Goal: Task Accomplishment & Management: Complete application form

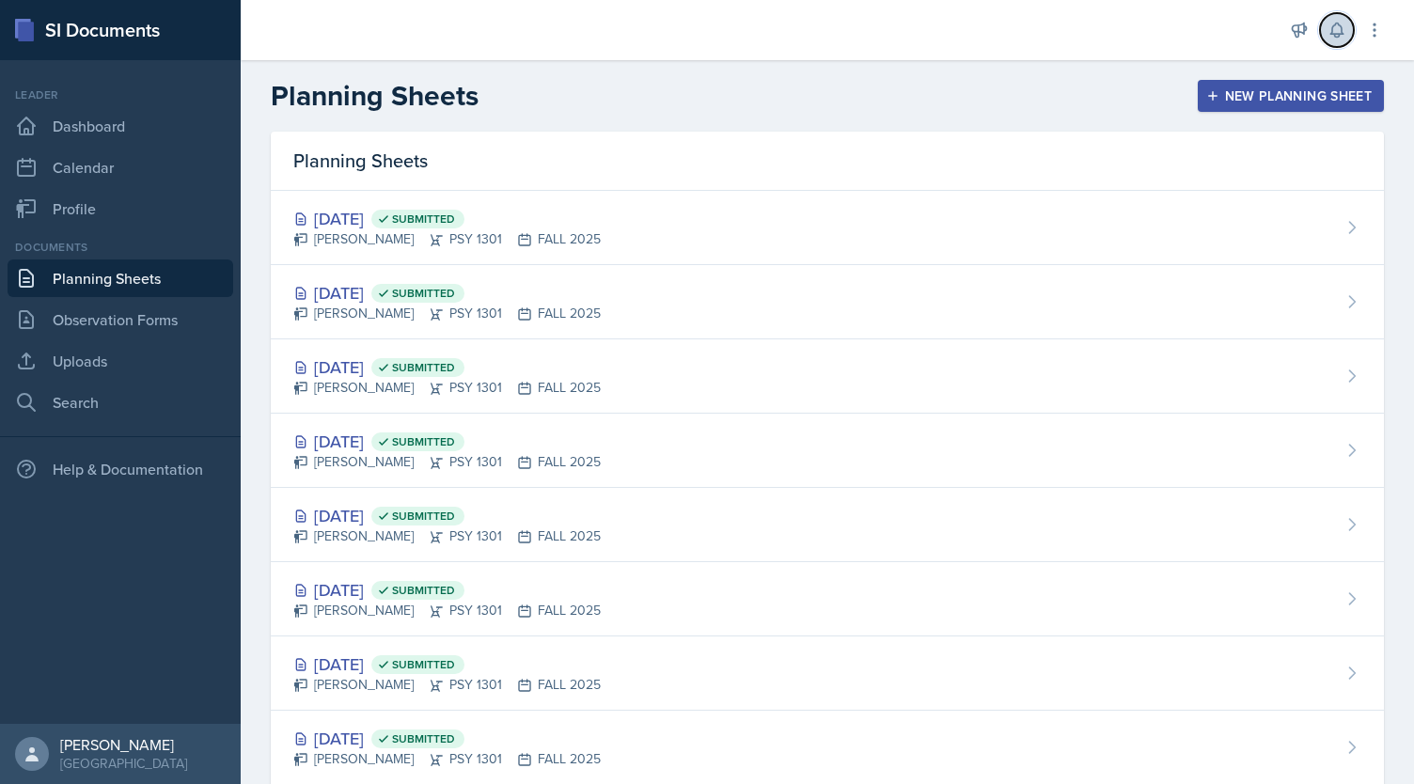
click at [1331, 37] on icon at bounding box center [1336, 30] width 19 height 19
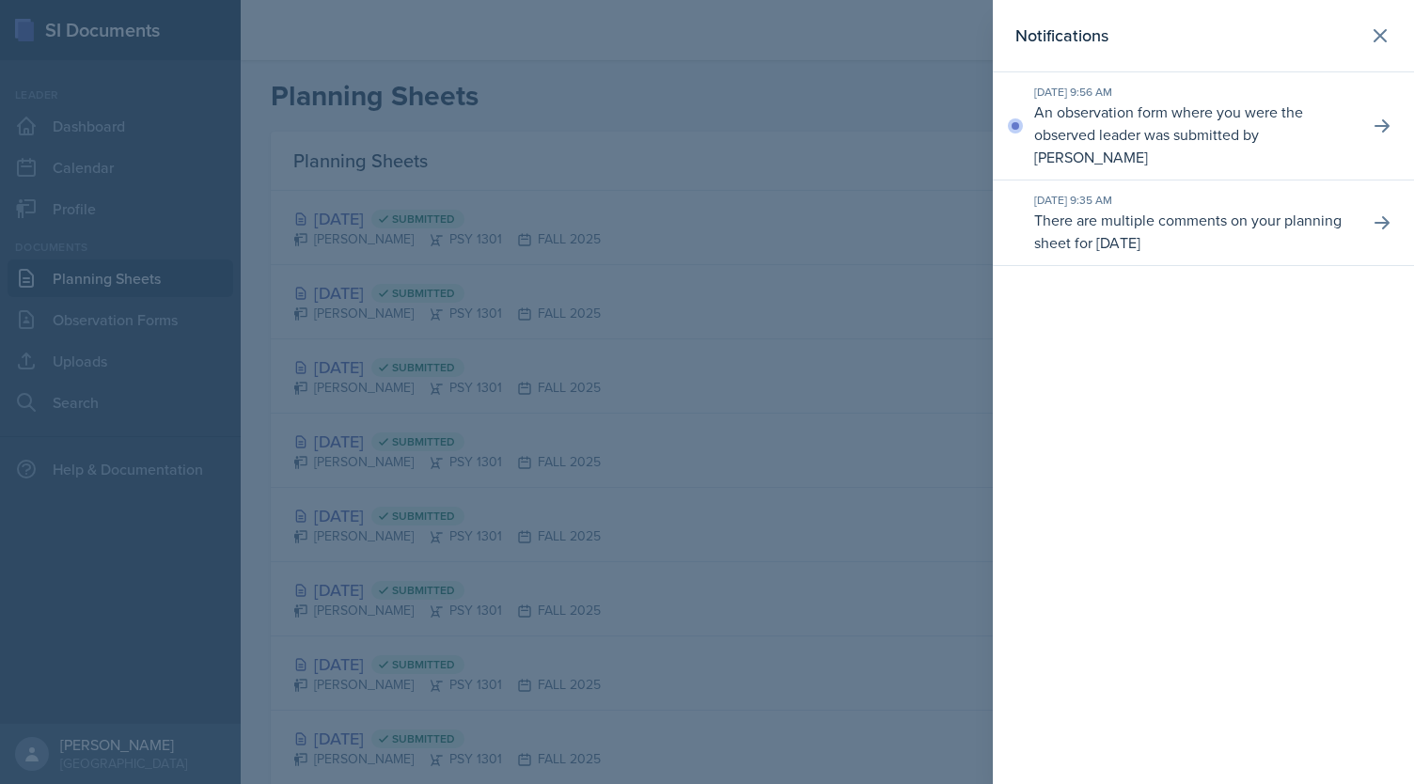
click at [1246, 132] on p "An observation form where you were the observed leader was submitted by [PERSON…" at bounding box center [1194, 135] width 320 height 68
click at [1386, 40] on icon at bounding box center [1379, 35] width 11 height 11
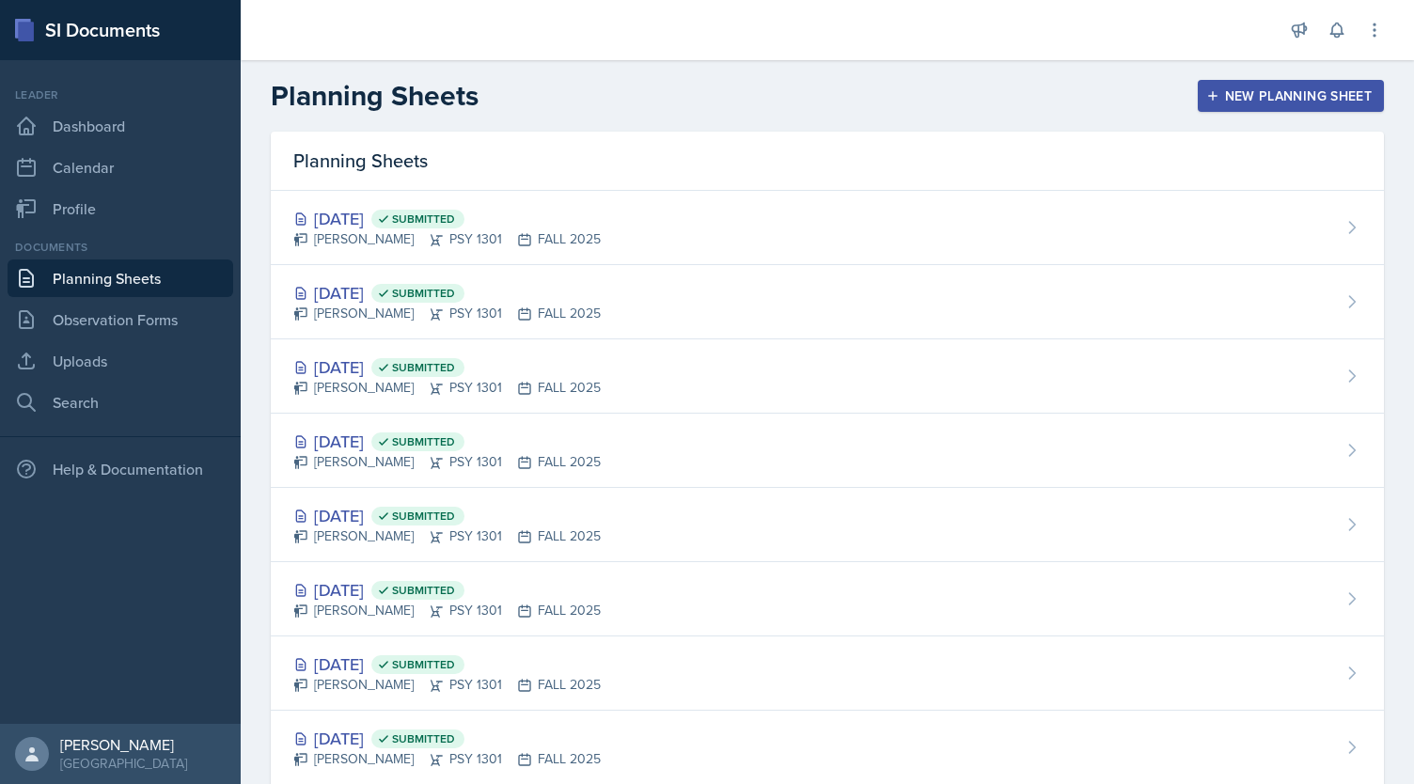
click at [1286, 93] on div "New Planning Sheet" at bounding box center [1291, 95] width 162 height 15
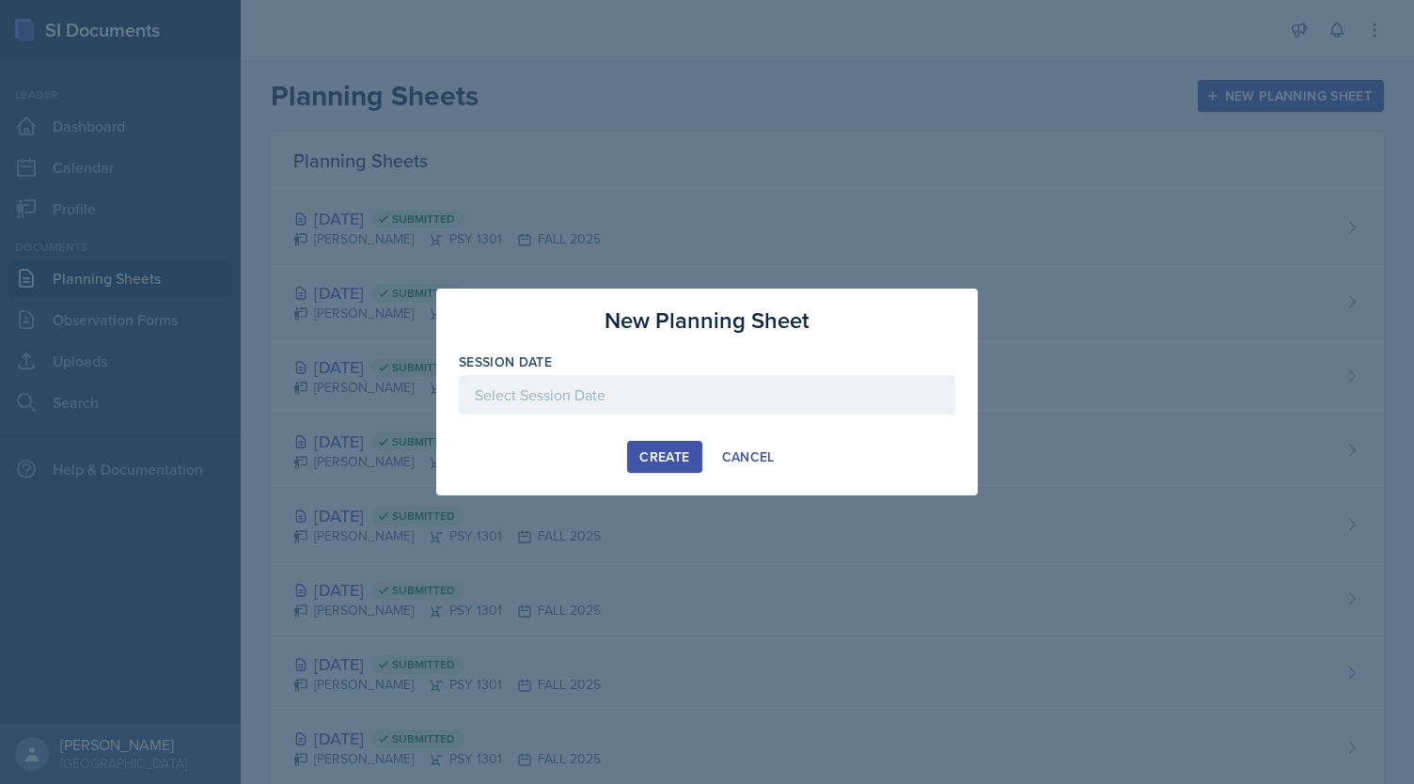
click at [833, 387] on div at bounding box center [707, 394] width 496 height 39
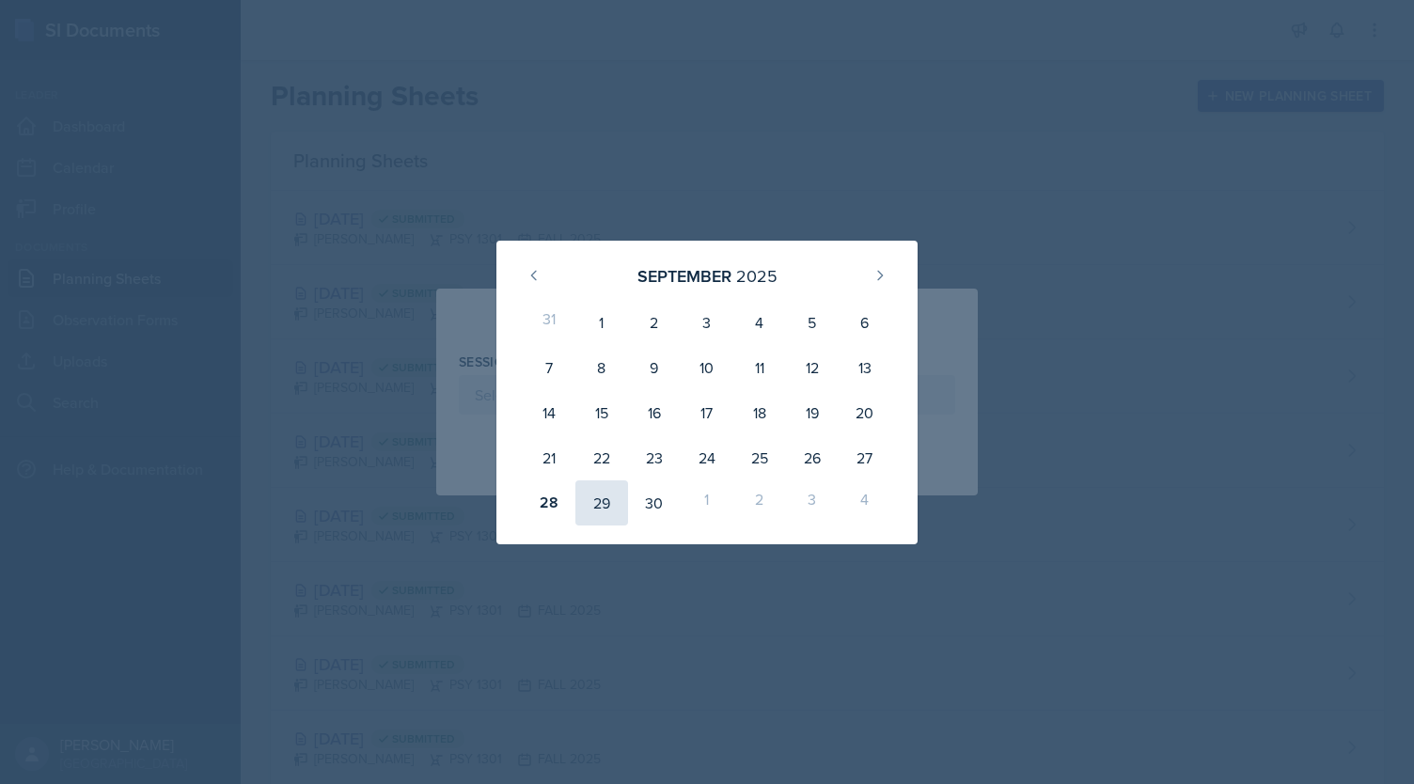
click at [593, 514] on div "29" at bounding box center [601, 502] width 53 height 45
type input "[DATE]"
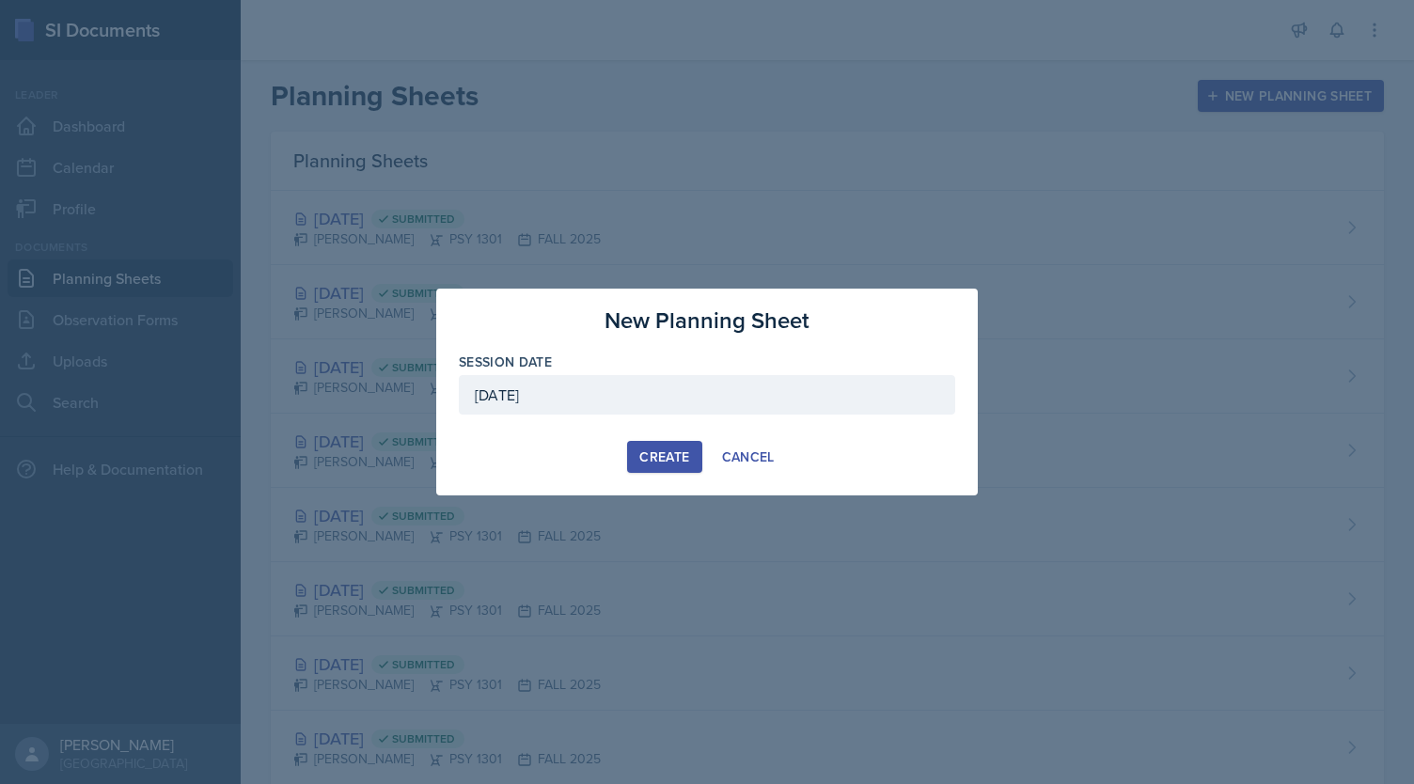
click at [659, 456] on div "Create" at bounding box center [664, 456] width 50 height 15
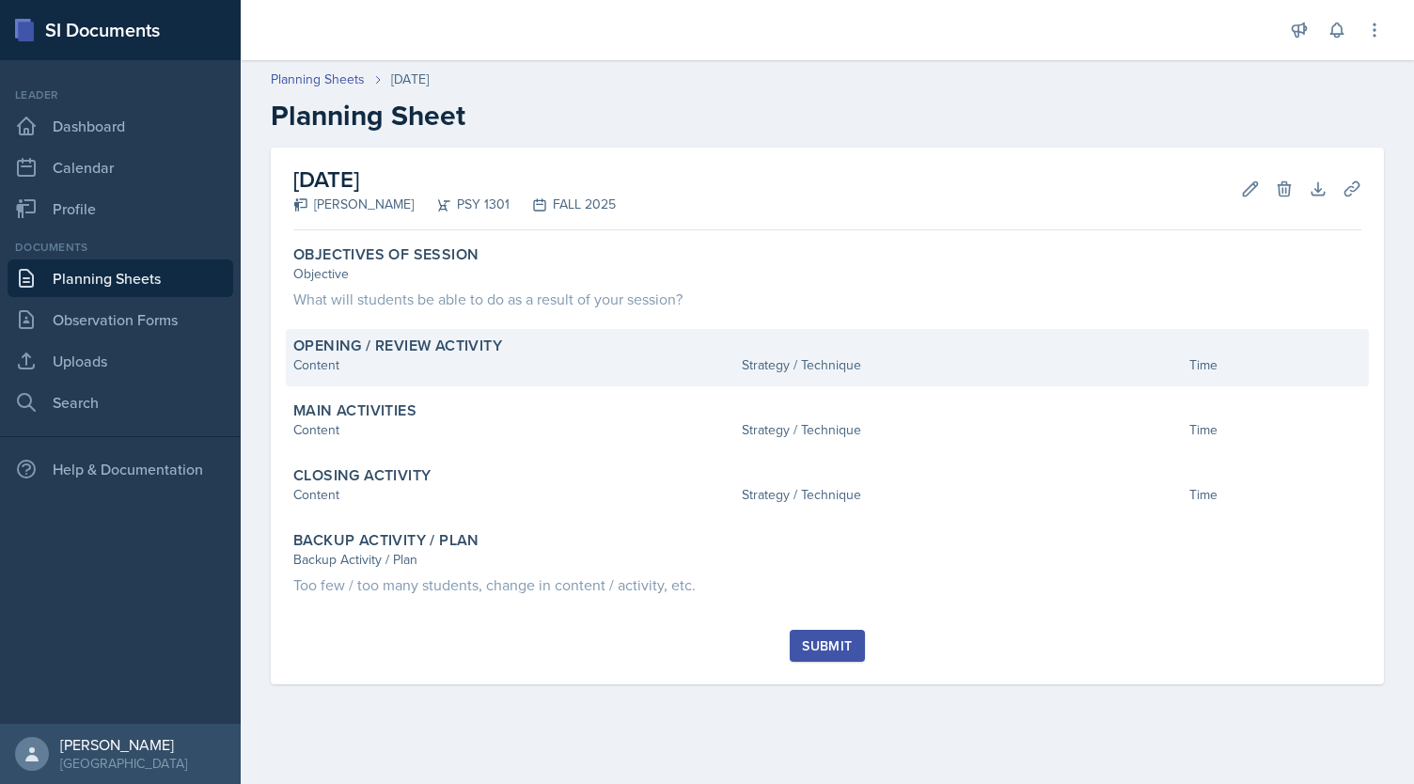
click at [803, 357] on div "Strategy / Technique" at bounding box center [962, 365] width 441 height 20
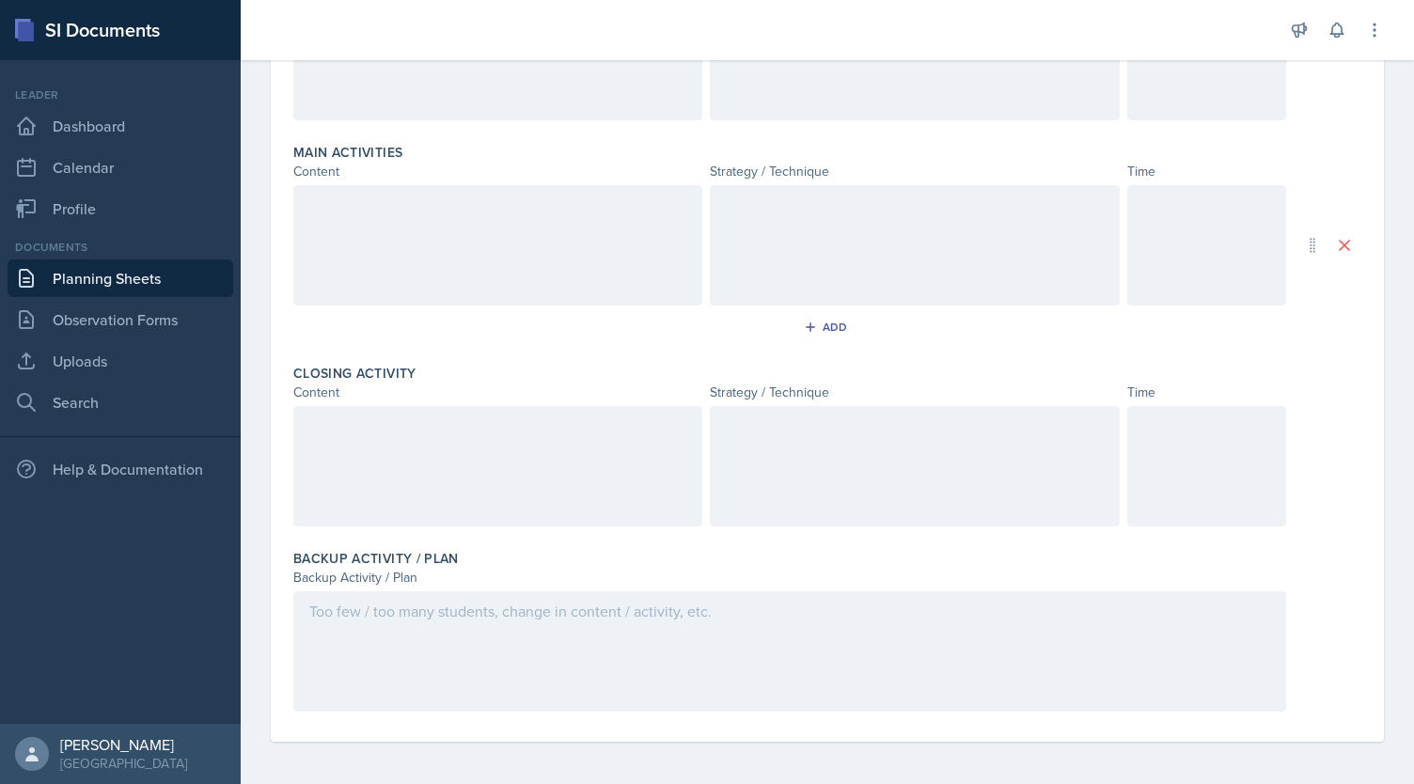
scroll to position [519, 0]
click at [811, 321] on div "Add" at bounding box center [827, 327] width 40 height 15
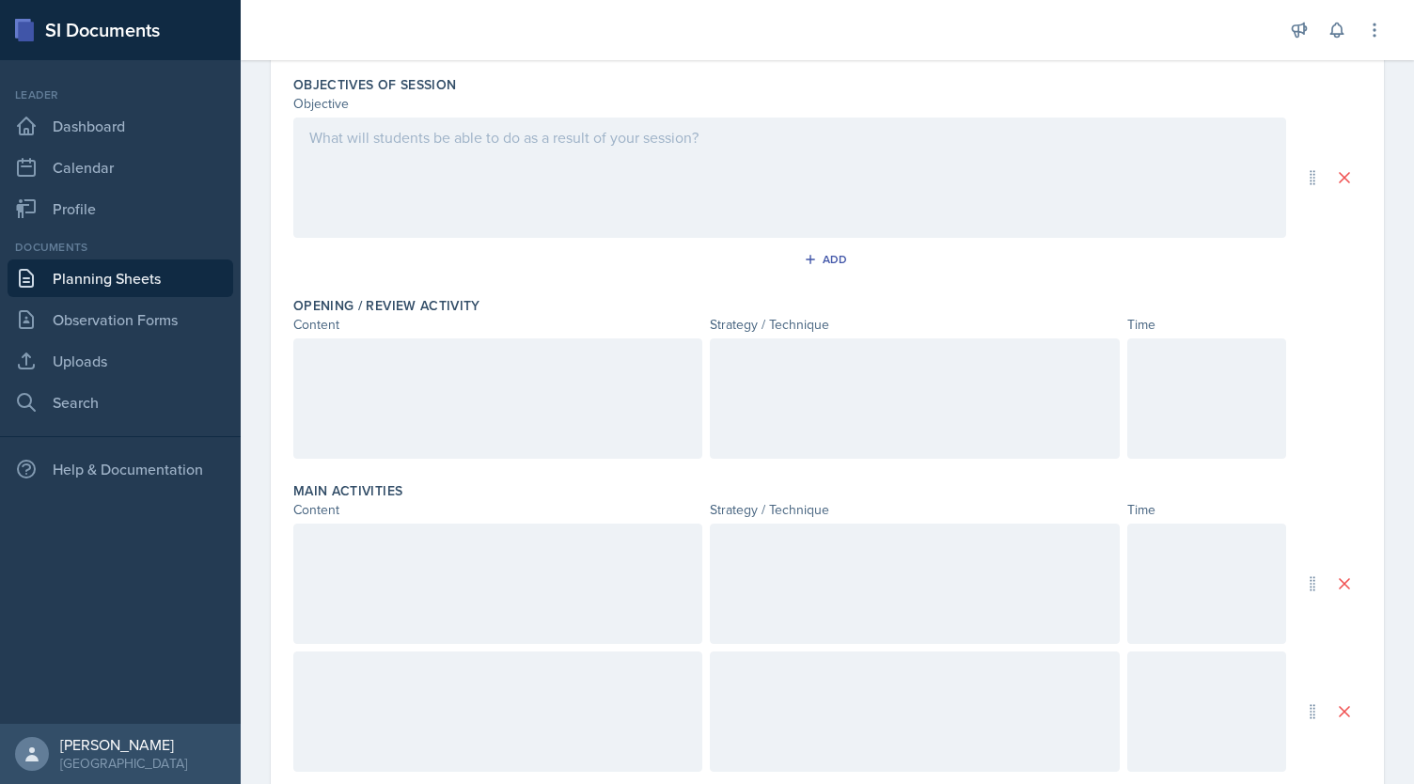
scroll to position [0, 0]
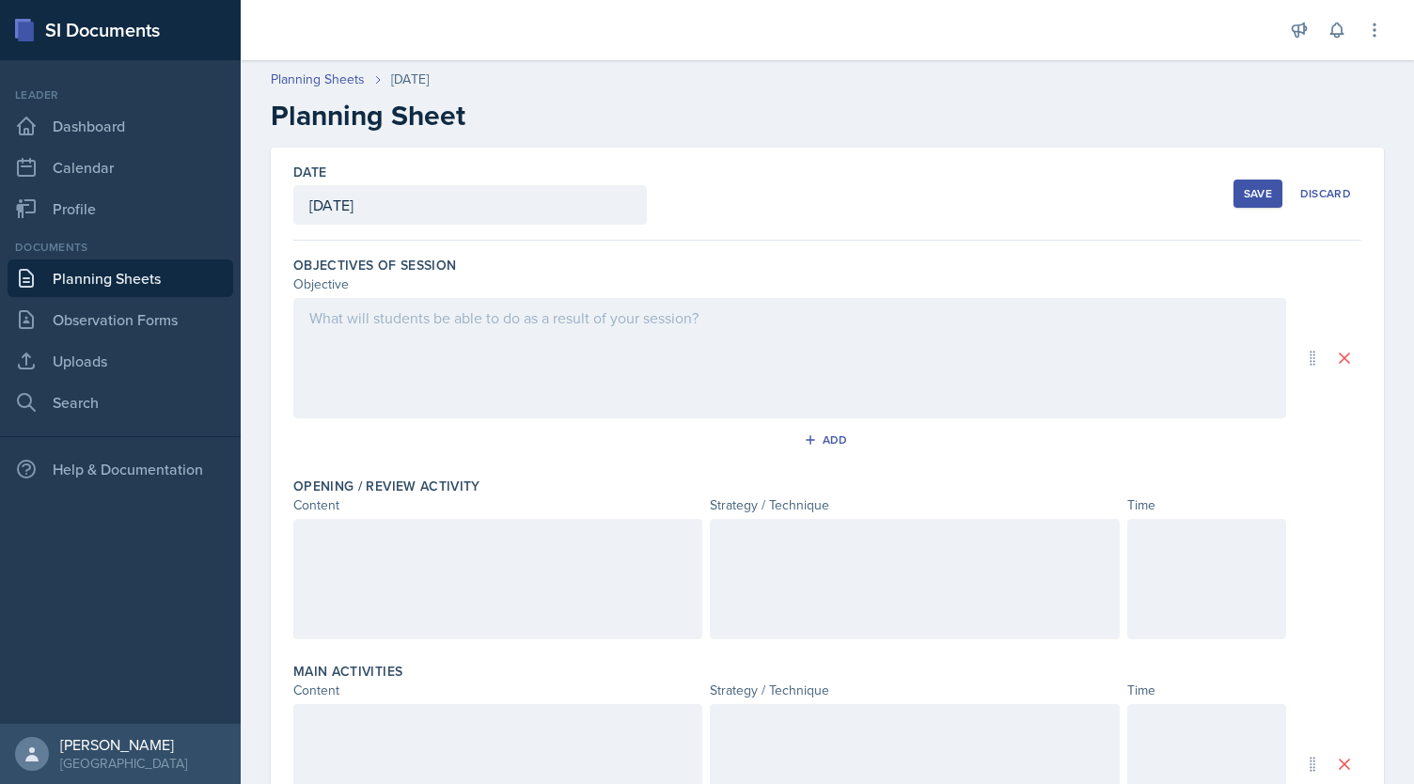
click at [404, 339] on div at bounding box center [789, 358] width 993 height 120
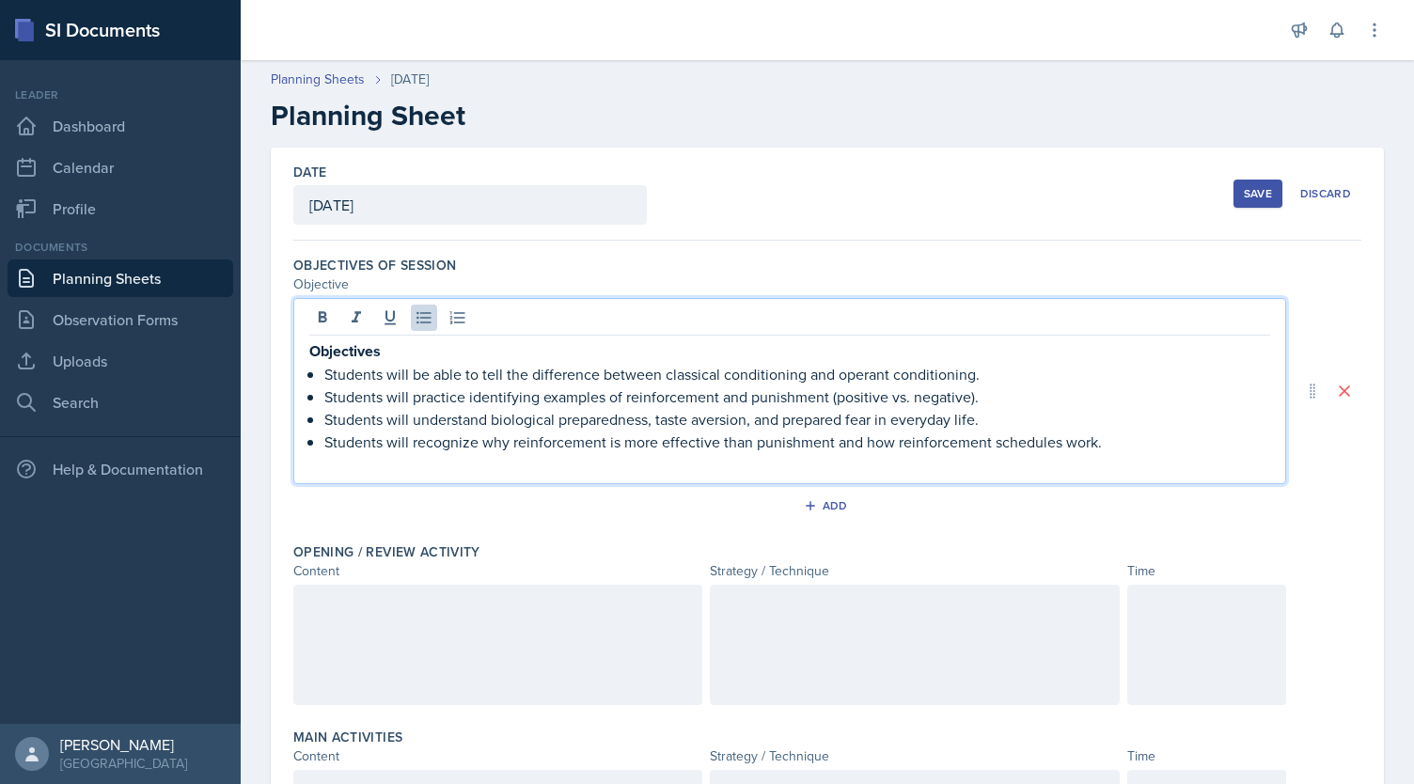
click at [390, 344] on p "Objectives" at bounding box center [789, 350] width 961 height 23
drag, startPoint x: 390, startPoint y: 344, endPoint x: 227, endPoint y: 349, distance: 163.6
click at [227, 349] on div "SI Documents Leader Dashboard Calendar Profile Documents Planning Sheets Observ…" at bounding box center [707, 392] width 1414 height 784
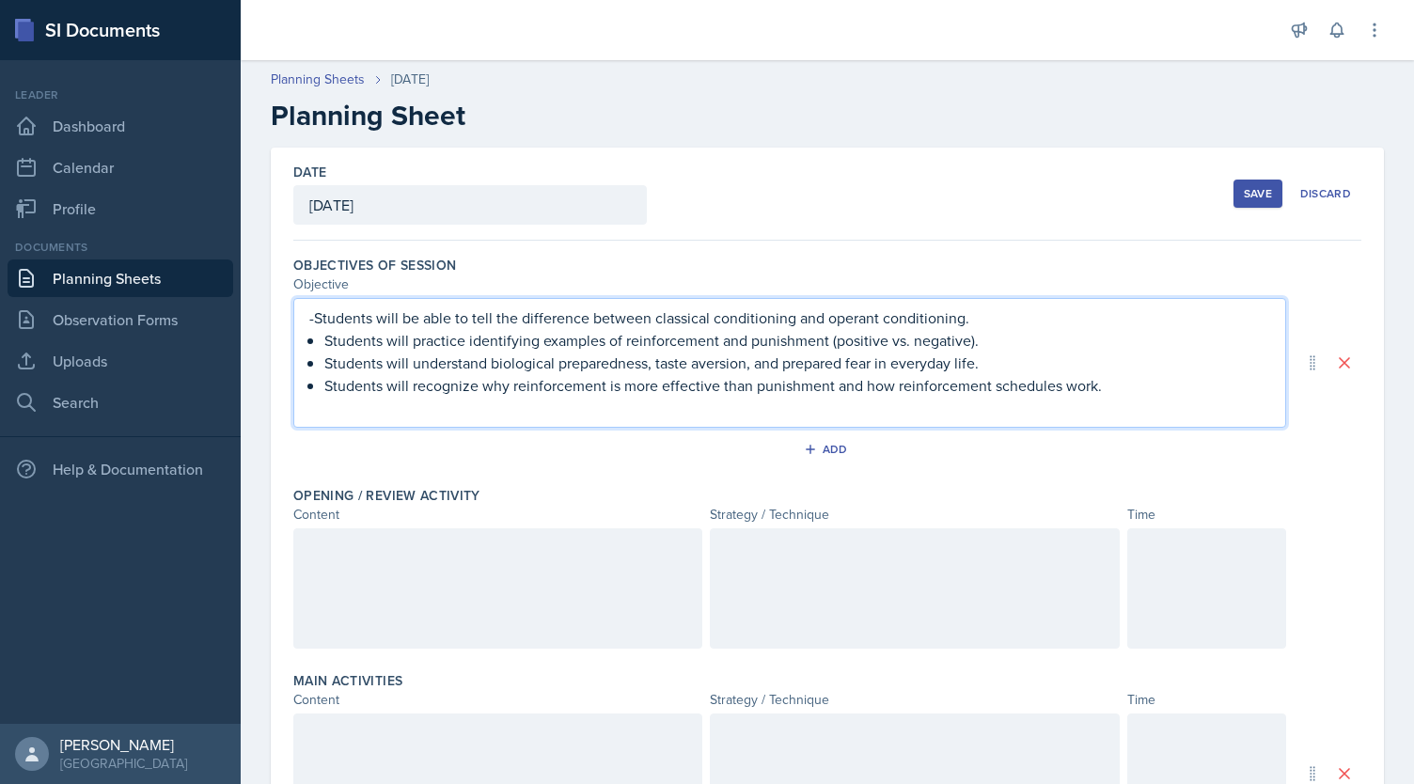
click at [328, 339] on p "Students will practice identifying examples of reinforcement and punishment (po…" at bounding box center [797, 340] width 946 height 23
click at [326, 342] on p "Students will practice identifying examples of reinforcement and punishment (po…" at bounding box center [797, 340] width 946 height 23
click at [324, 361] on p "Students will understand biological preparedness, taste aversion, and prepared …" at bounding box center [797, 363] width 946 height 23
click at [319, 390] on div "-Students will be able to tell the difference between classical conditioning an…" at bounding box center [789, 362] width 961 height 113
click at [312, 312] on p "-Students will be able to tell the difference between classical conditioning an…" at bounding box center [789, 317] width 961 height 23
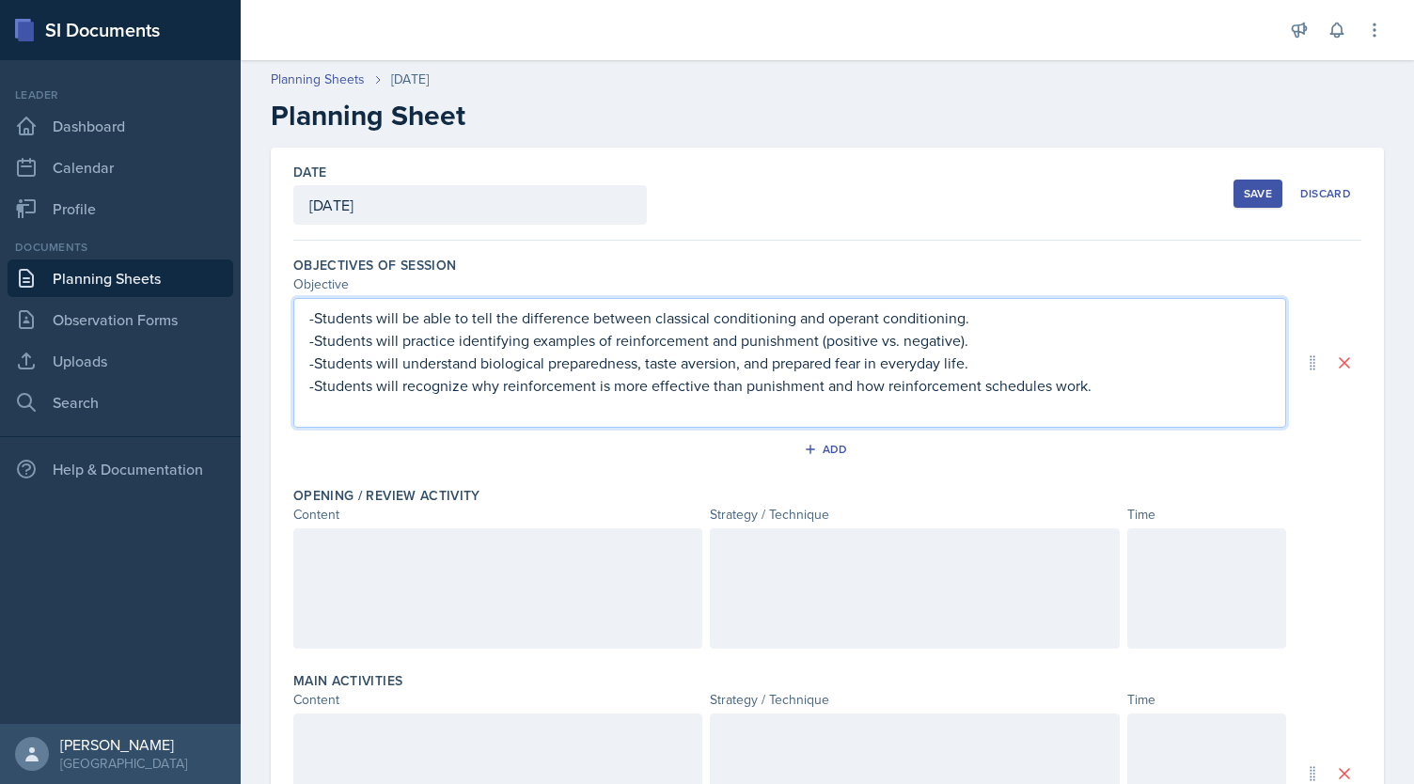
click at [306, 315] on div "-Students will be able to tell the difference between classical conditioning an…" at bounding box center [789, 363] width 993 height 130
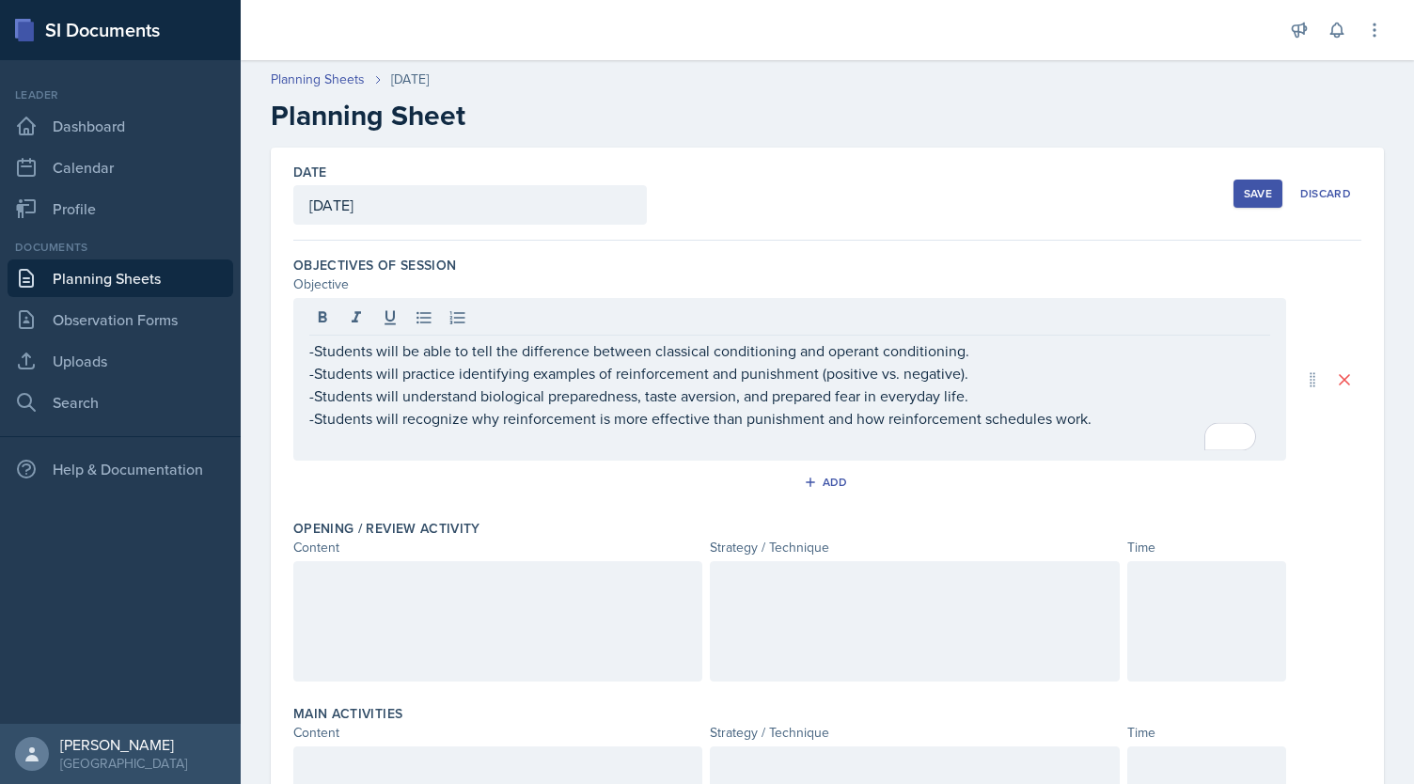
click at [308, 359] on div "-Students will be able to tell the difference between classical conditioning an…" at bounding box center [789, 379] width 993 height 163
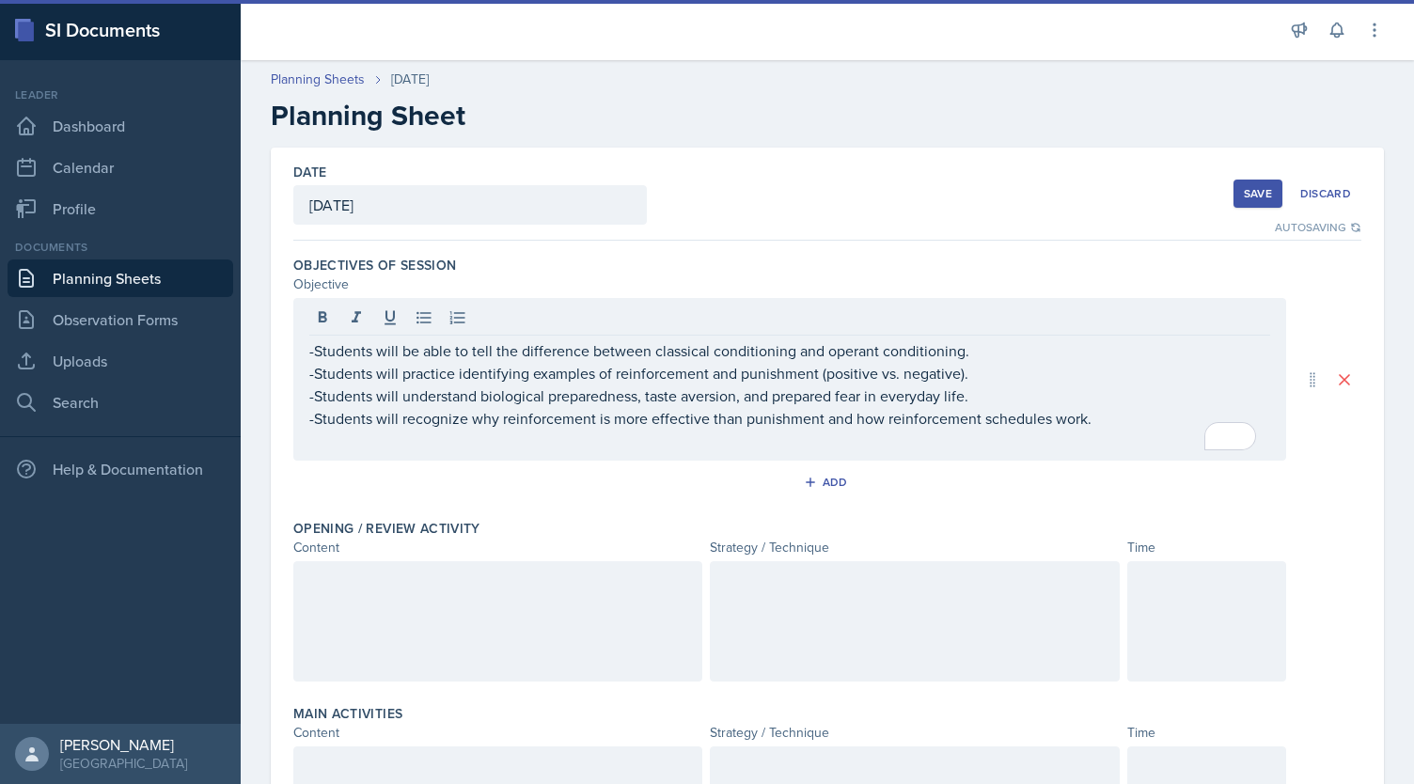
click at [306, 345] on div "-Students will be able to tell the difference between classical conditioning an…" at bounding box center [789, 379] width 993 height 163
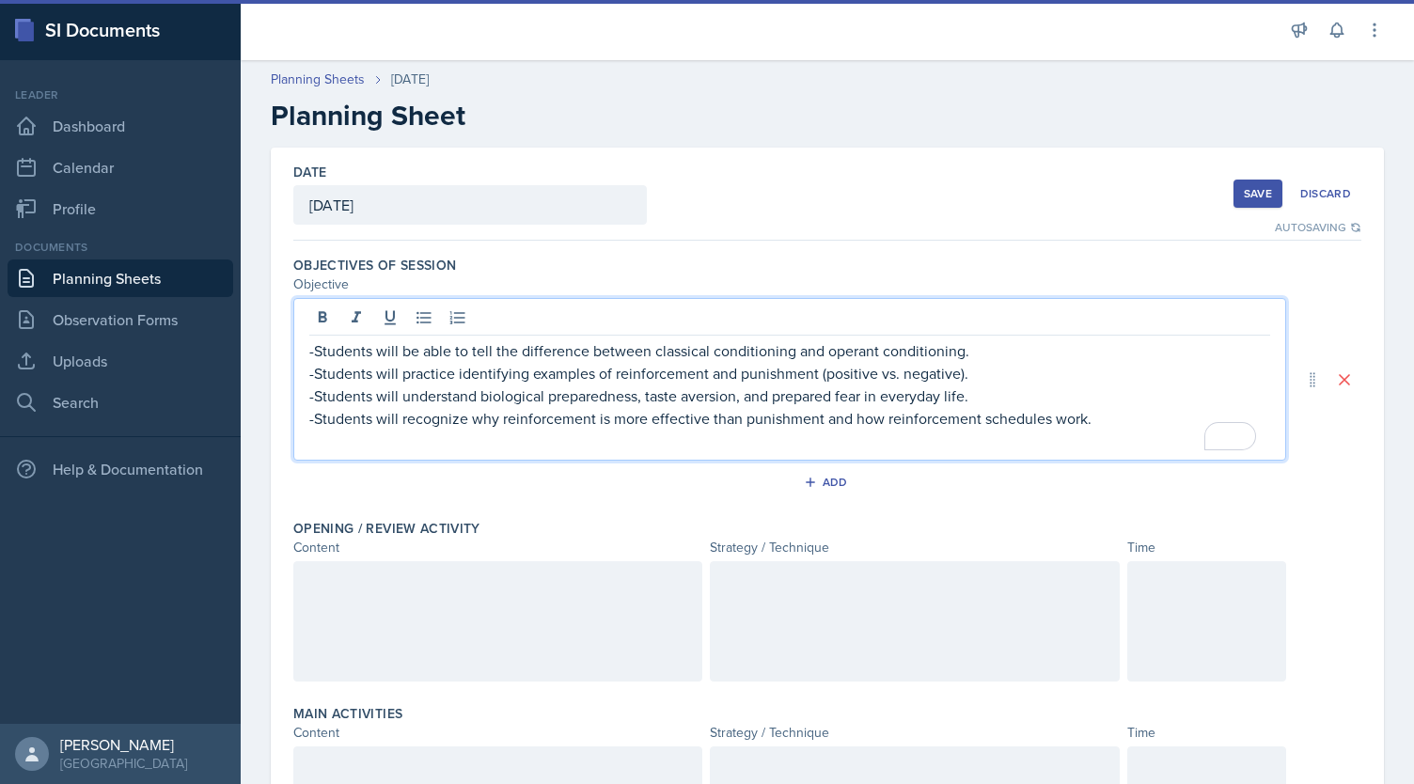
click at [307, 347] on div "-Students will be able to tell the difference between classical conditioning an…" at bounding box center [789, 379] width 993 height 163
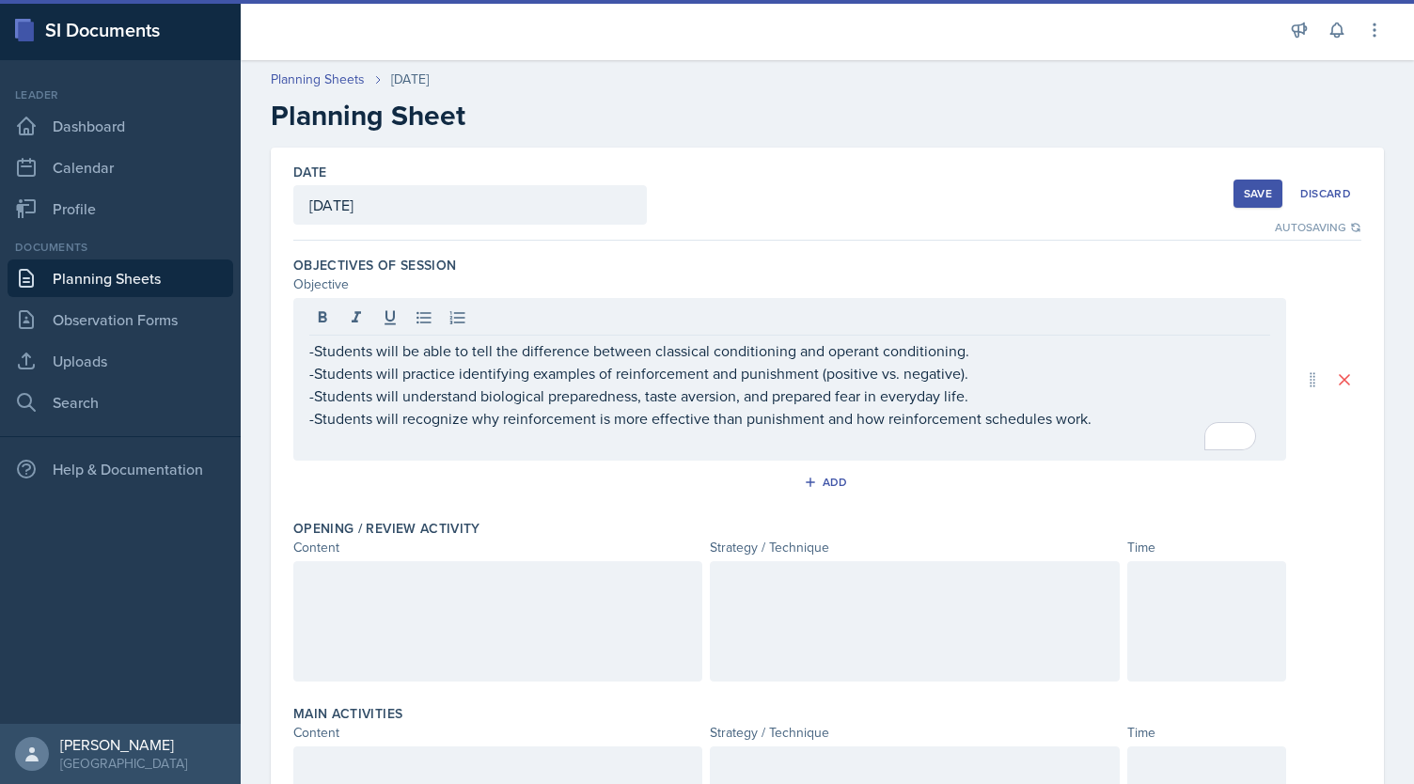
click at [307, 347] on div "-Students will be able to tell the difference between classical conditioning an…" at bounding box center [789, 379] width 993 height 163
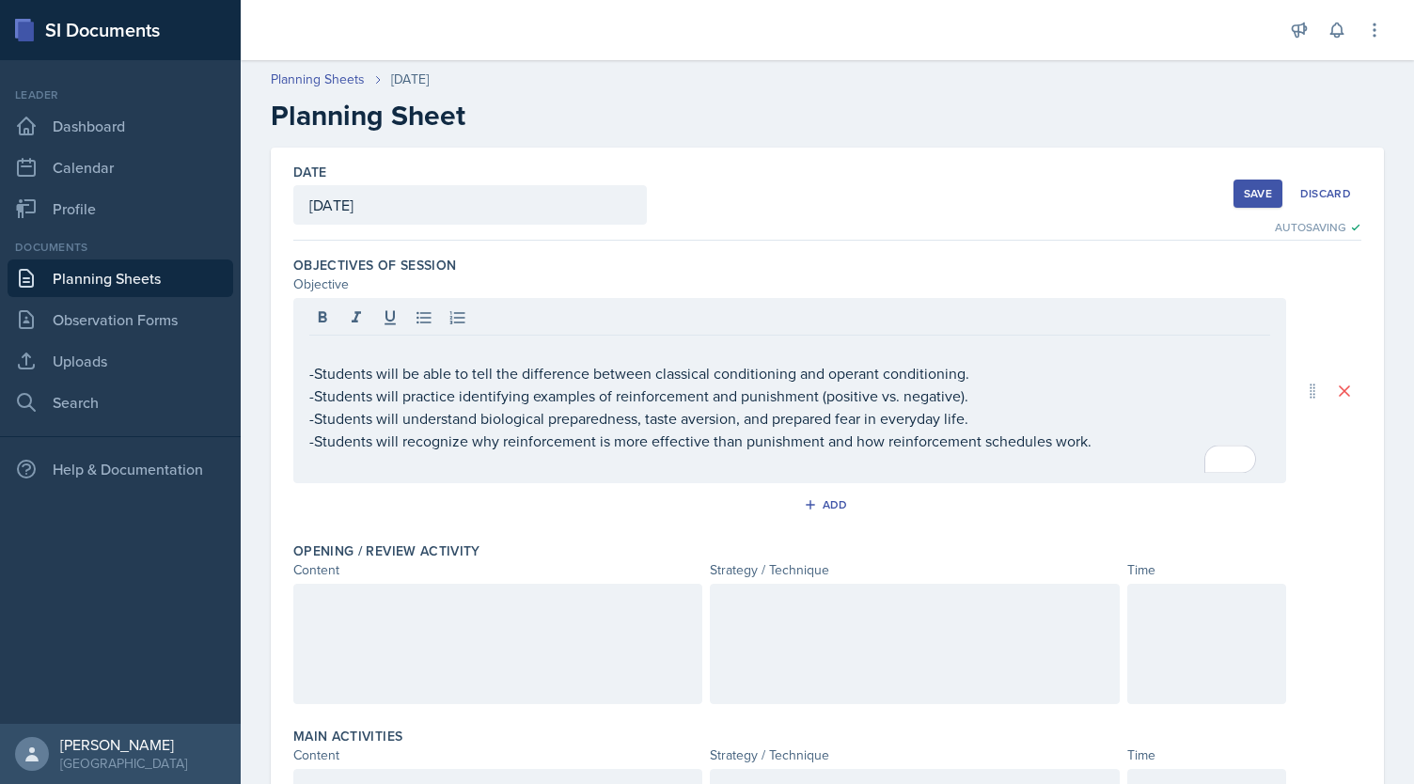
click at [307, 347] on div "-Students will be able to tell the difference between classical conditioning an…" at bounding box center [789, 390] width 993 height 185
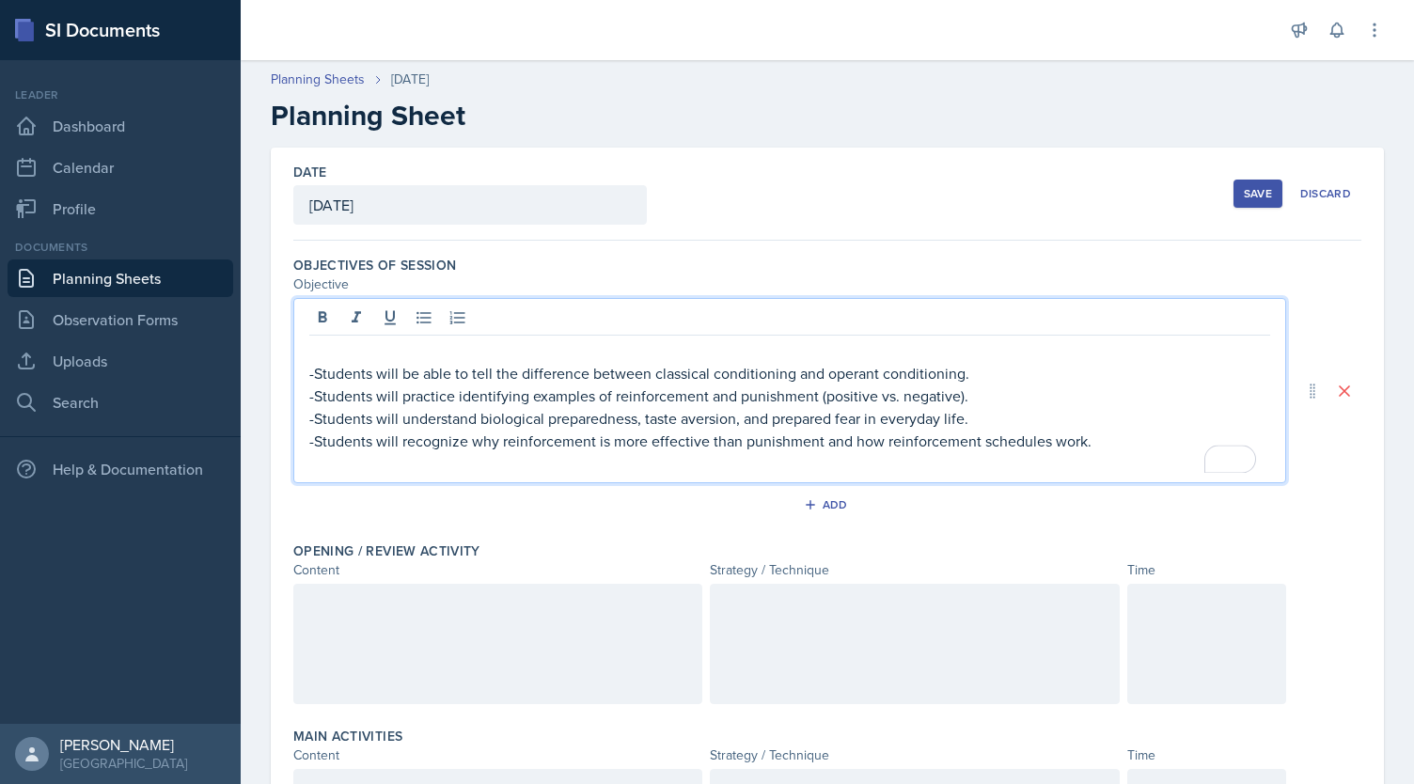
click at [335, 352] on p "To enrich screen reader interactions, please activate Accessibility in Grammarl…" at bounding box center [789, 350] width 961 height 23
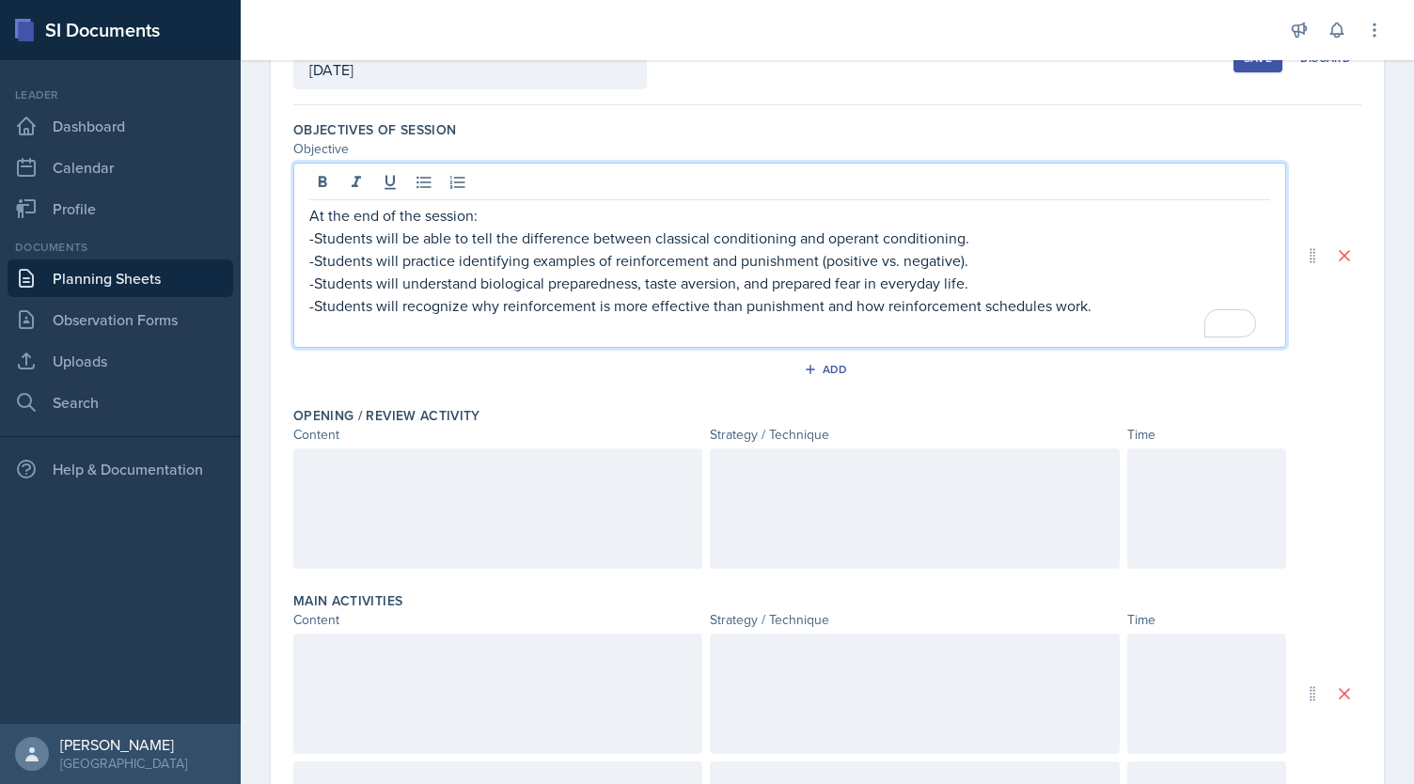
scroll to position [139, 0]
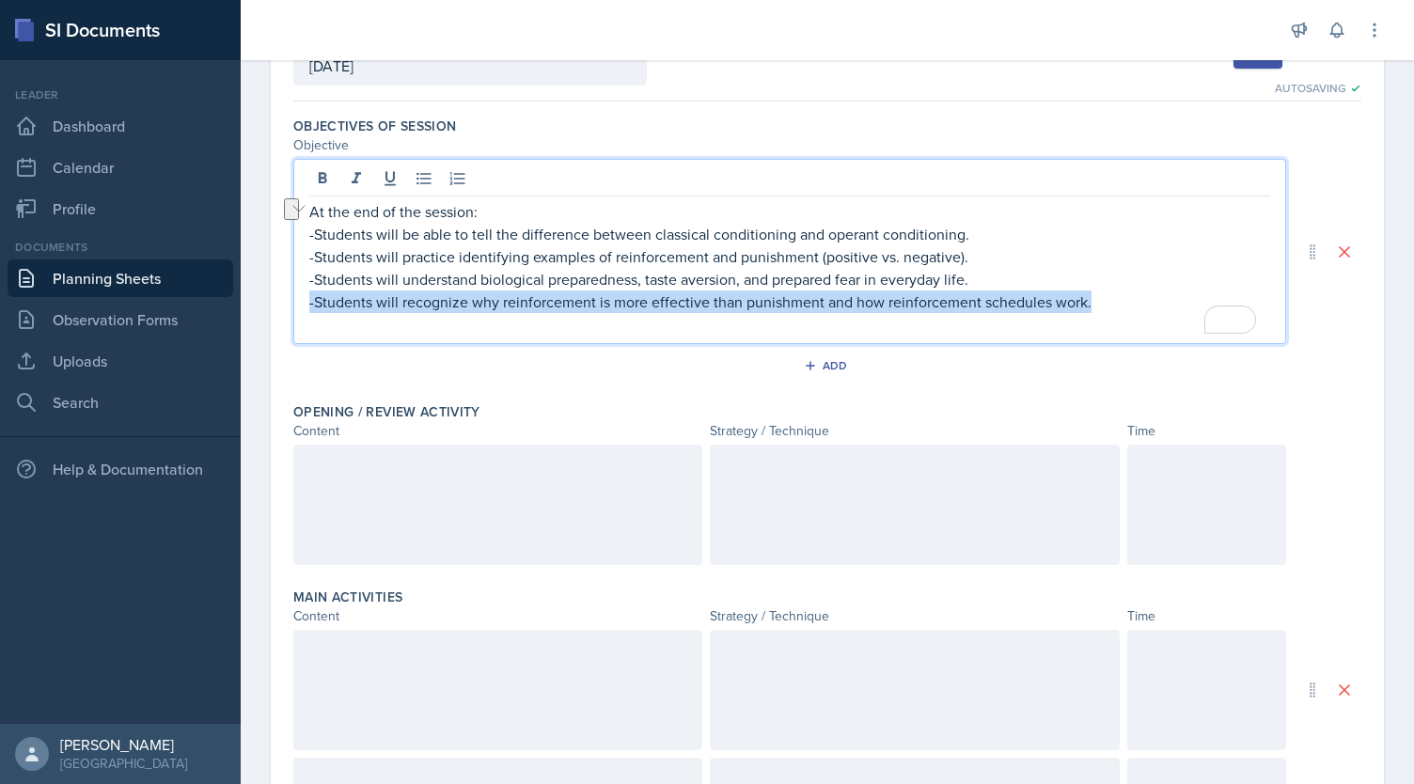
drag, startPoint x: 1094, startPoint y: 304, endPoint x: 282, endPoint y: 306, distance: 812.1
click at [282, 306] on div "Date [DATE] [DATE] 31 1 2 3 4 5 6 7 8 9 10 11 12 13 14 15 16 17 18 19 20 21 22 …" at bounding box center [827, 661] width 1113 height 1306
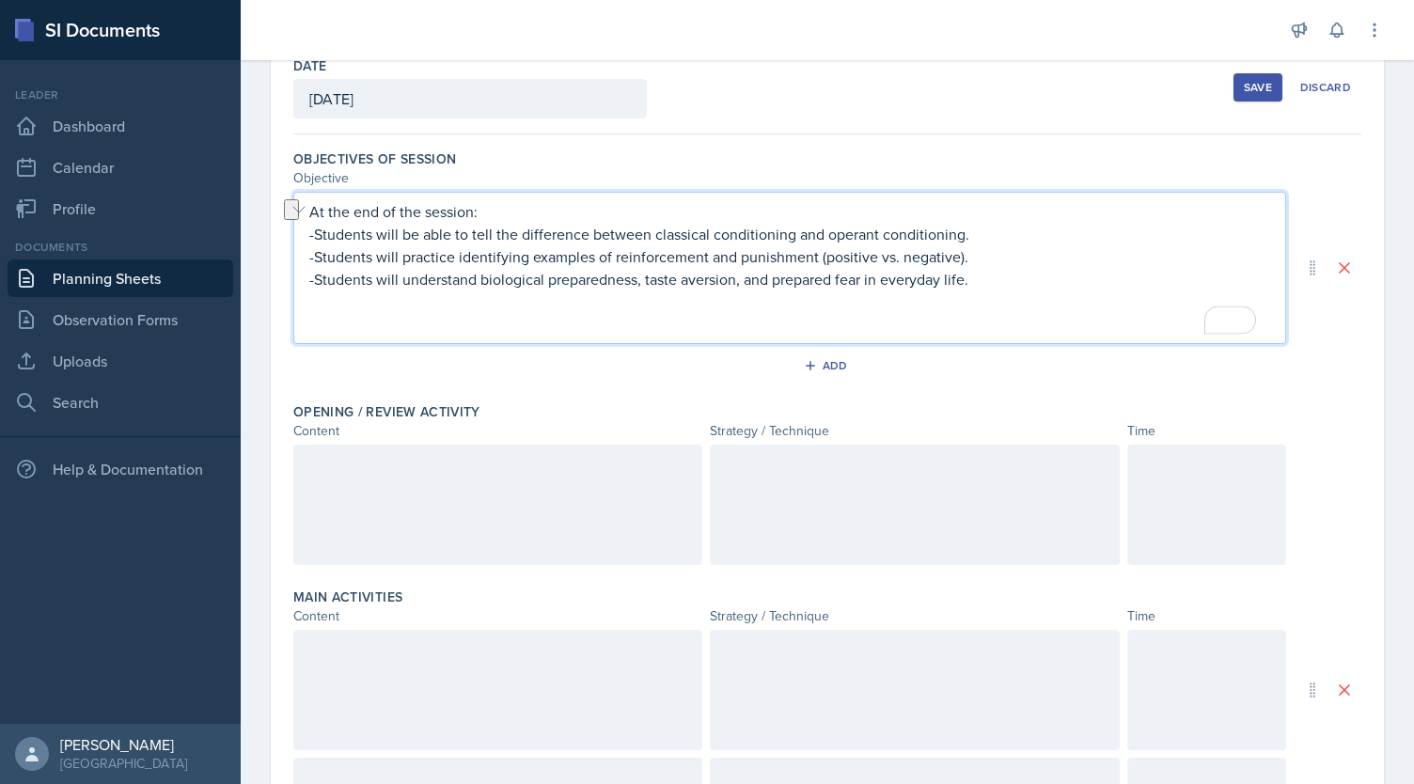
click at [346, 314] on p "To enrich screen reader interactions, please activate Accessibility in Grammarl…" at bounding box center [789, 324] width 961 height 23
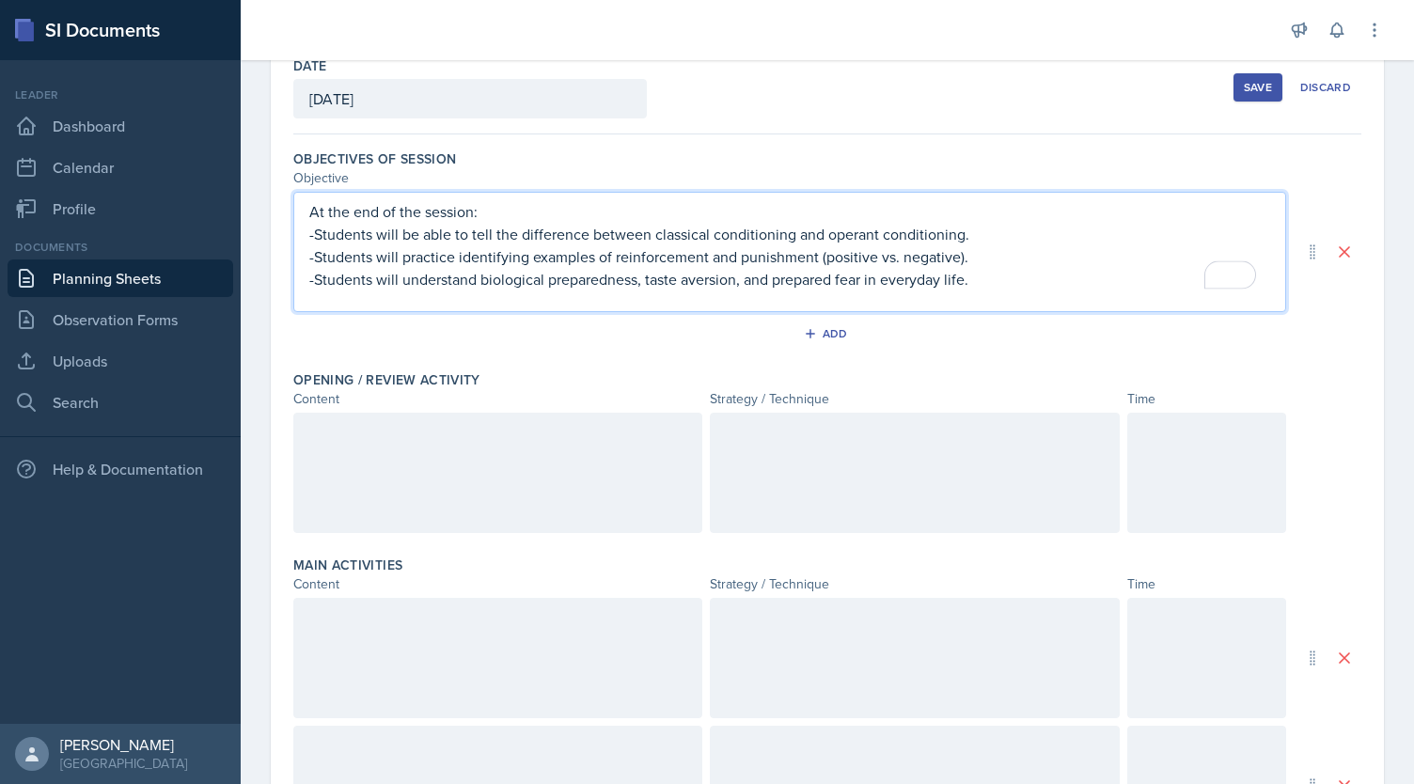
click at [359, 452] on div at bounding box center [497, 473] width 409 height 120
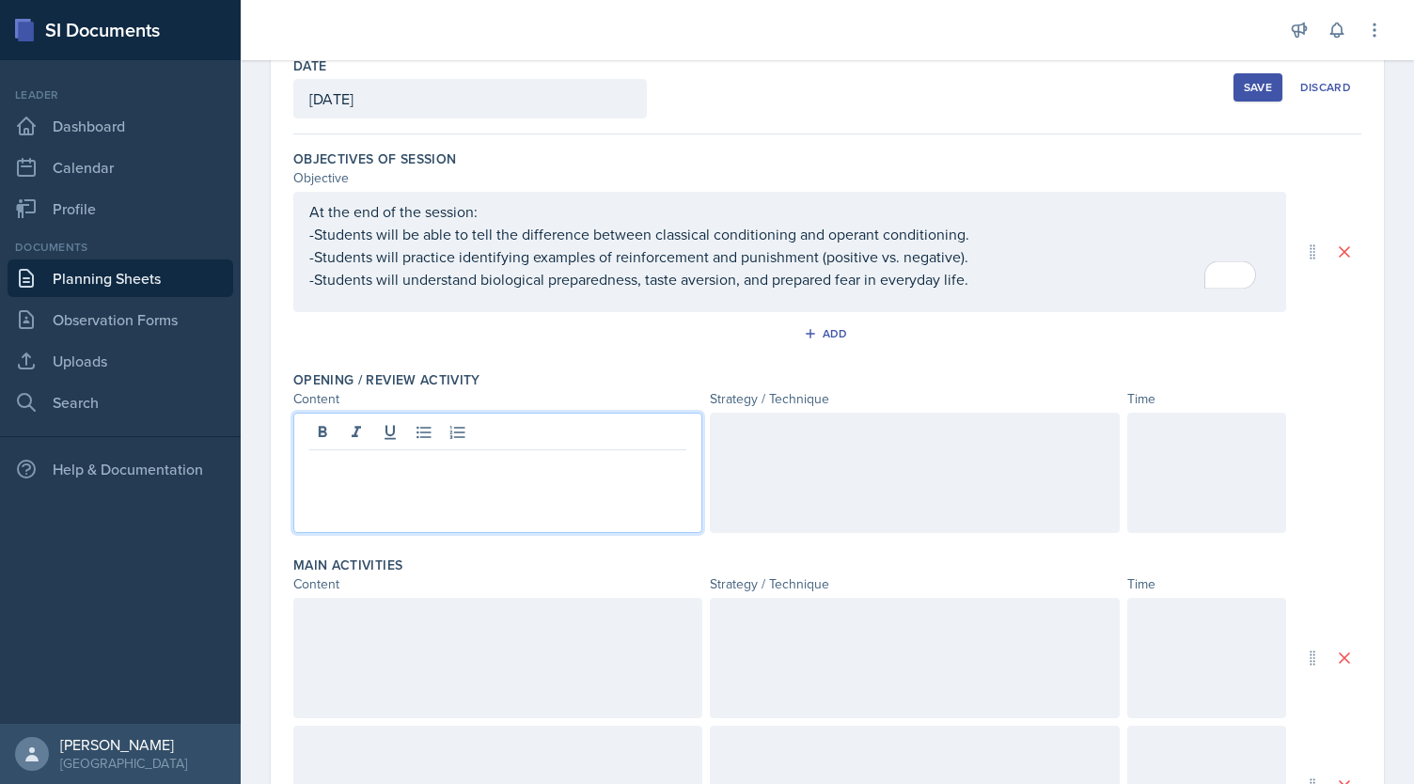
scroll to position [139, 0]
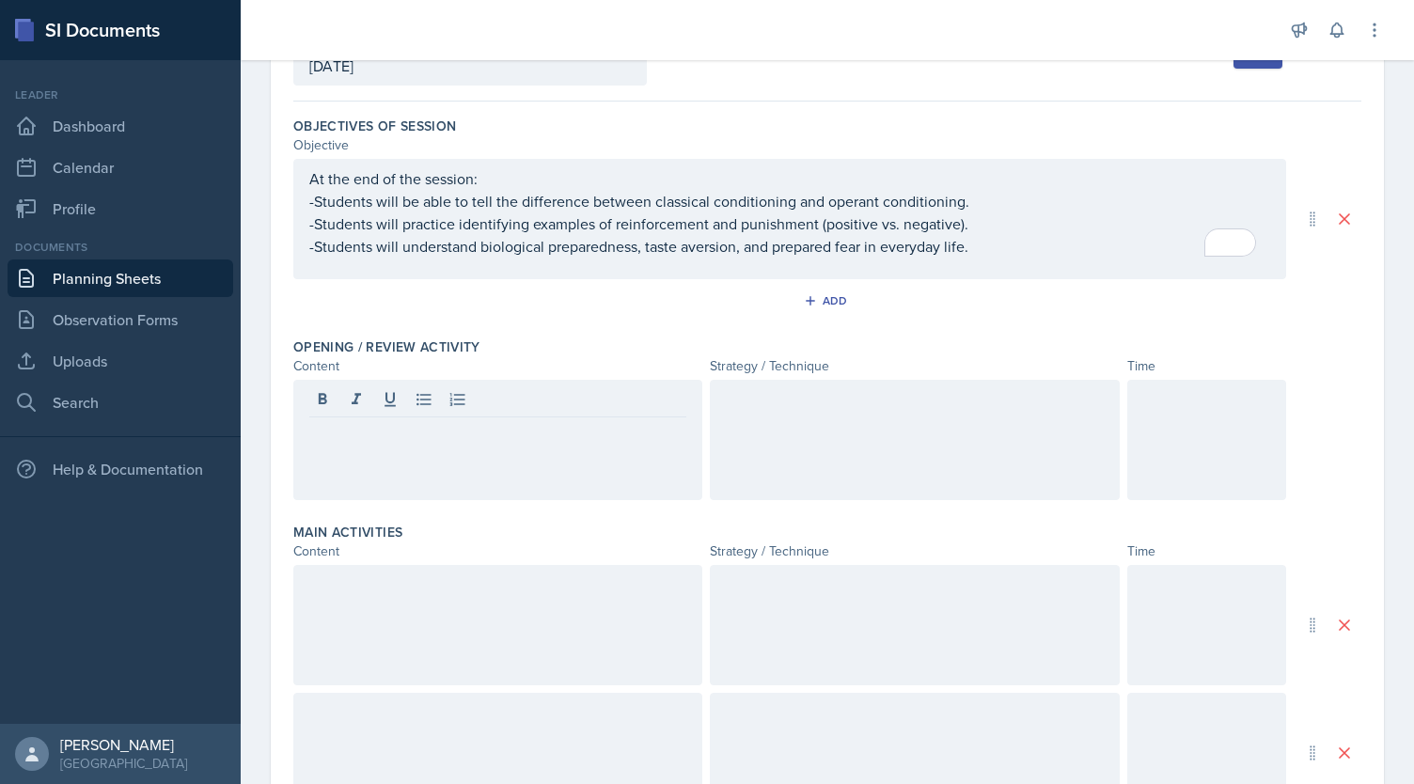
click at [787, 427] on div at bounding box center [914, 440] width 409 height 120
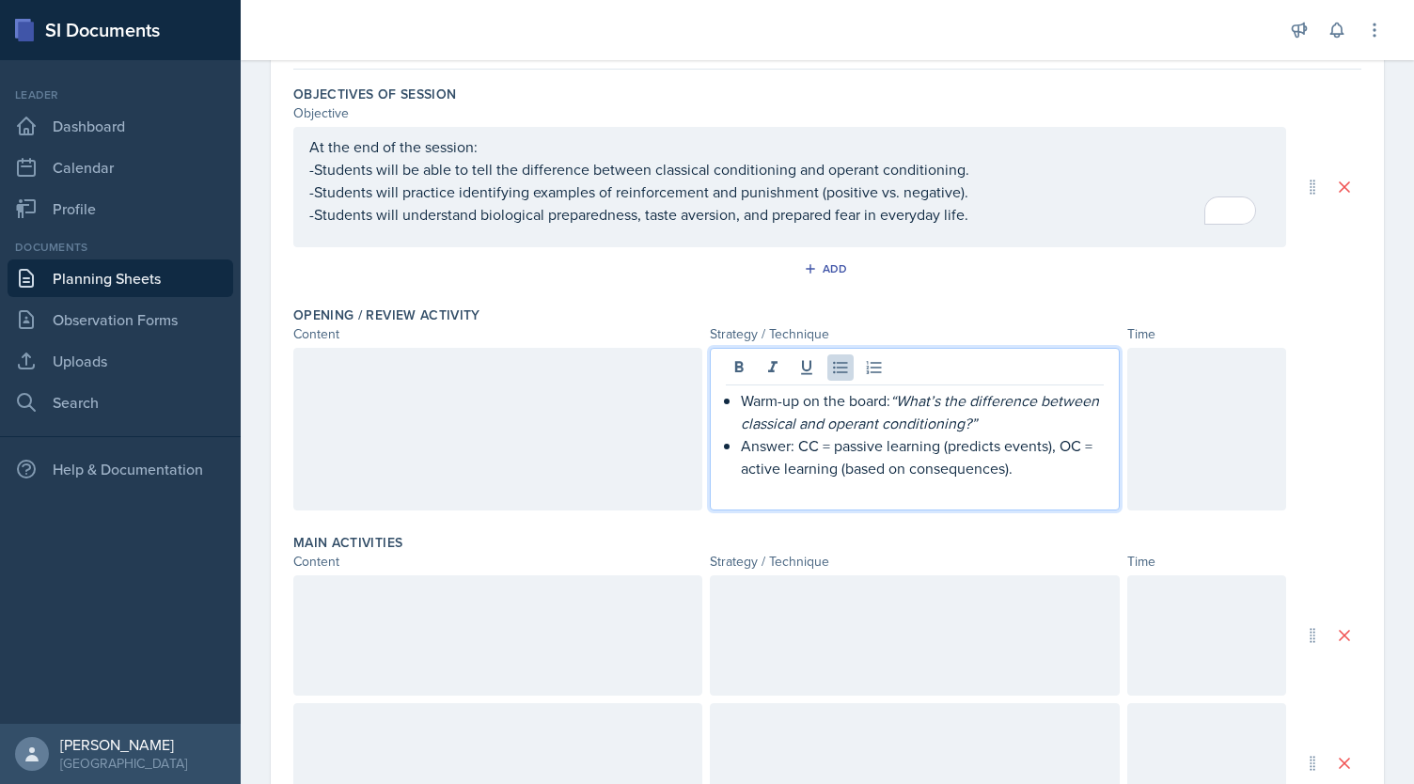
click at [741, 398] on p "Warm-up on the board: “What’s the difference between classical and operant cond…" at bounding box center [922, 411] width 362 height 45
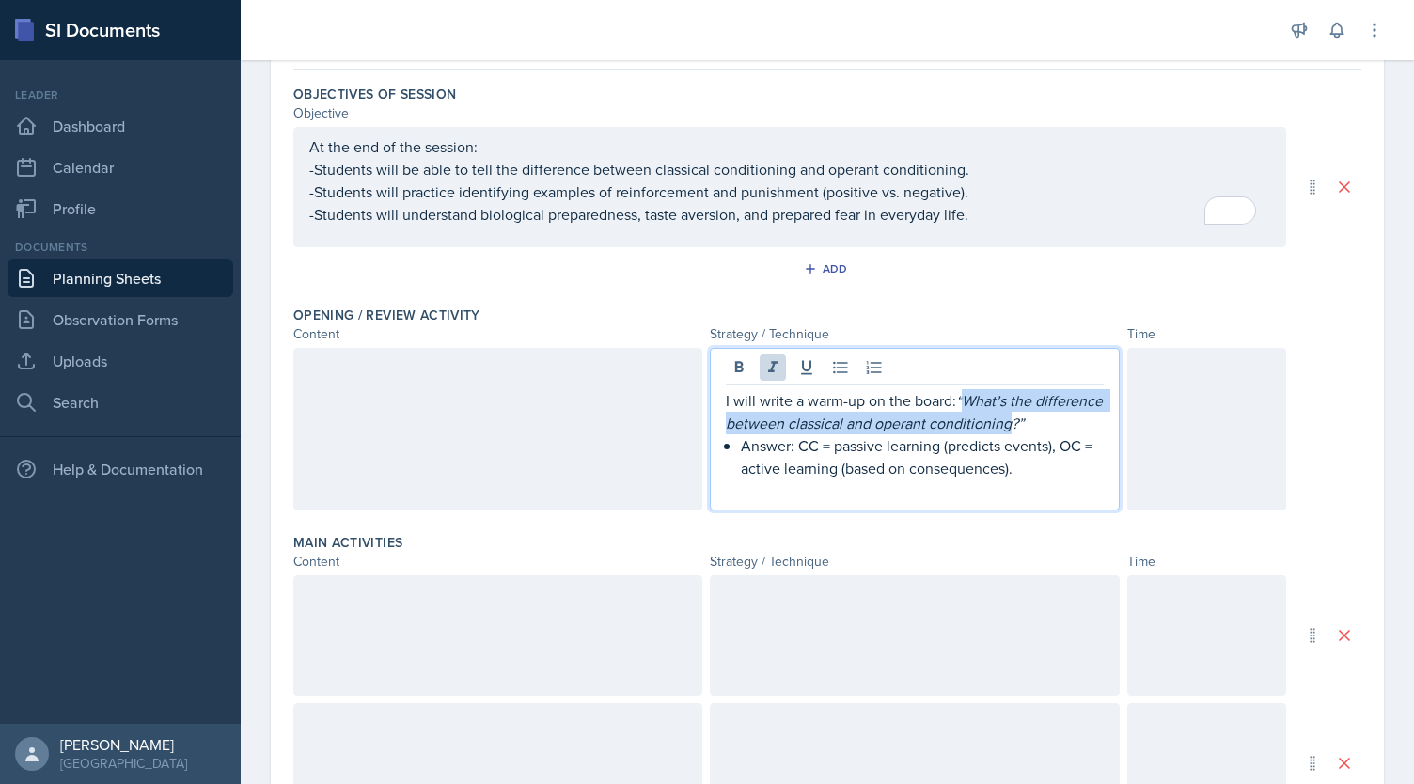
drag, startPoint x: 1074, startPoint y: 422, endPoint x: 963, endPoint y: 394, distance: 115.4
click at [963, 394] on em "“What’s the difference between classical and operant conditioning?”" at bounding box center [916, 411] width 381 height 43
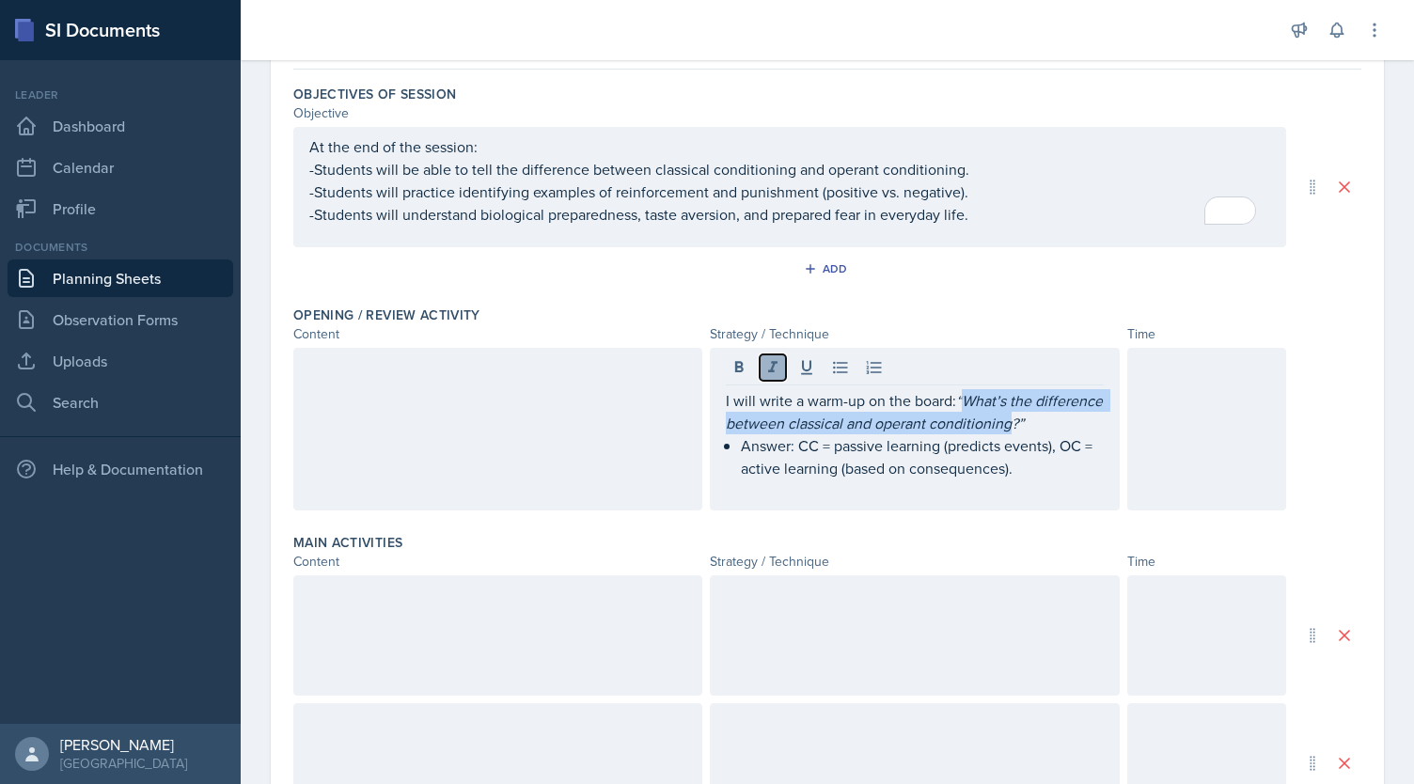
click at [769, 363] on icon at bounding box center [772, 367] width 19 height 19
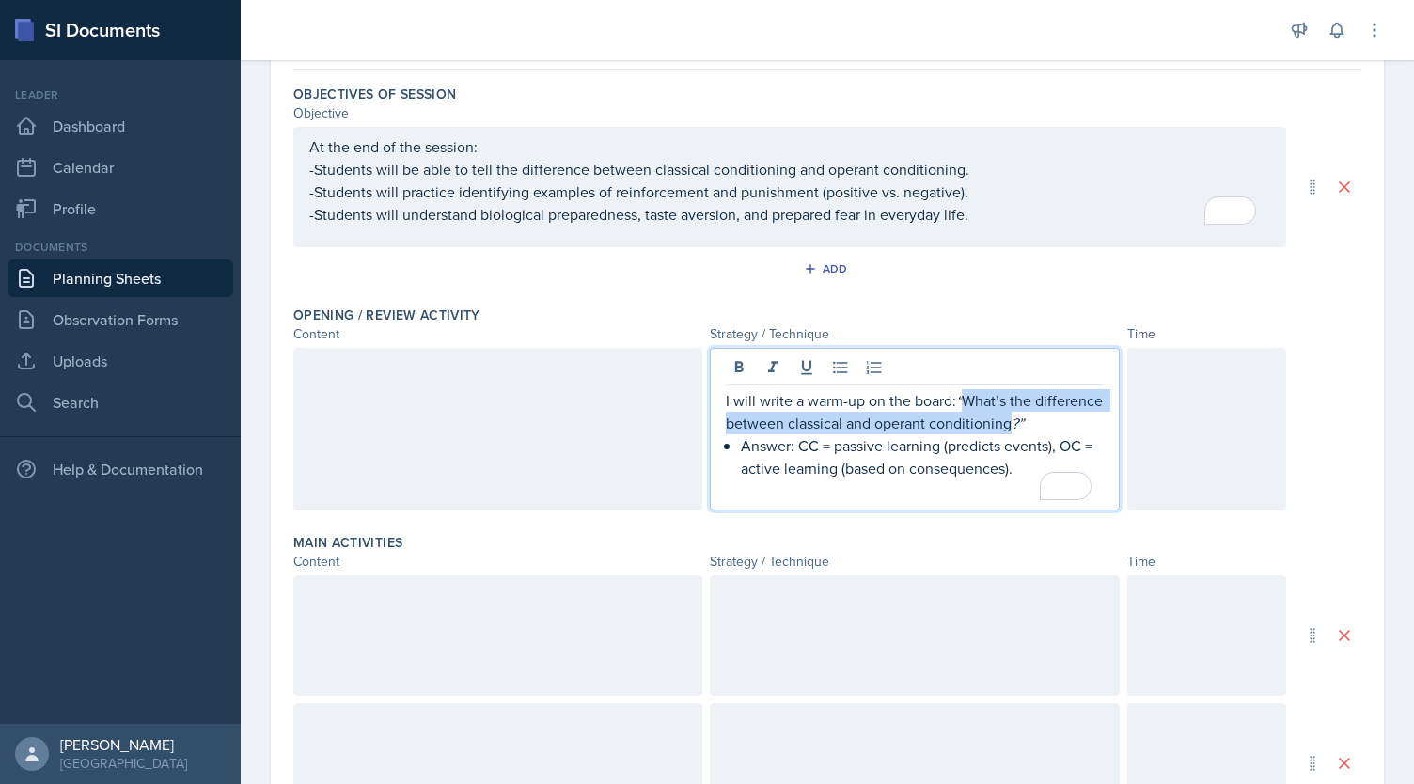
click at [919, 475] on p "Answer: CC = passive learning (predicts events), OC = active learning (based on…" at bounding box center [922, 456] width 362 height 45
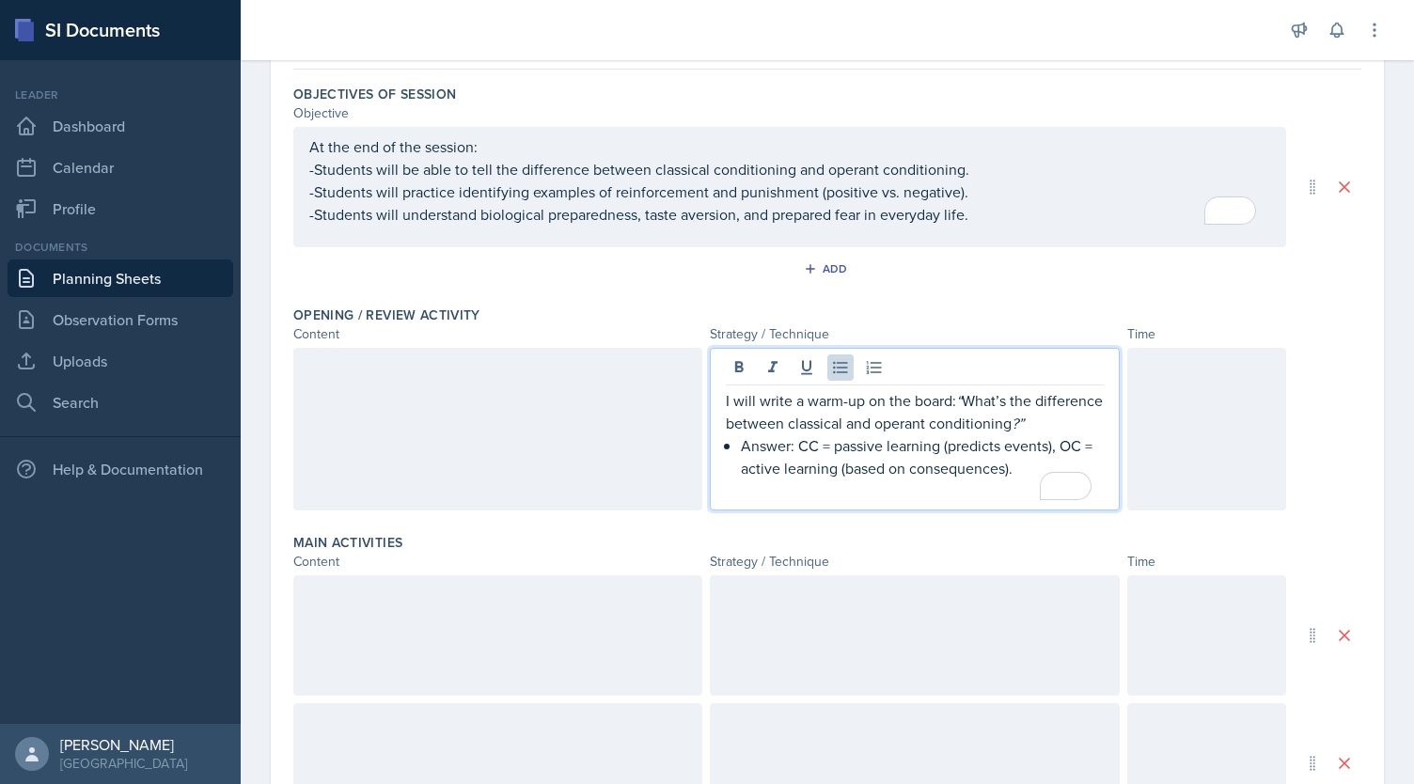
click at [729, 441] on div "I will write a warm-up on the board: “ What’s the difference between classical …" at bounding box center [914, 445] width 377 height 113
click at [1017, 471] on p "Answer: CC = passive learning (predicts events), OC = active learning (based on…" at bounding box center [914, 456] width 377 height 45
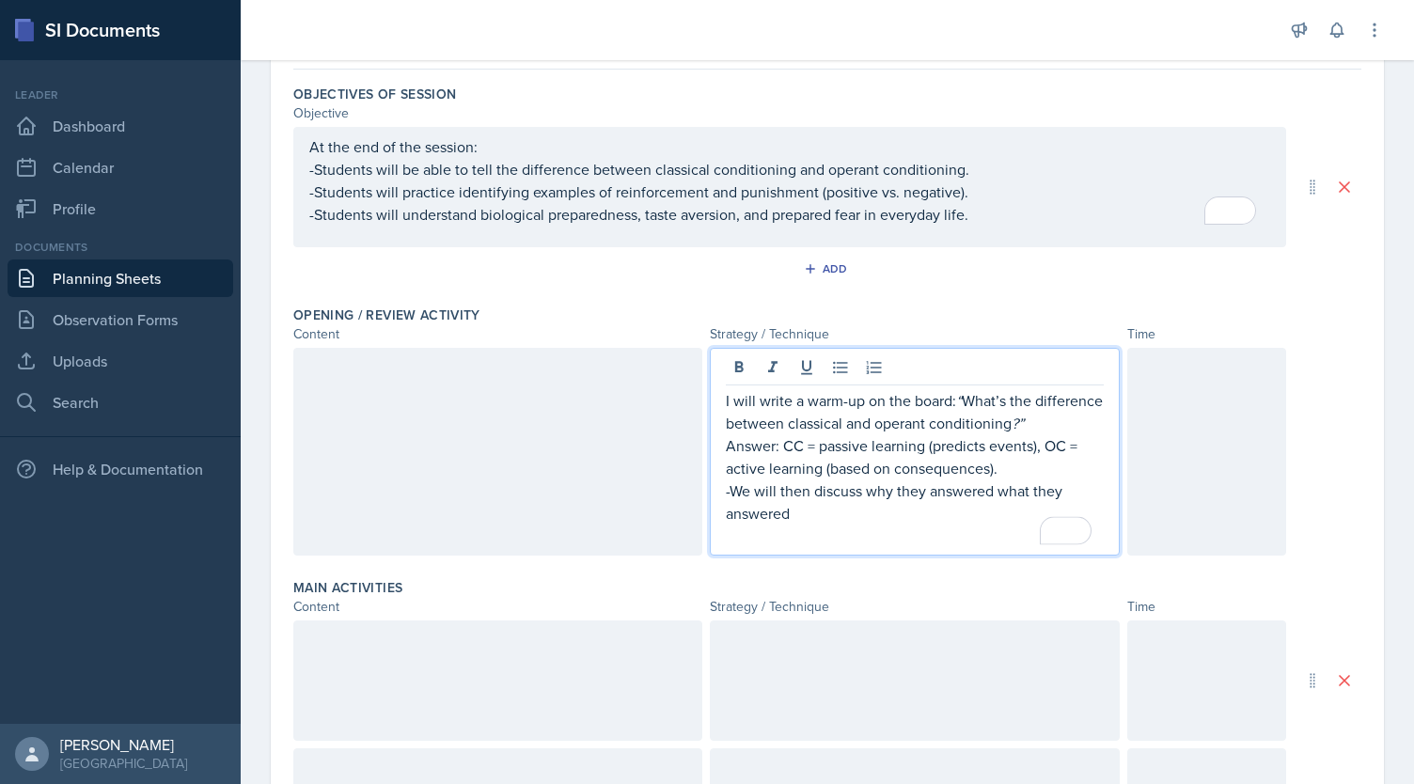
click at [1175, 424] on div at bounding box center [1206, 452] width 159 height 208
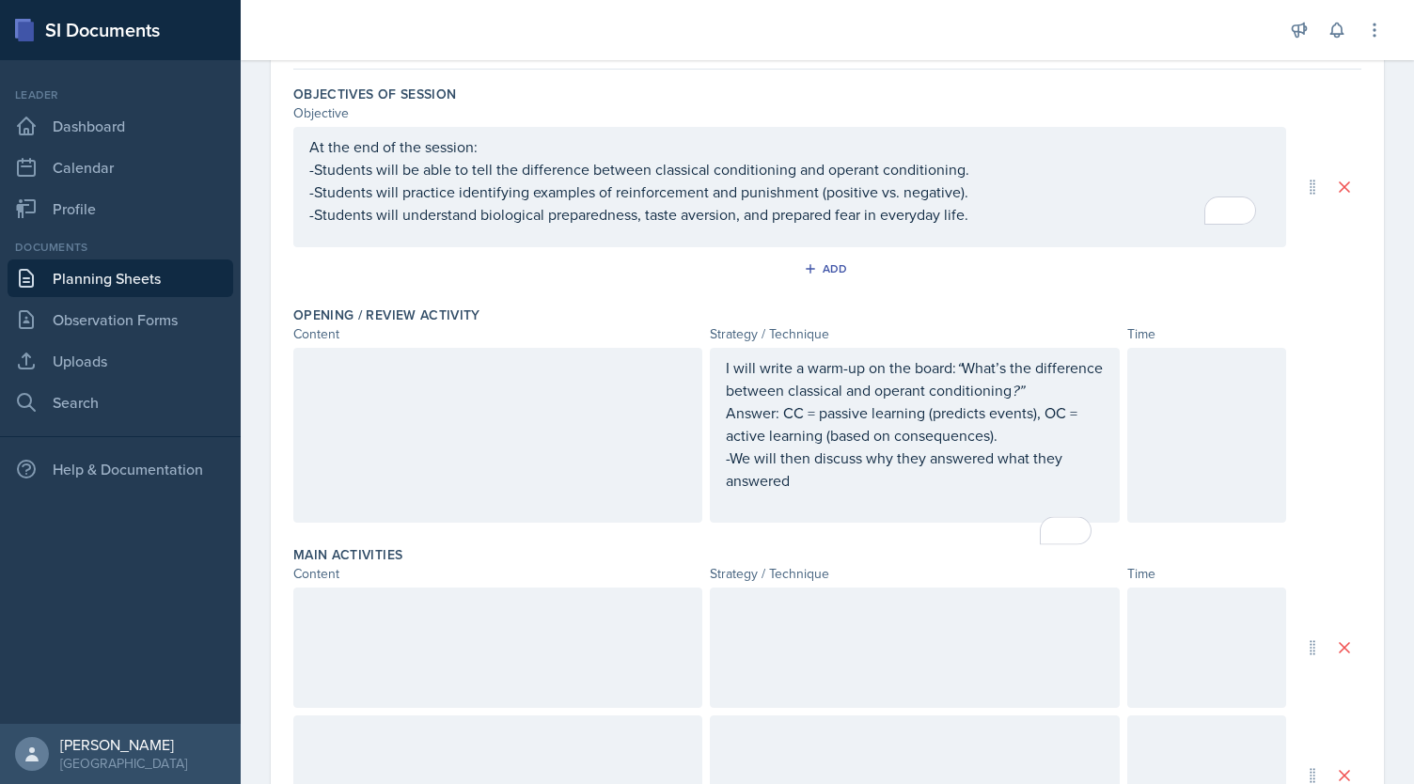
scroll to position [204, 0]
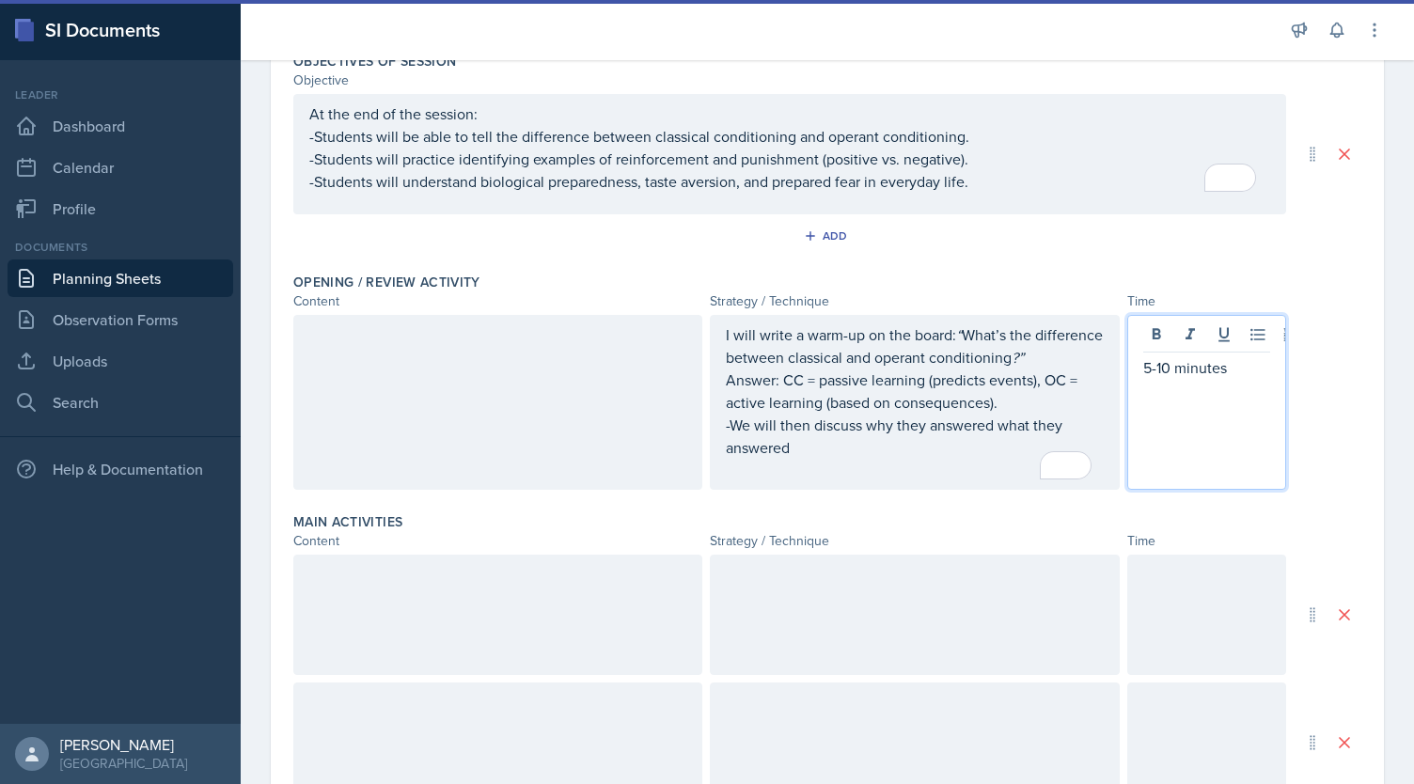
click at [632, 399] on div at bounding box center [497, 402] width 409 height 175
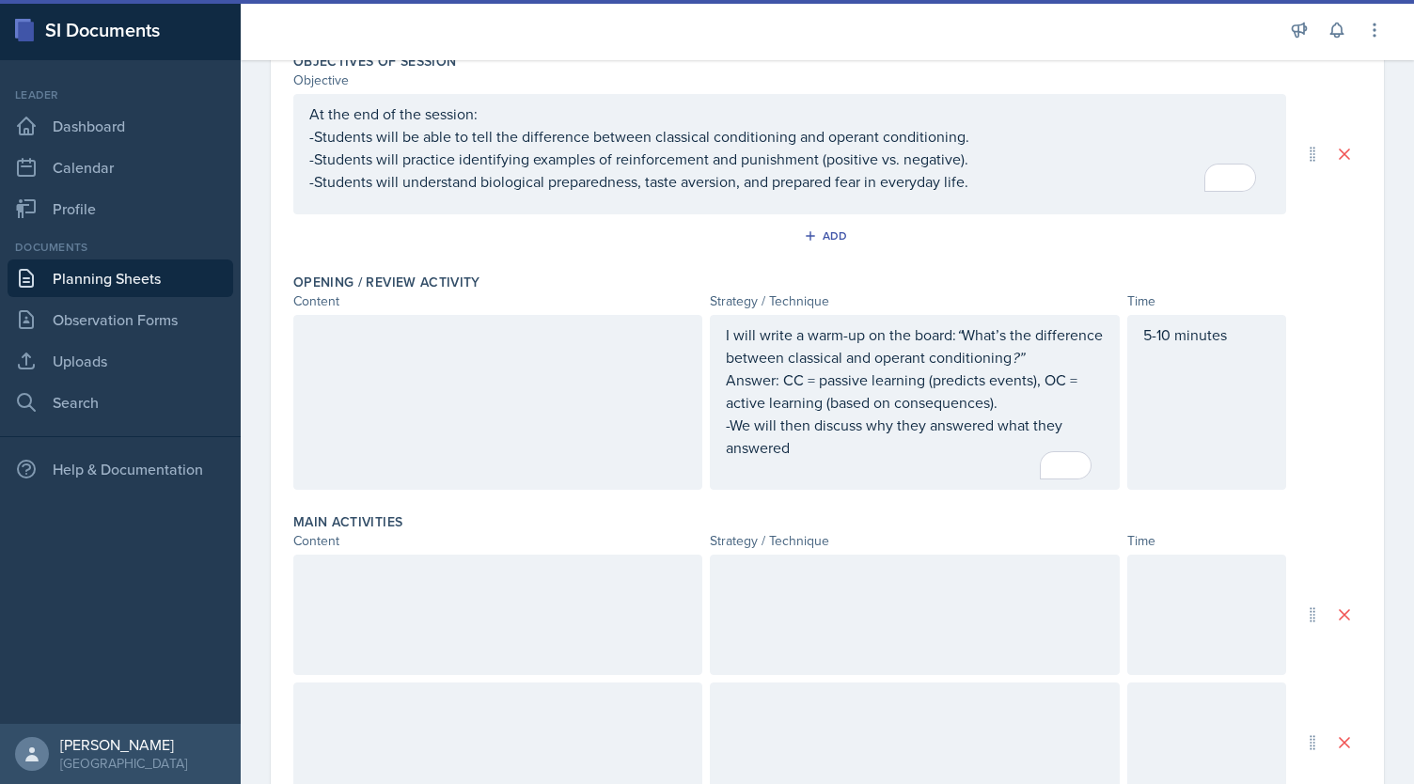
scroll to position [237, 0]
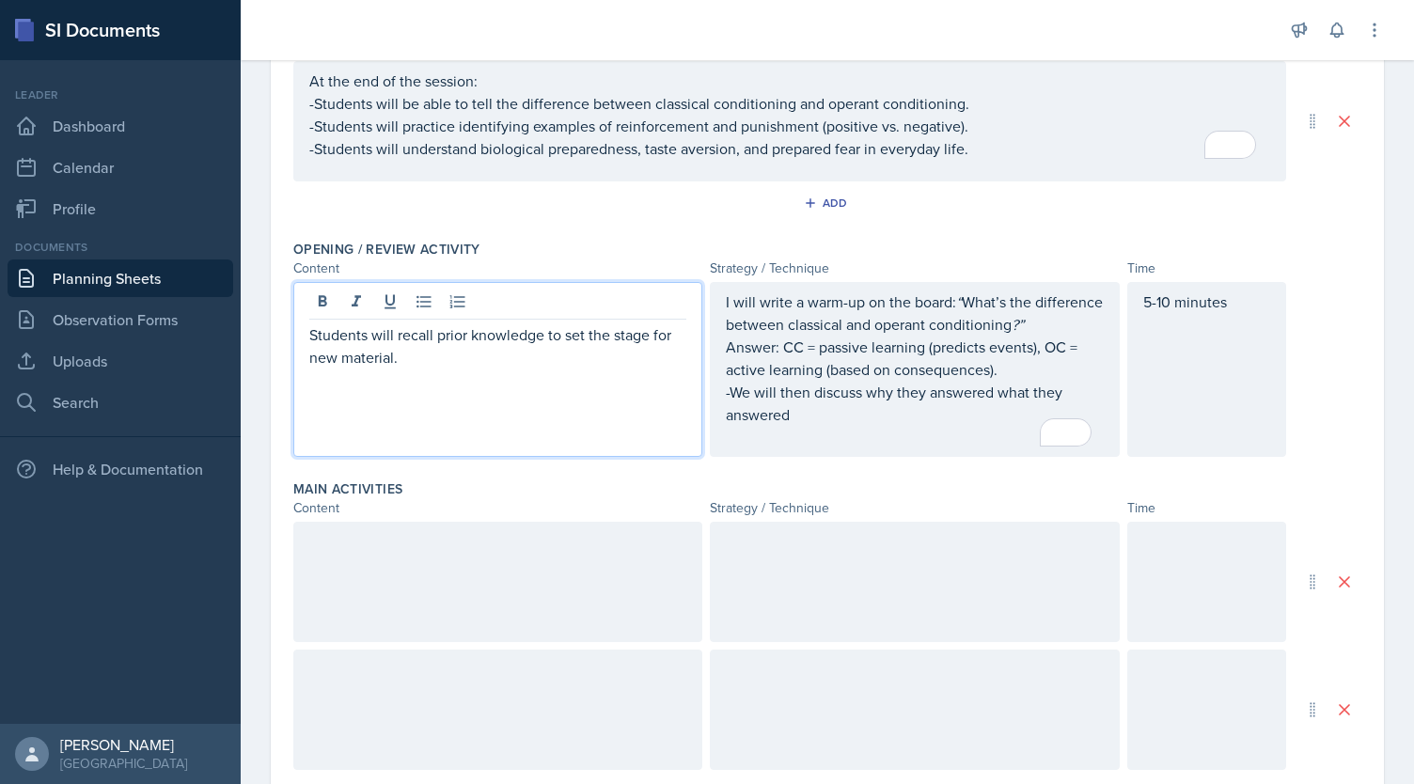
click at [530, 576] on div at bounding box center [497, 582] width 409 height 120
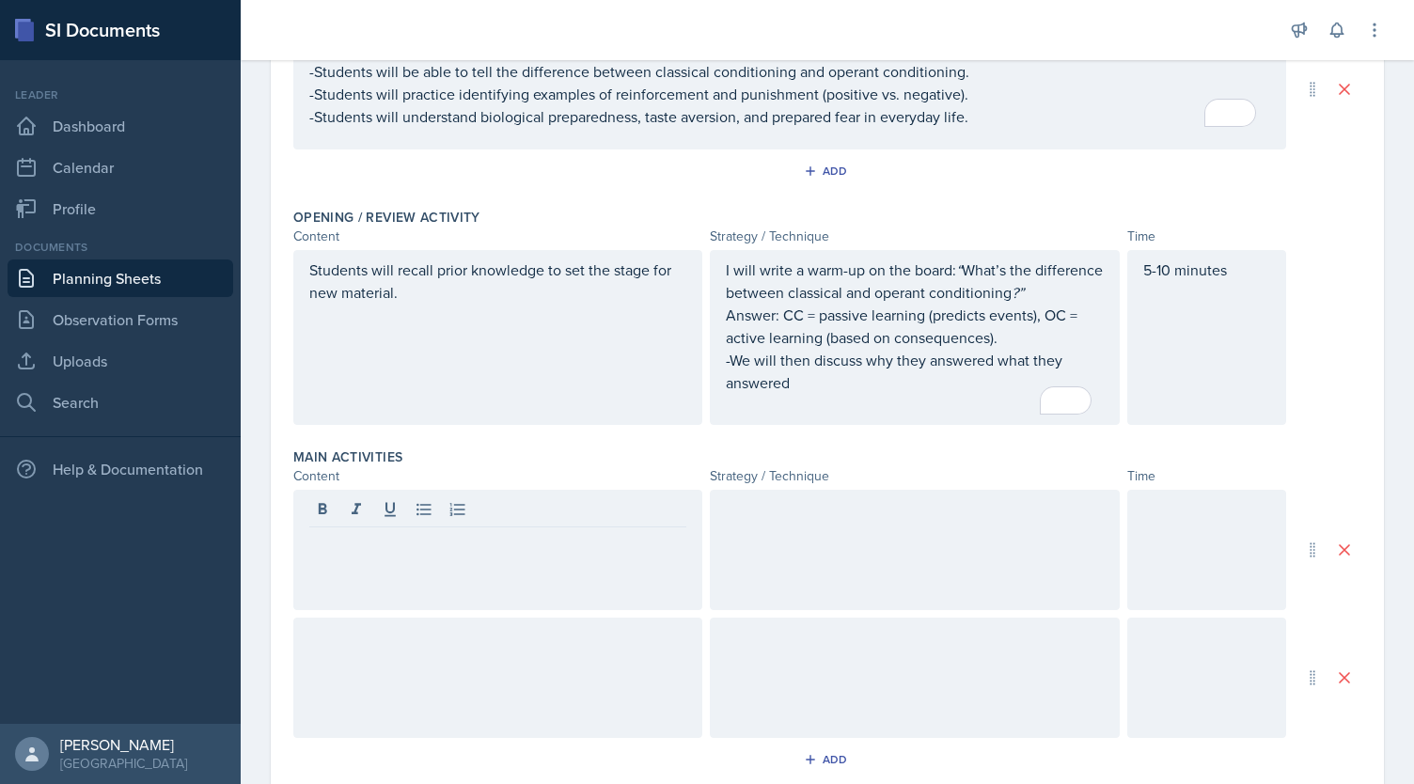
click at [760, 530] on div at bounding box center [914, 550] width 409 height 120
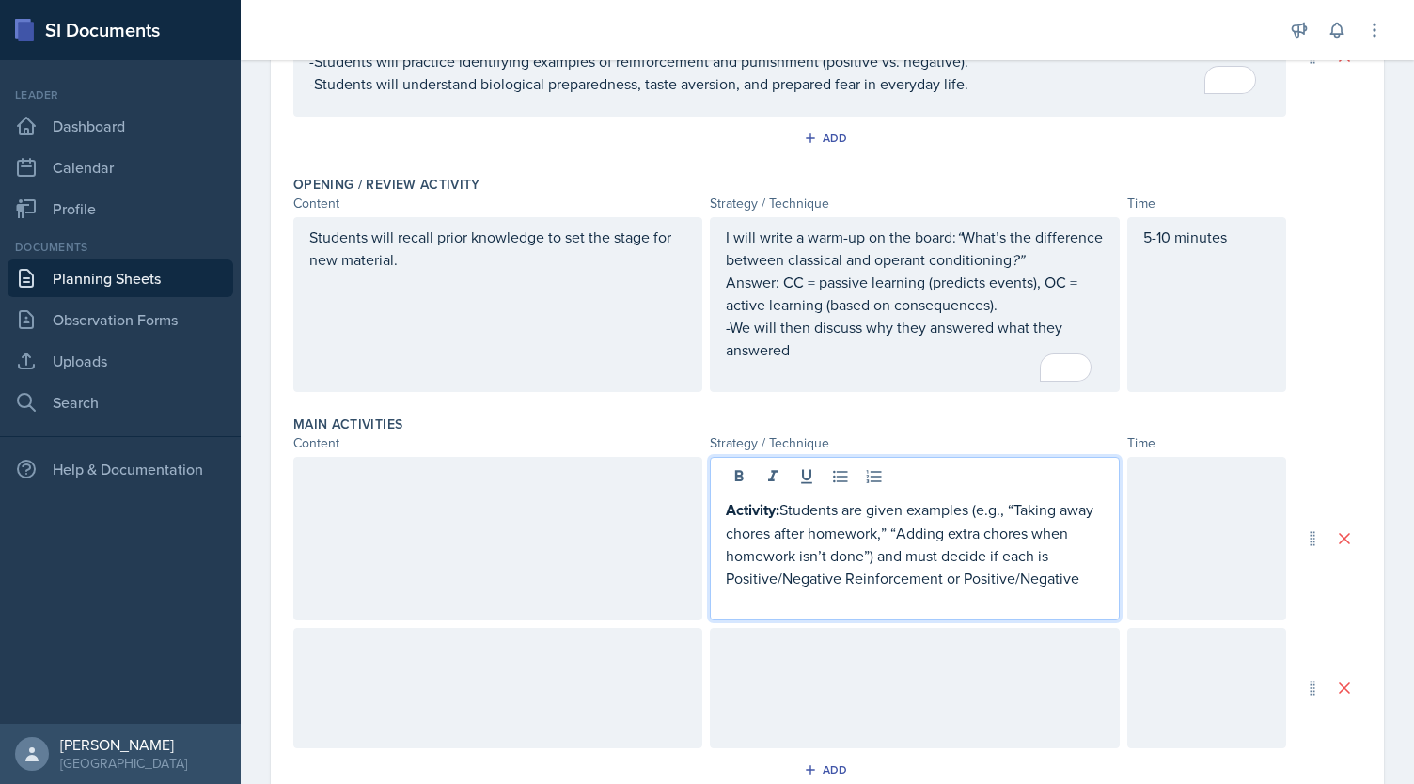
click at [772, 509] on strong "Activity:" at bounding box center [753, 510] width 54 height 22
drag, startPoint x: 775, startPoint y: 509, endPoint x: 659, endPoint y: 499, distance: 116.0
click at [659, 499] on div "Activity: Students are given examples (e.g., “Taking away chores after homework…" at bounding box center [789, 539] width 993 height 164
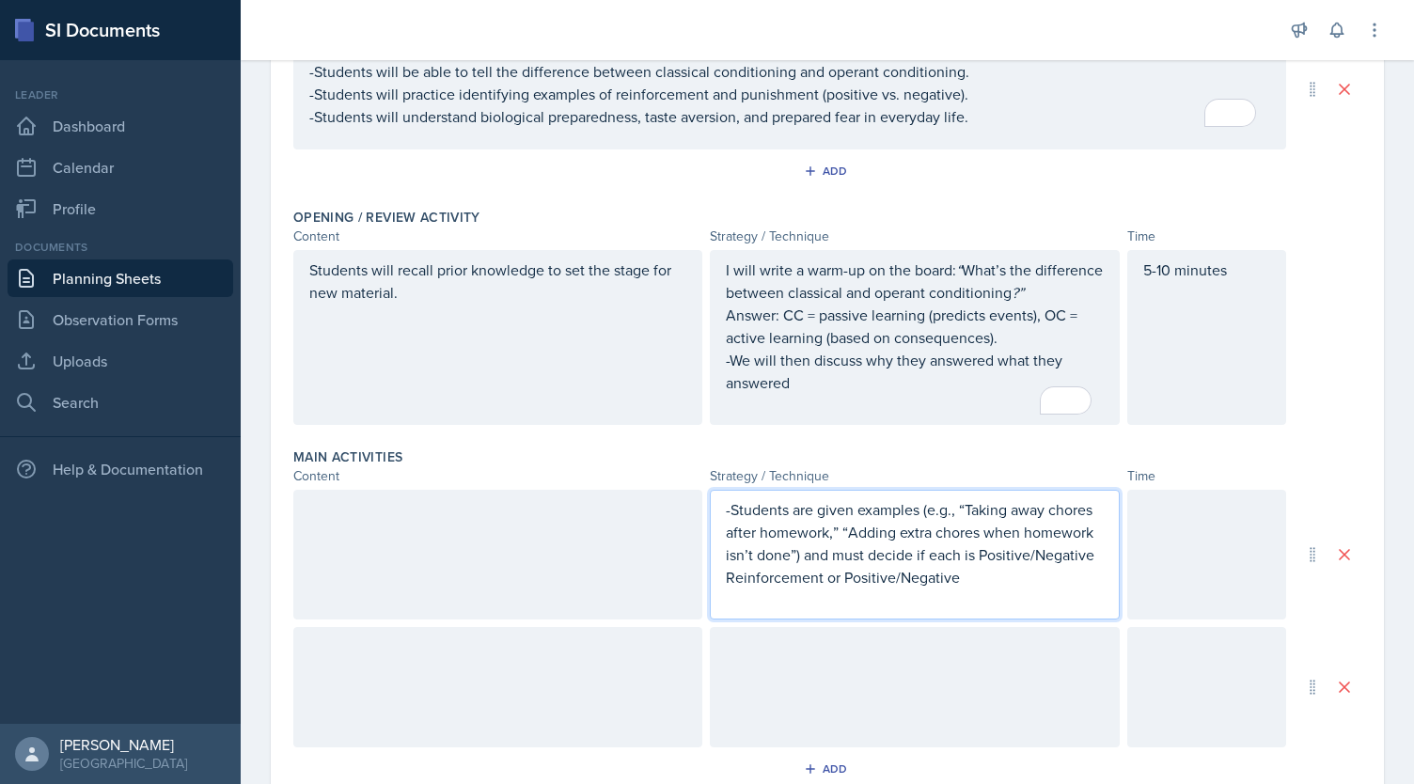
click at [912, 510] on p "-Students are given examples (e.g., “Taking away chores after homework,” “Addin…" at bounding box center [914, 543] width 377 height 90
click at [1030, 511] on p "-Students are given examples on the board (e.g., “Taking away chores after home…" at bounding box center [914, 543] width 377 height 90
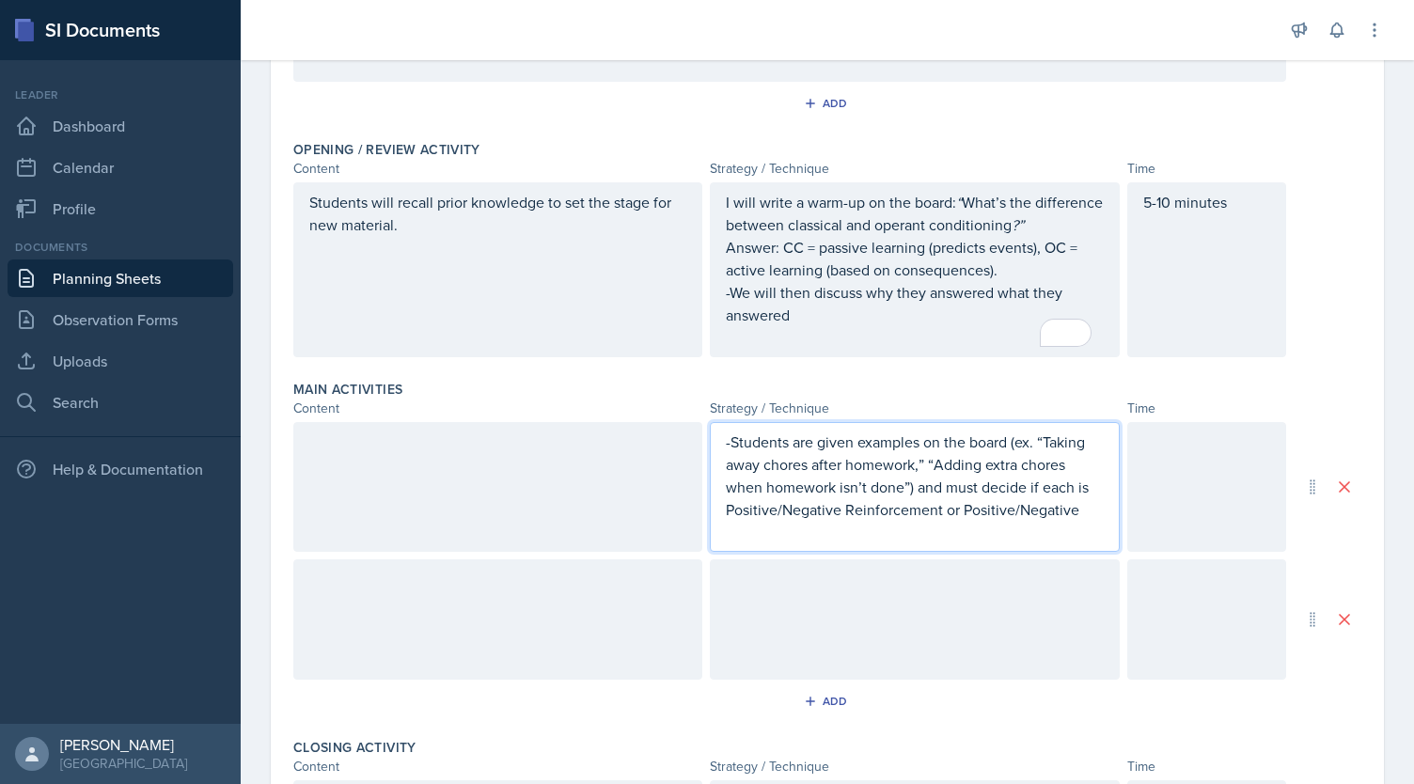
scroll to position [337, 0]
click at [880, 526] on p at bounding box center [914, 532] width 377 height 23
click at [1224, 505] on div at bounding box center [1206, 487] width 159 height 130
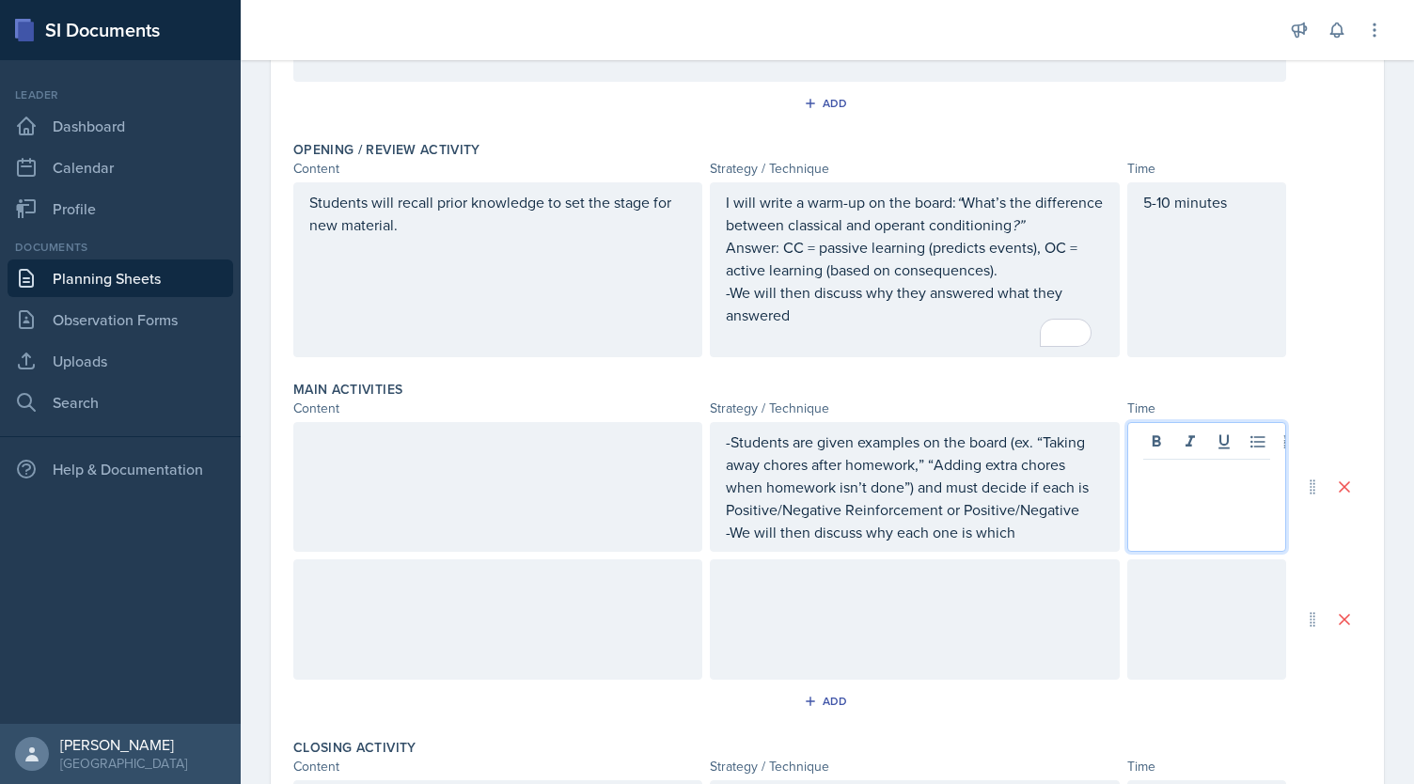
scroll to position [369, 0]
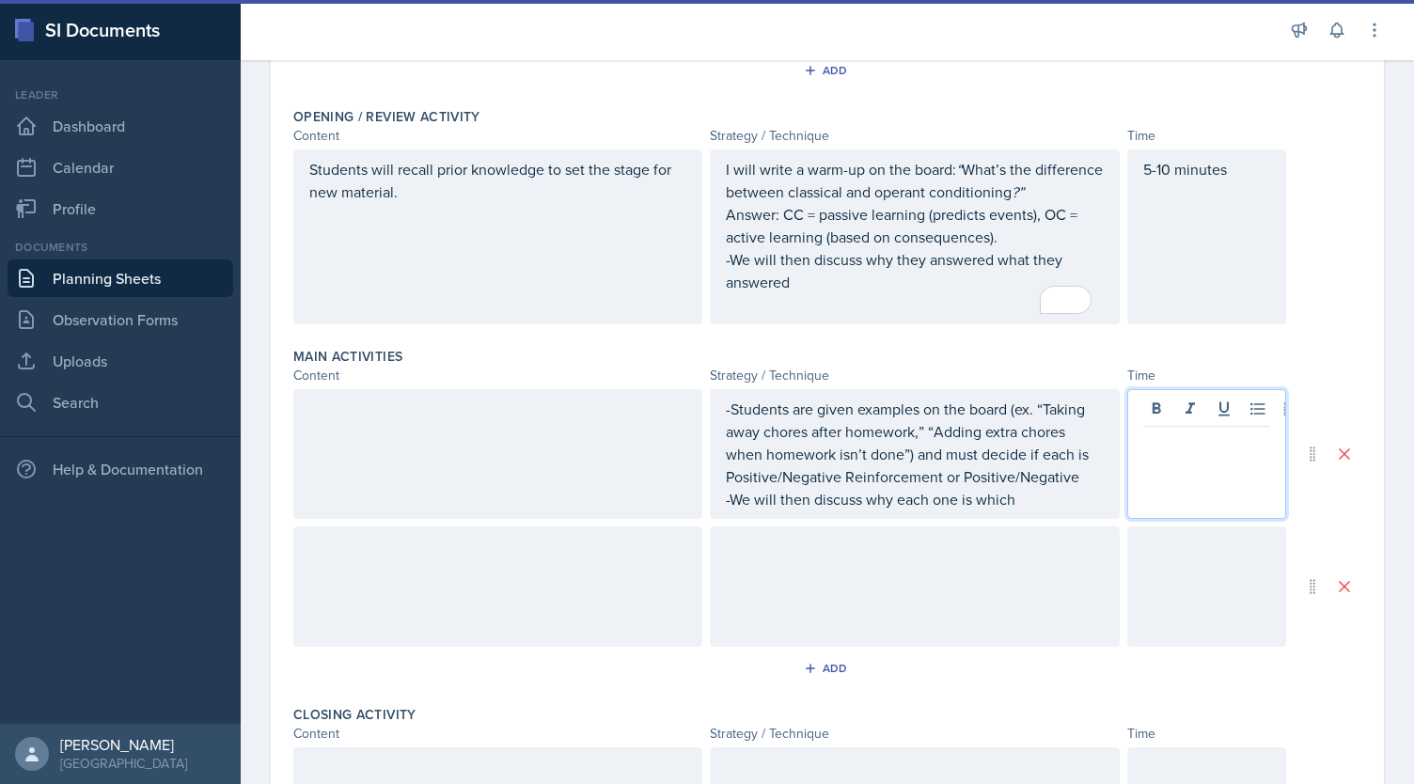
click at [406, 441] on div at bounding box center [497, 454] width 409 height 130
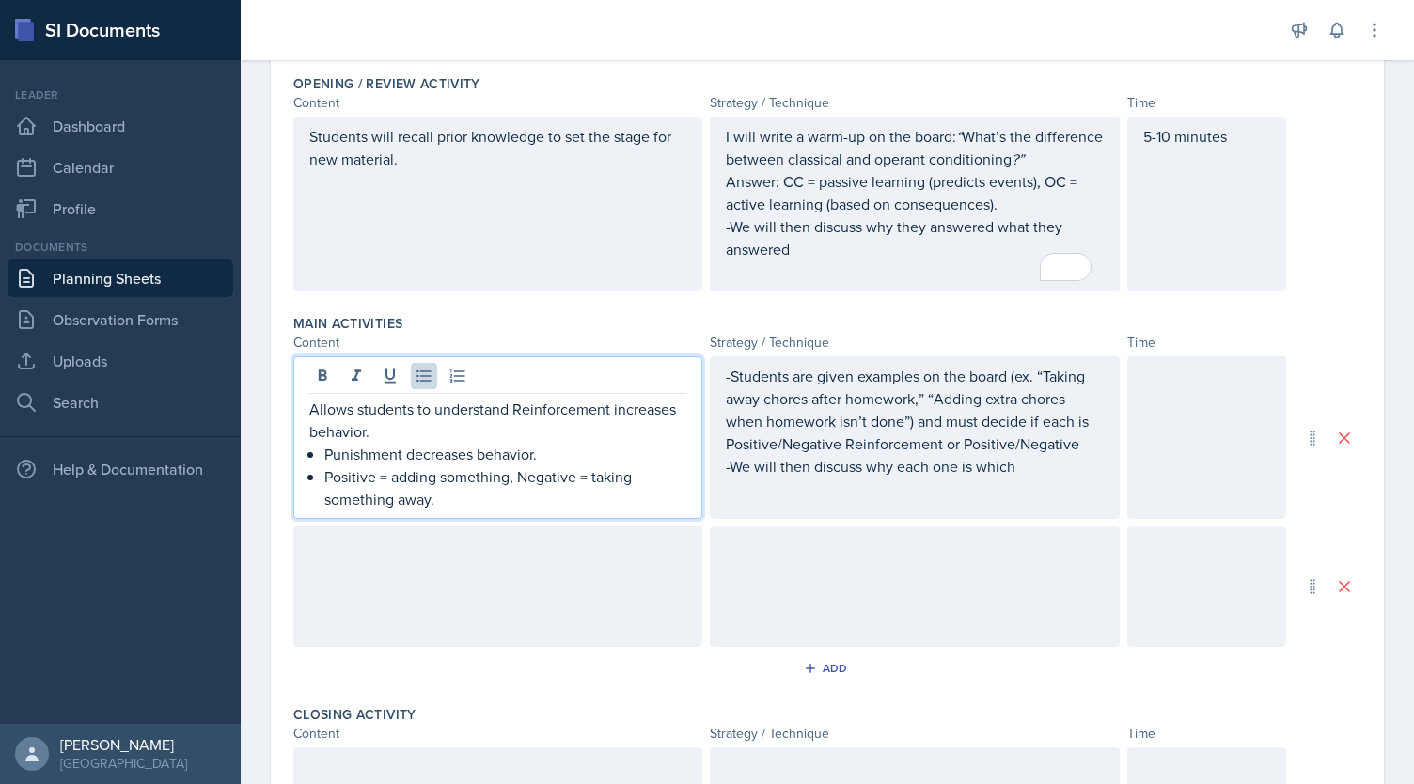
click at [321, 460] on div "Allows students to understand Reinforcement increases behavior. Punishment decr…" at bounding box center [497, 454] width 377 height 113
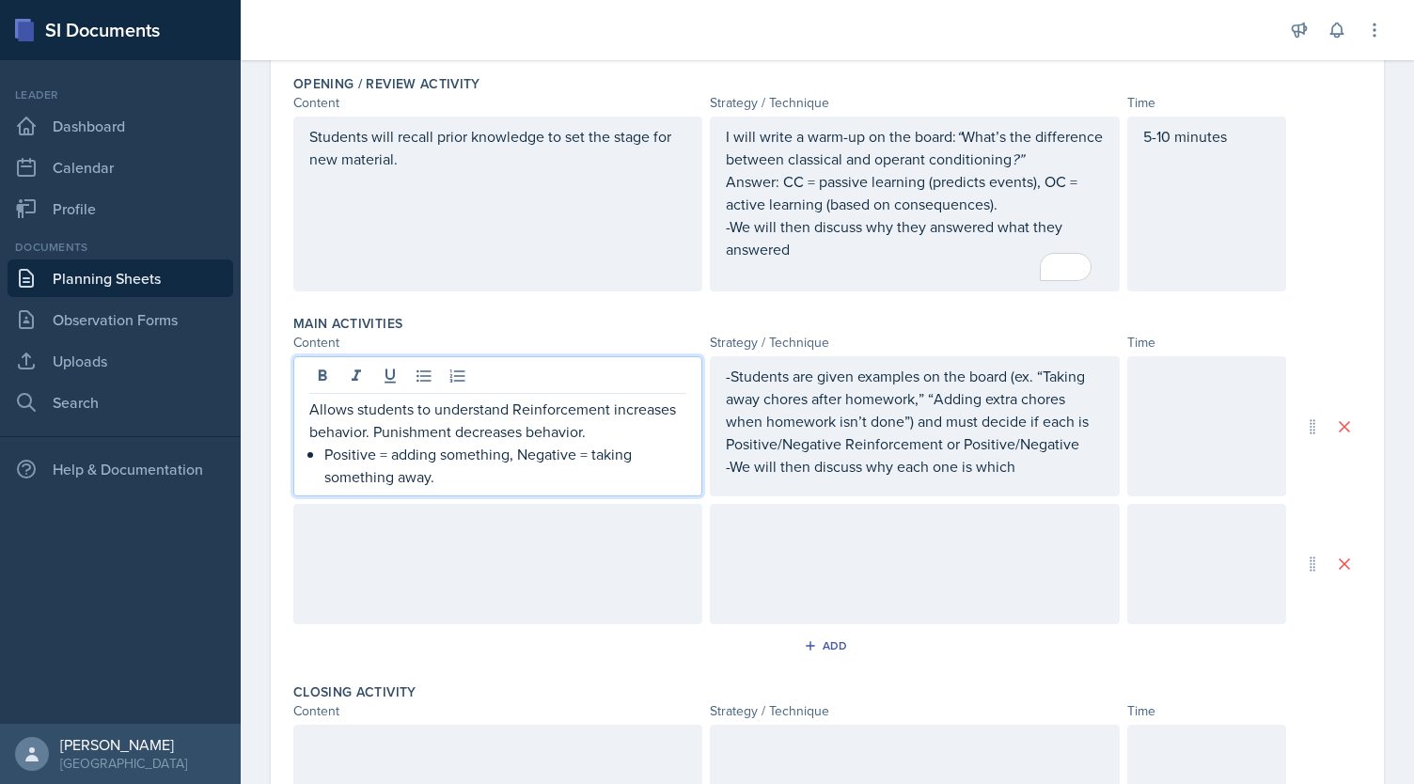
click at [328, 460] on p "Positive = adding something, Negative = taking something away." at bounding box center [505, 465] width 362 height 45
click at [323, 458] on div "Allows students to understand Reinforcement increases behavior. Punishment decr…" at bounding box center [497, 443] width 377 height 90
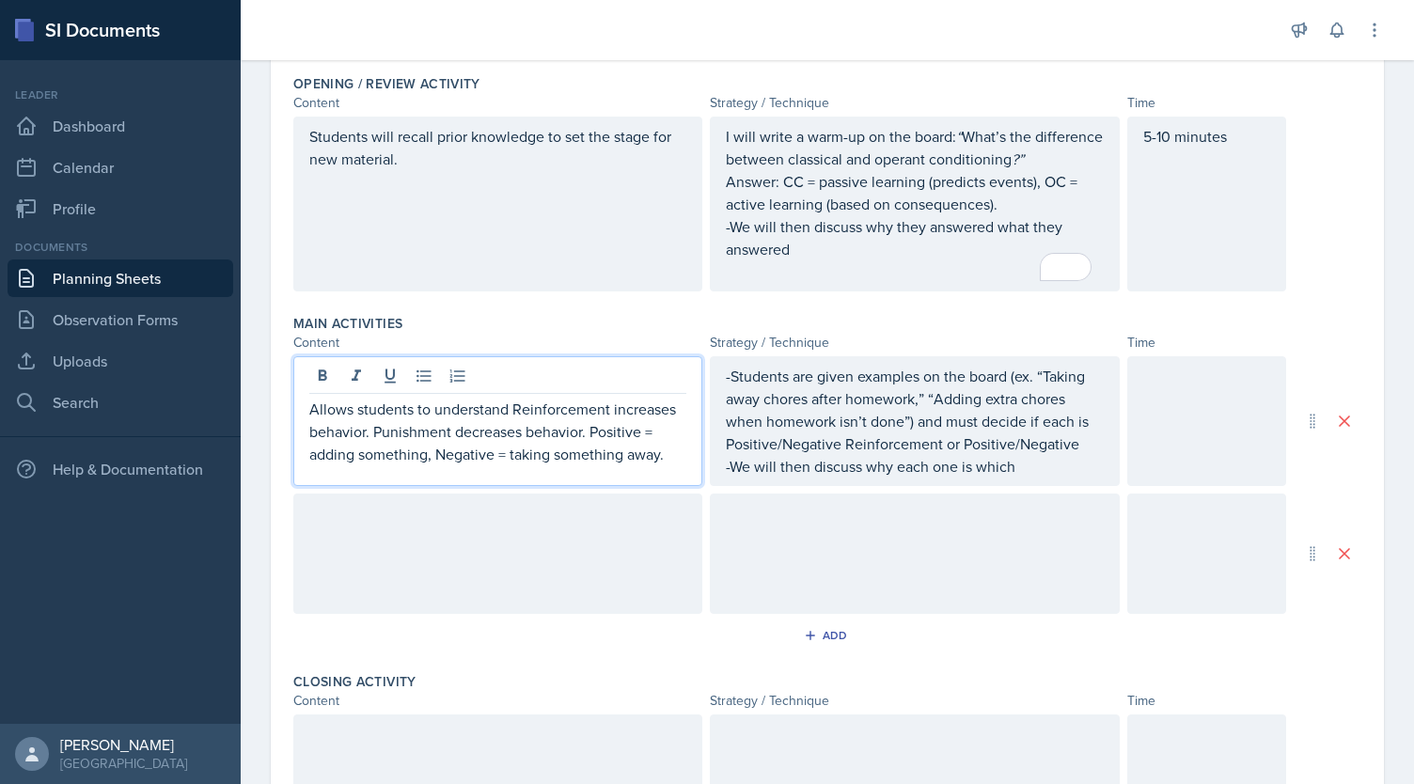
click at [681, 453] on div "Allows students to understand Reinforcement increases behavior. Punishment decr…" at bounding box center [497, 421] width 409 height 130
click at [1127, 415] on div at bounding box center [1206, 421] width 159 height 130
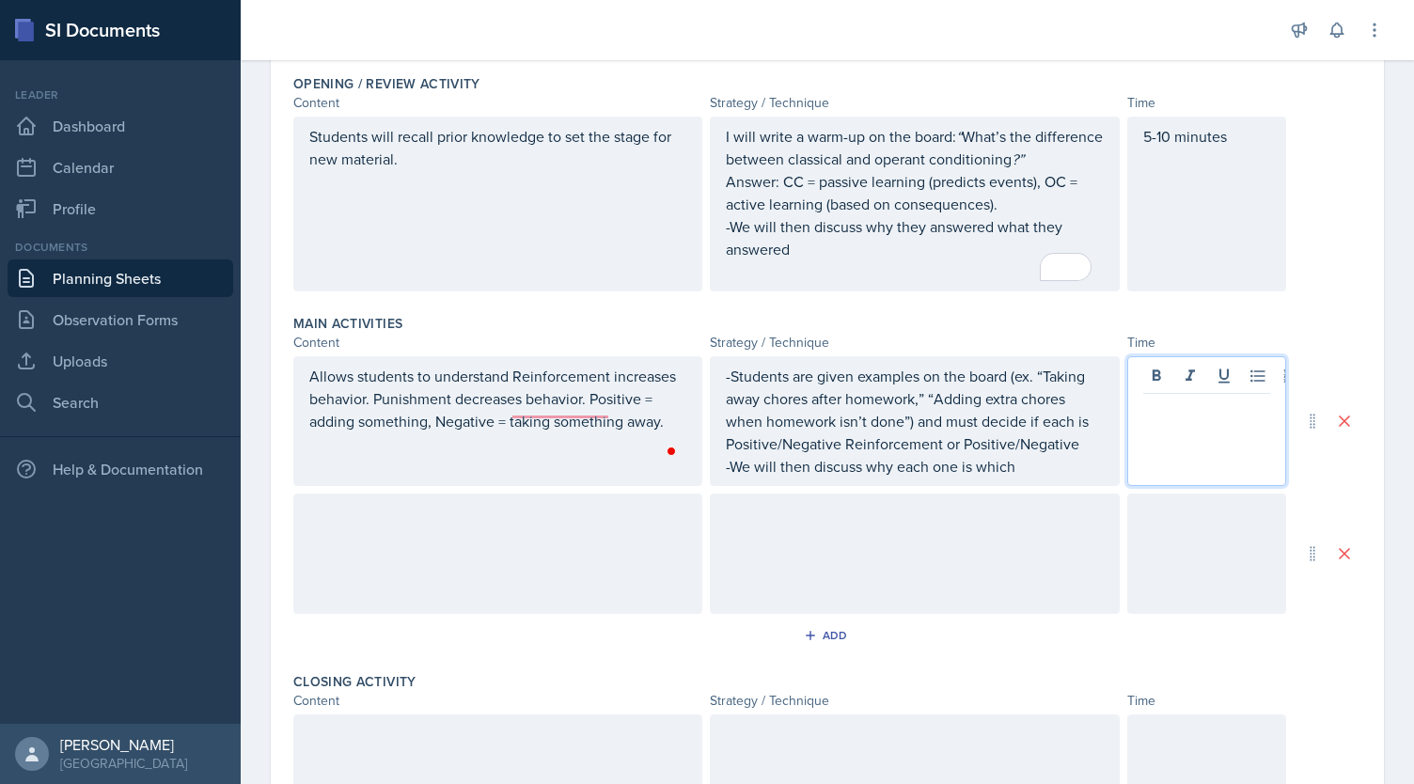
scroll to position [434, 0]
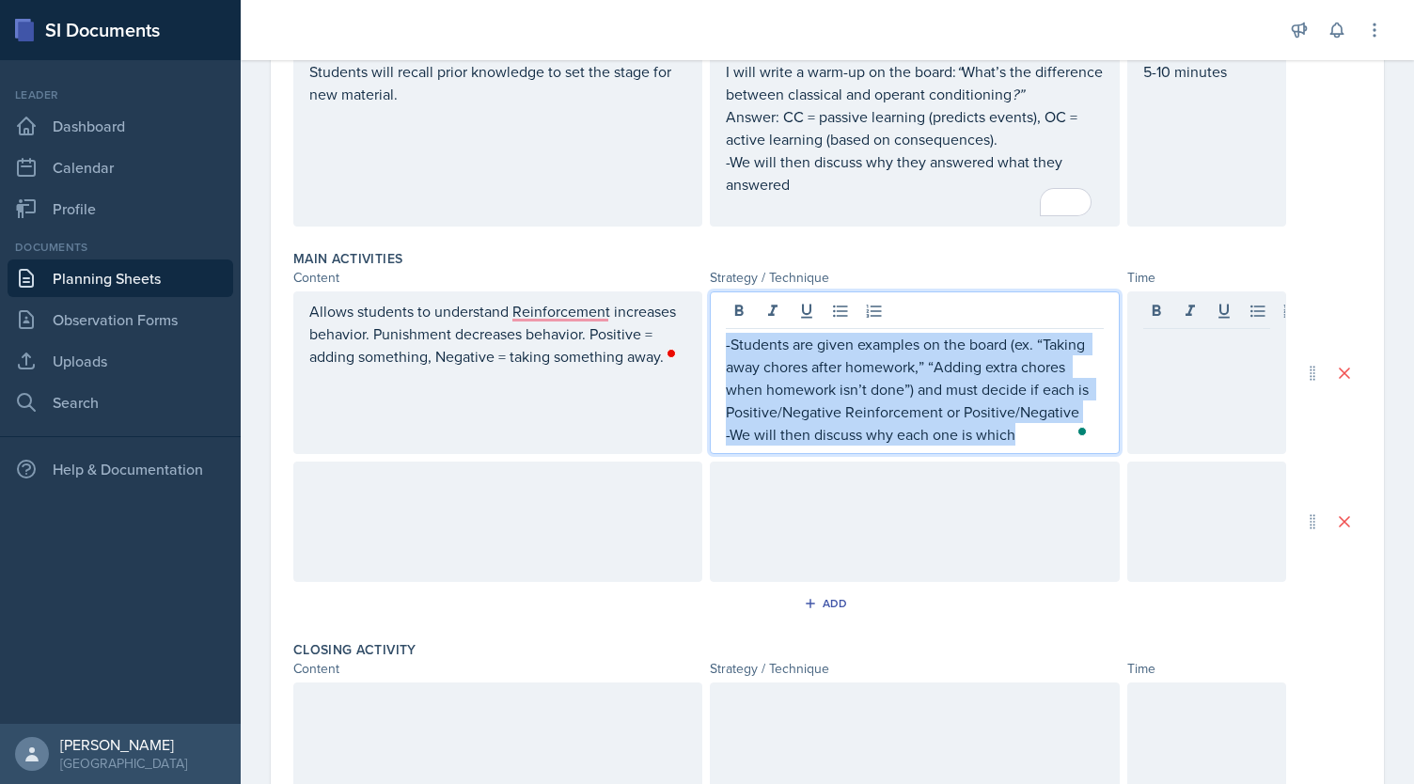
drag, startPoint x: 1029, startPoint y: 446, endPoint x: 687, endPoint y: 315, distance: 366.6
click at [687, 315] on div "Allows students to understand Reinforcement increases behavior. Punishment decr…" at bounding box center [789, 372] width 993 height 163
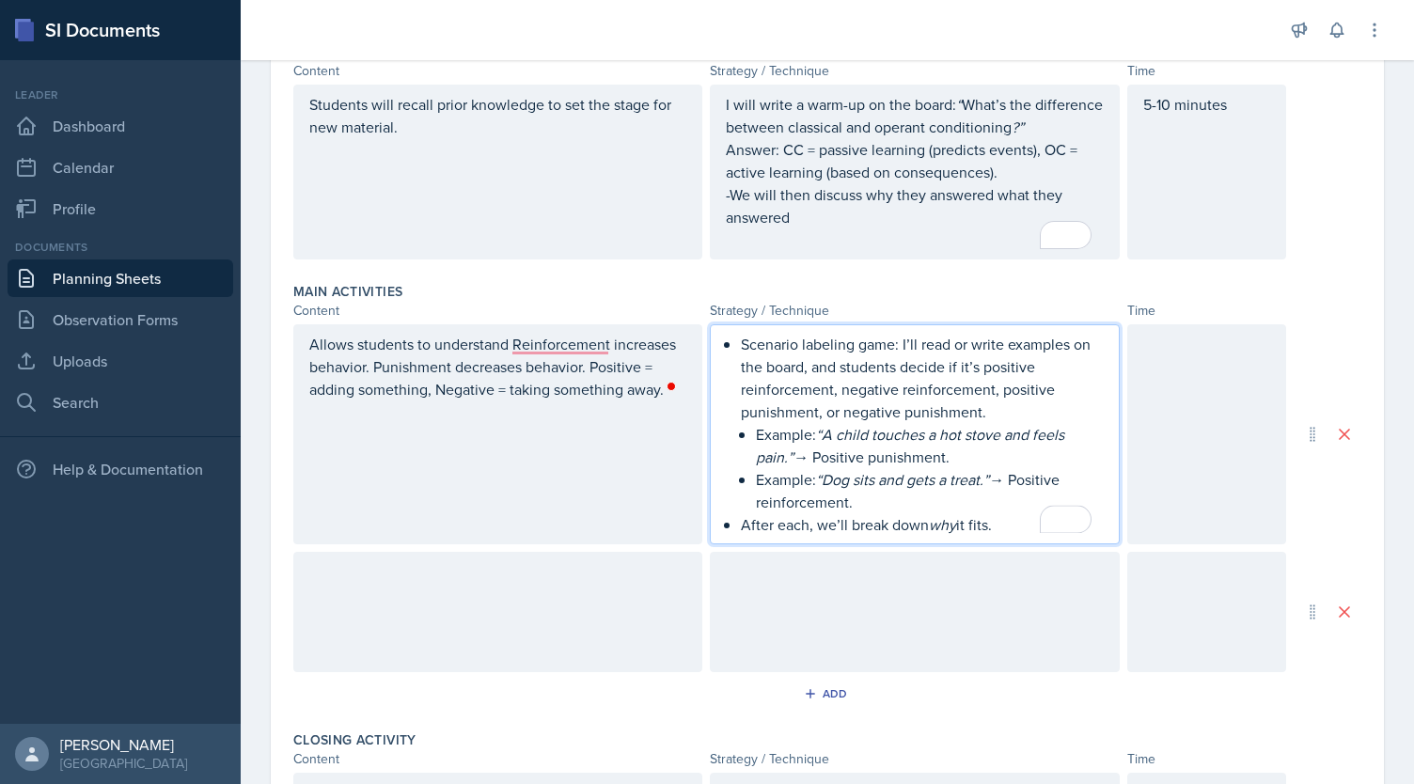
click at [733, 340] on div "Scenario labeling game: I’ll read or write examples on the board, and students …" at bounding box center [914, 434] width 377 height 203
click at [857, 424] on em "“A child touches a hot stove and feels pain.”" at bounding box center [912, 445] width 312 height 43
click at [746, 435] on li "Scenario labeling game: I’ll read or write examples on the board, and students …" at bounding box center [922, 423] width 362 height 180
click at [742, 454] on p "Example: “A child touches a hot stove and feels pain.” → Positive punishment." at bounding box center [922, 445] width 362 height 45
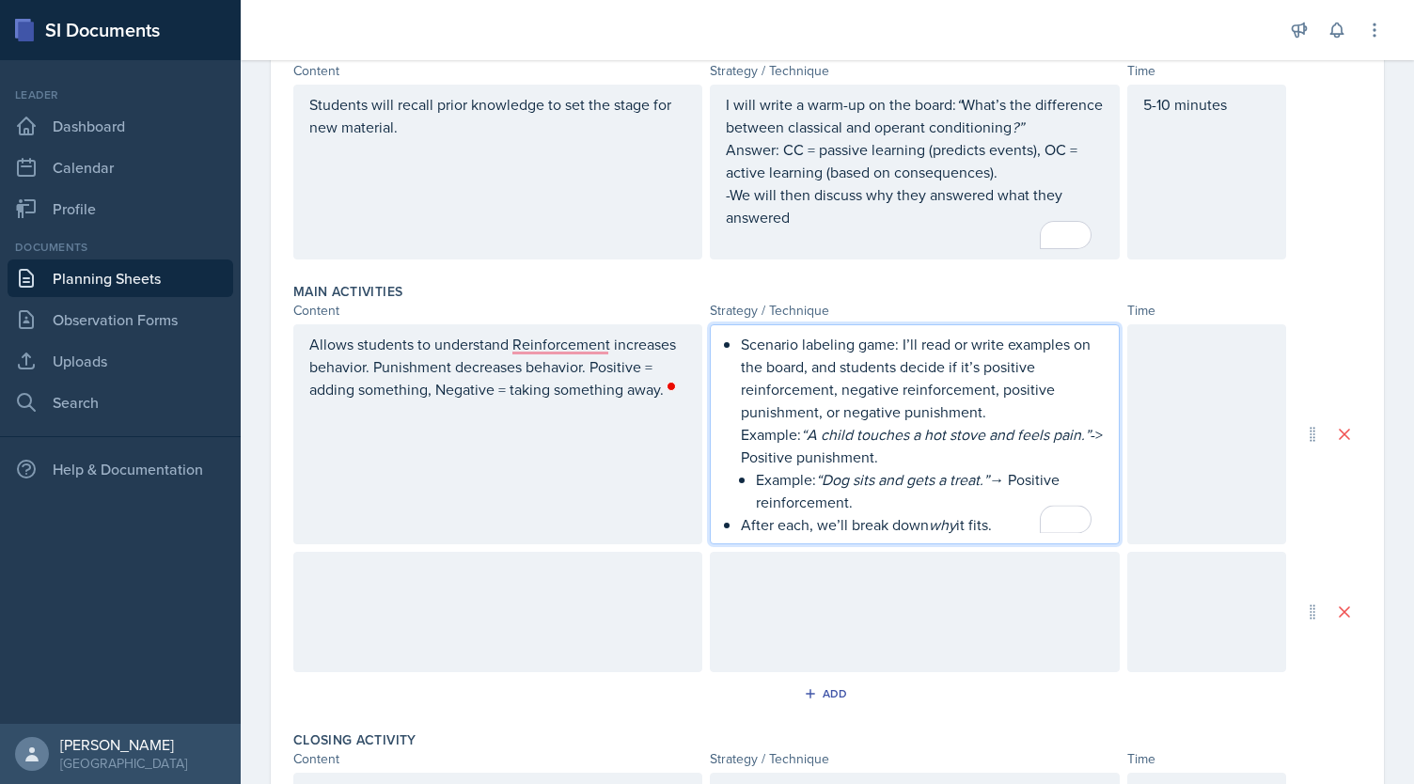
click at [756, 484] on p "Example: “Dog sits and gets a treat.” → Positive reinforcement." at bounding box center [929, 490] width 347 height 45
click at [728, 433] on div "Scenario labeling game: I’ll read or write examples on the board, and students …" at bounding box center [914, 434] width 377 height 203
click at [733, 525] on div "Scenario labeling game: I’ll read or write examples on the board, and students …" at bounding box center [914, 434] width 377 height 203
click at [741, 353] on p "Scenario labeling game: I’ll read or write examples on the board, and students …" at bounding box center [922, 378] width 362 height 90
click at [741, 345] on p "Scenario labeling game: I’ll read or write examples on the board, and students …" at bounding box center [922, 378] width 362 height 90
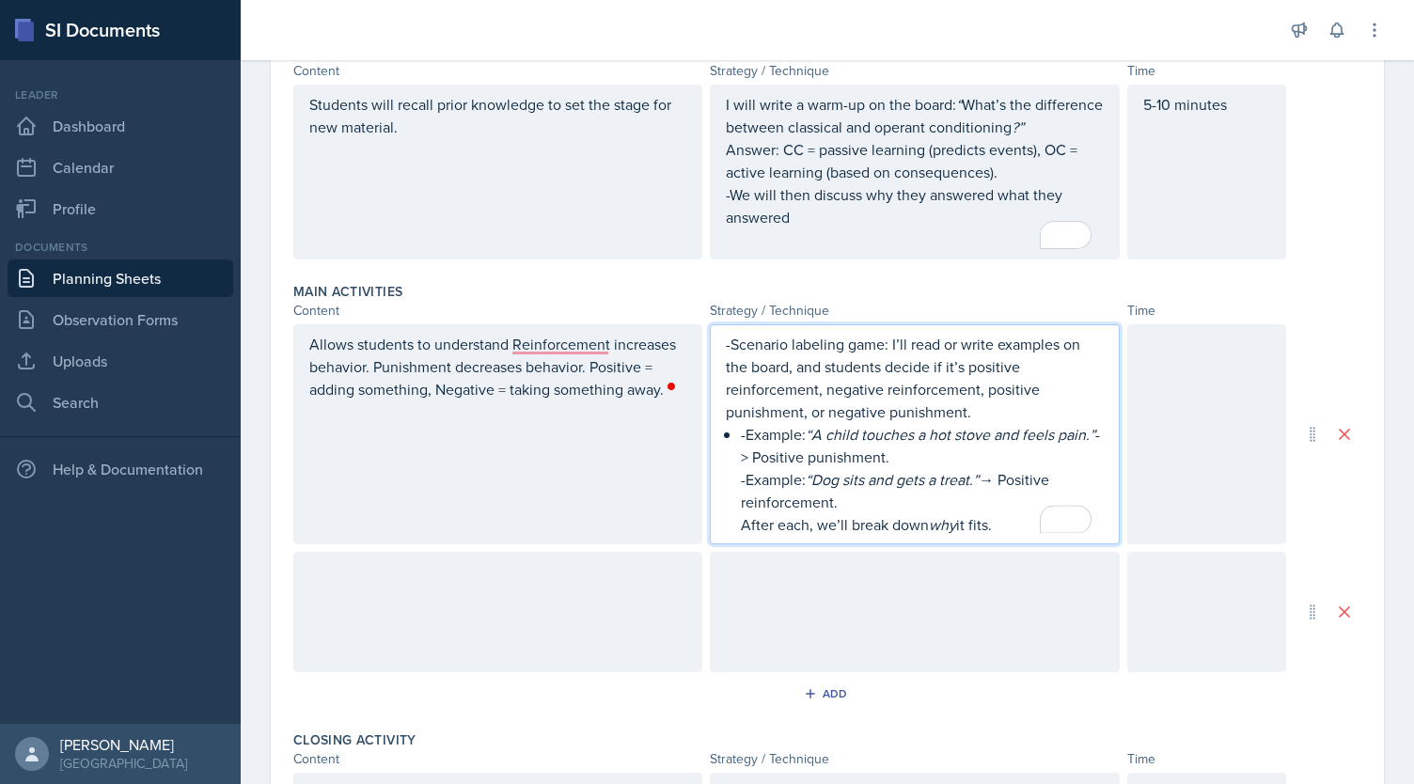
click at [728, 433] on div "-Scenario labeling game: I’ll read or write examples on the board, and students…" at bounding box center [914, 434] width 377 height 203
click at [728, 478] on div "-Scenario labeling game: I’ll read or write examples on the board, and students…" at bounding box center [914, 434] width 377 height 203
click at [741, 528] on p "After each, we’ll break down why it fits." at bounding box center [922, 524] width 362 height 23
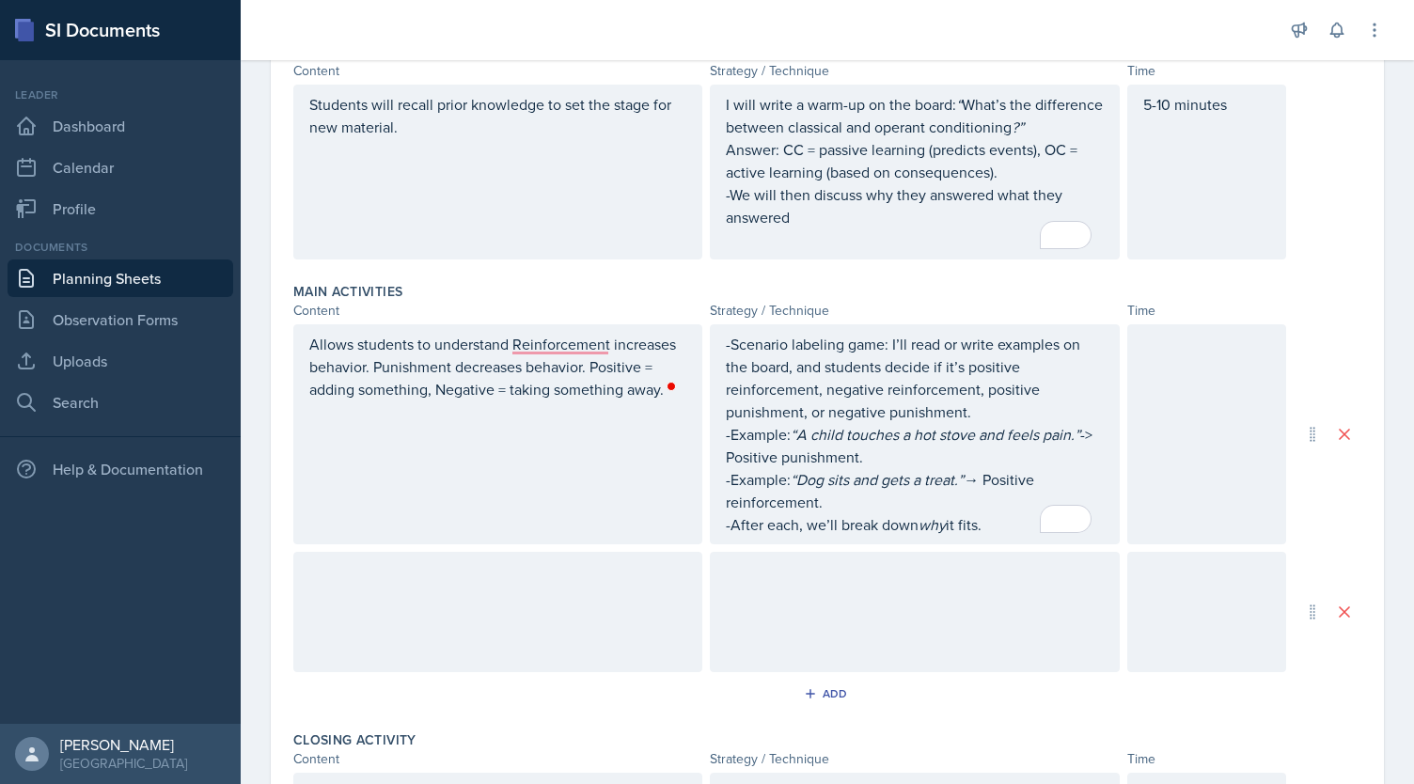
click at [1152, 454] on div at bounding box center [1206, 434] width 159 height 220
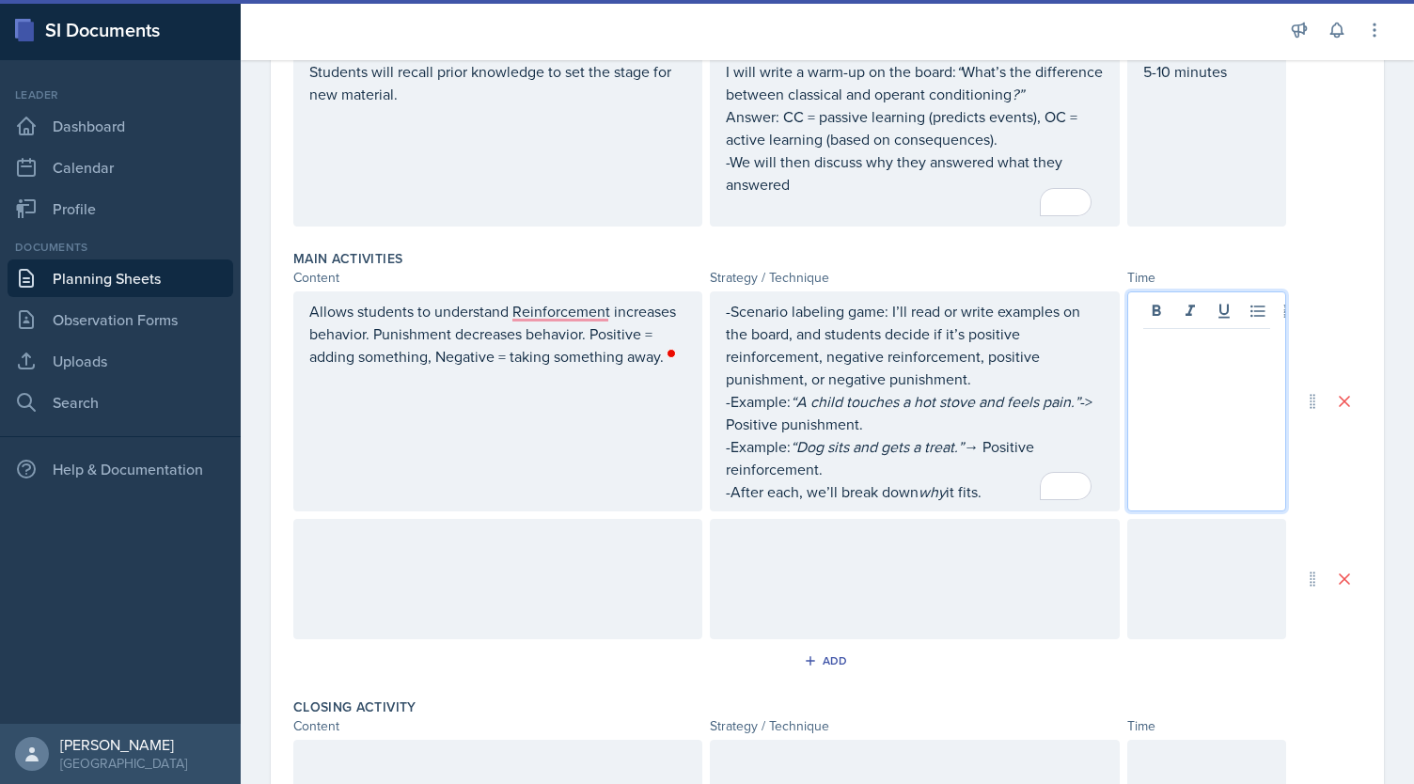
click at [929, 463] on div "-Scenario labeling game: I’ll read or write examples on the board, and students…" at bounding box center [914, 401] width 377 height 203
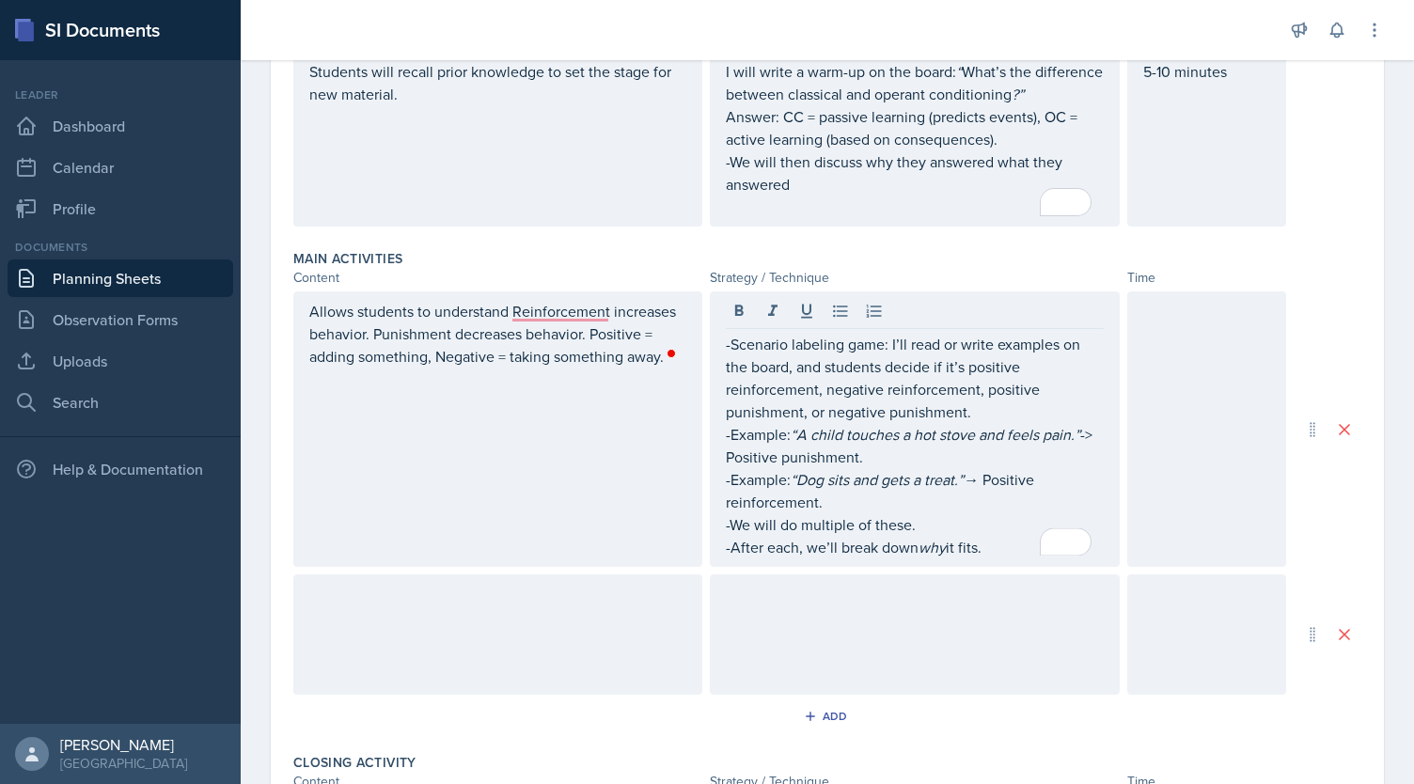
click at [1179, 435] on div at bounding box center [1206, 428] width 159 height 275
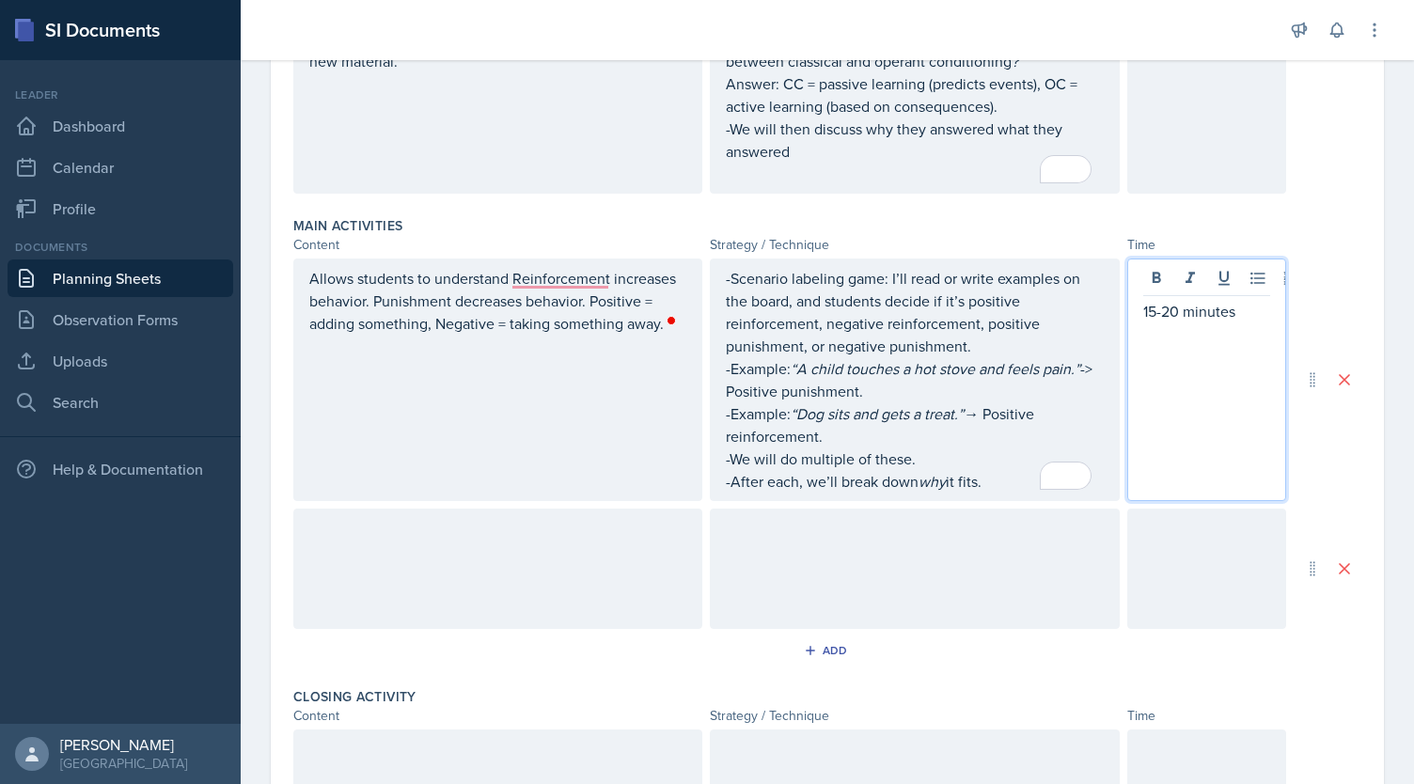
click at [485, 601] on div at bounding box center [497, 569] width 409 height 120
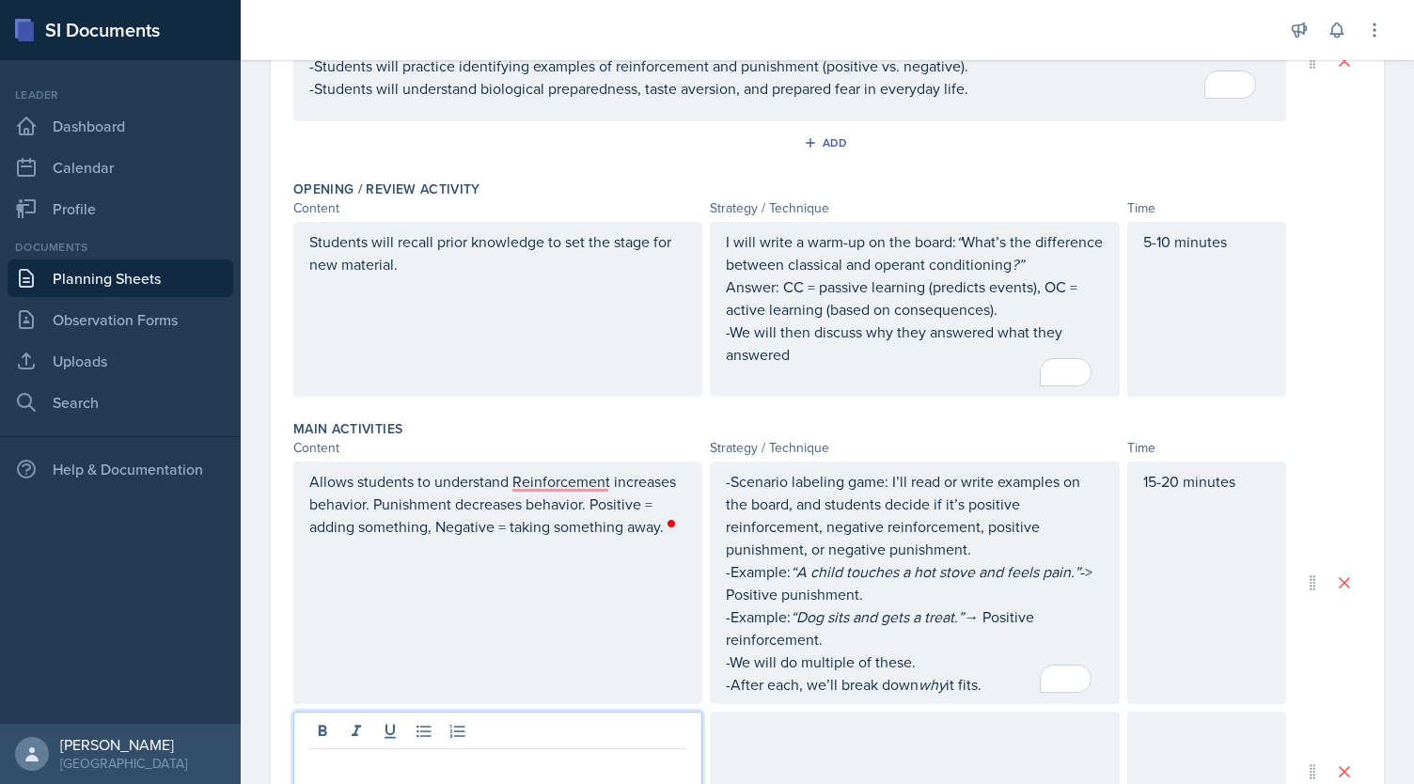
scroll to position [297, 0]
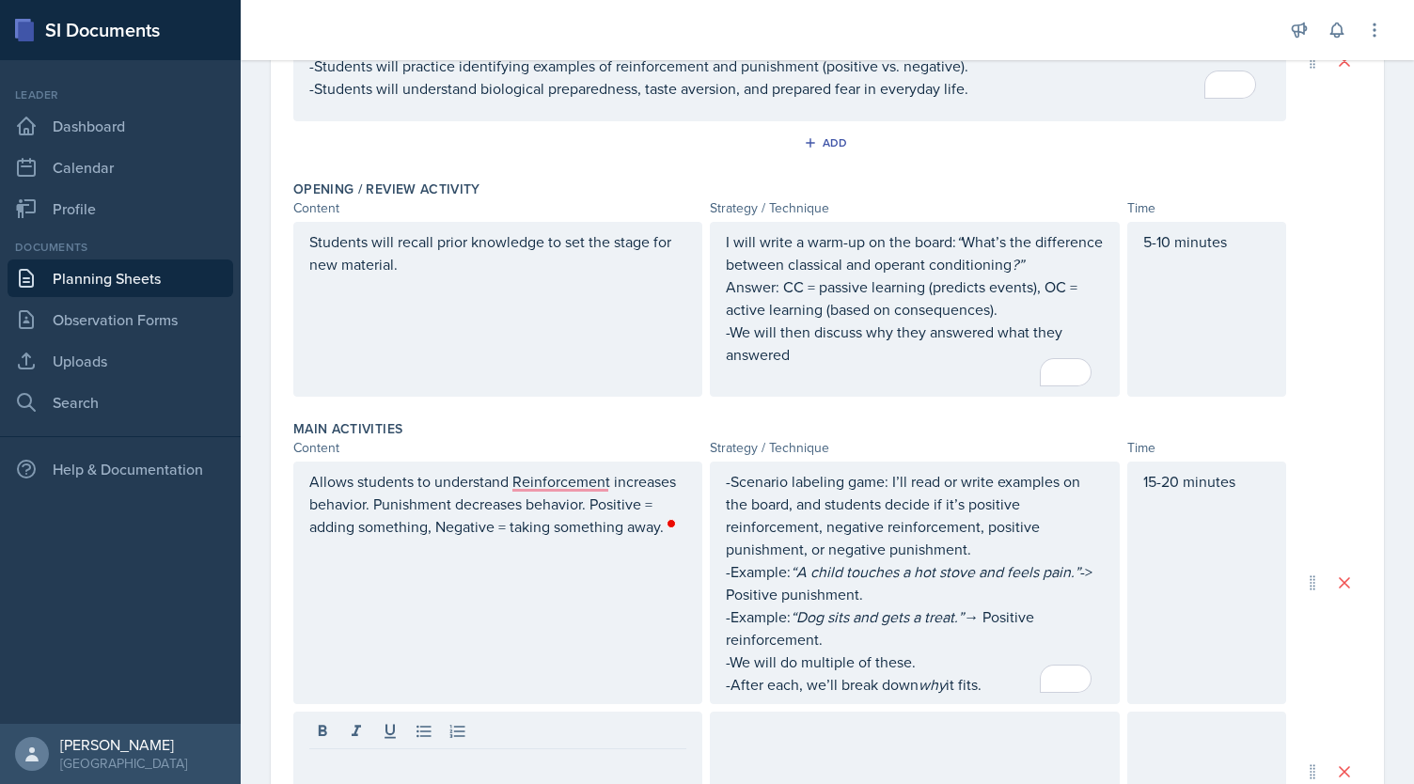
drag, startPoint x: 993, startPoint y: 695, endPoint x: 300, endPoint y: 243, distance: 827.3
click at [300, 243] on div "Objectives of Session Objective At the end of the session: -Students will be ab…" at bounding box center [827, 606] width 1068 height 1324
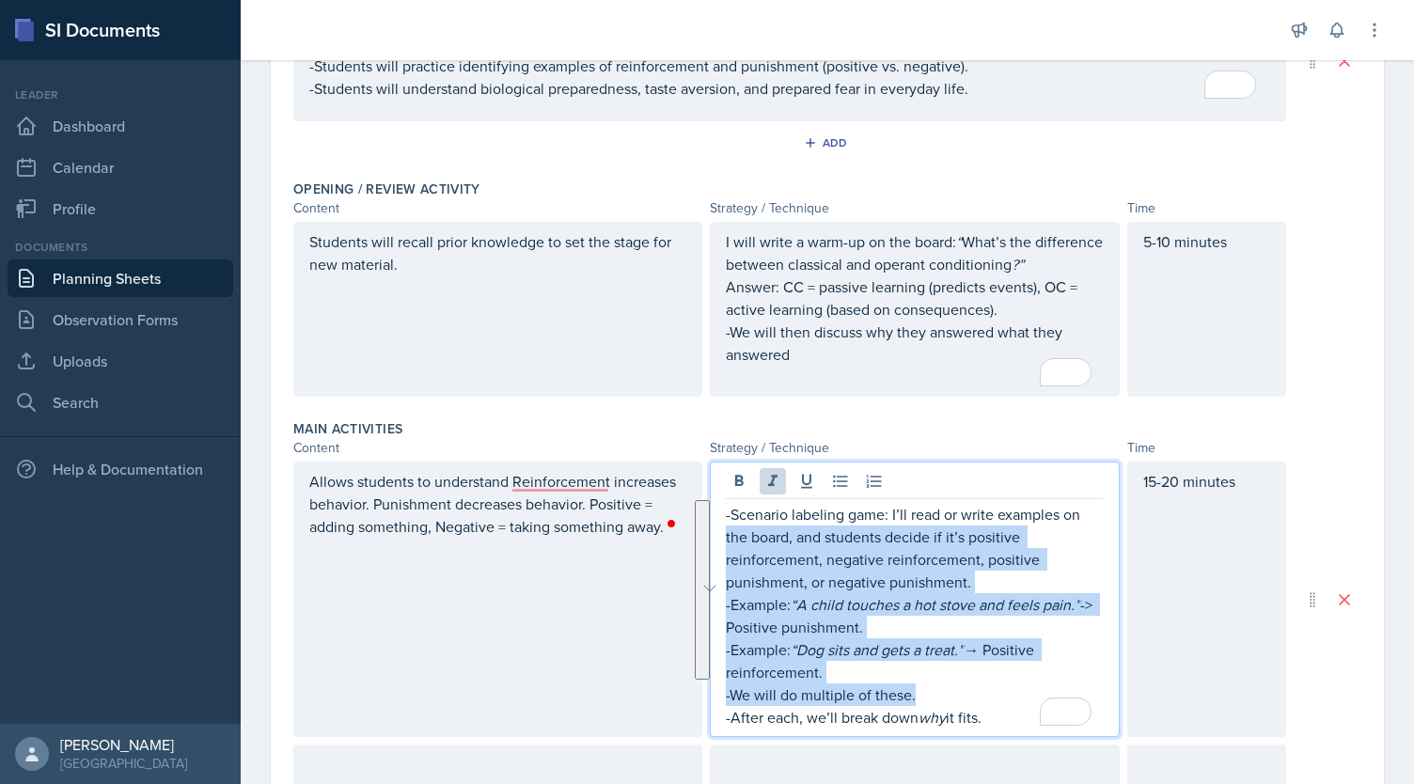
drag, startPoint x: 1007, startPoint y: 691, endPoint x: 649, endPoint y: 529, distance: 392.9
click at [649, 529] on div "Allows students to understand Reinforcement increases behavior. Punishment decr…" at bounding box center [789, 599] width 993 height 275
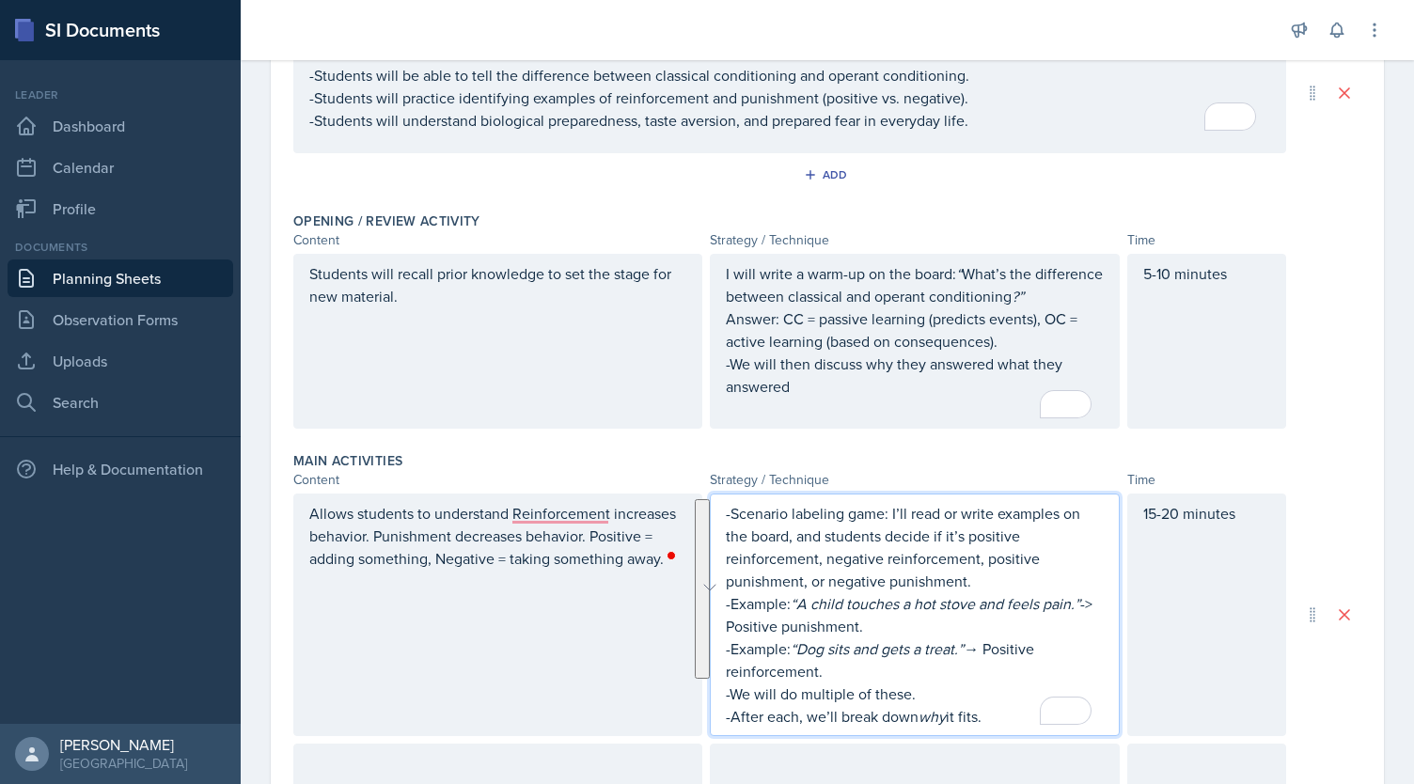
click at [1188, 695] on div "15-20 minutes" at bounding box center [1206, 614] width 159 height 243
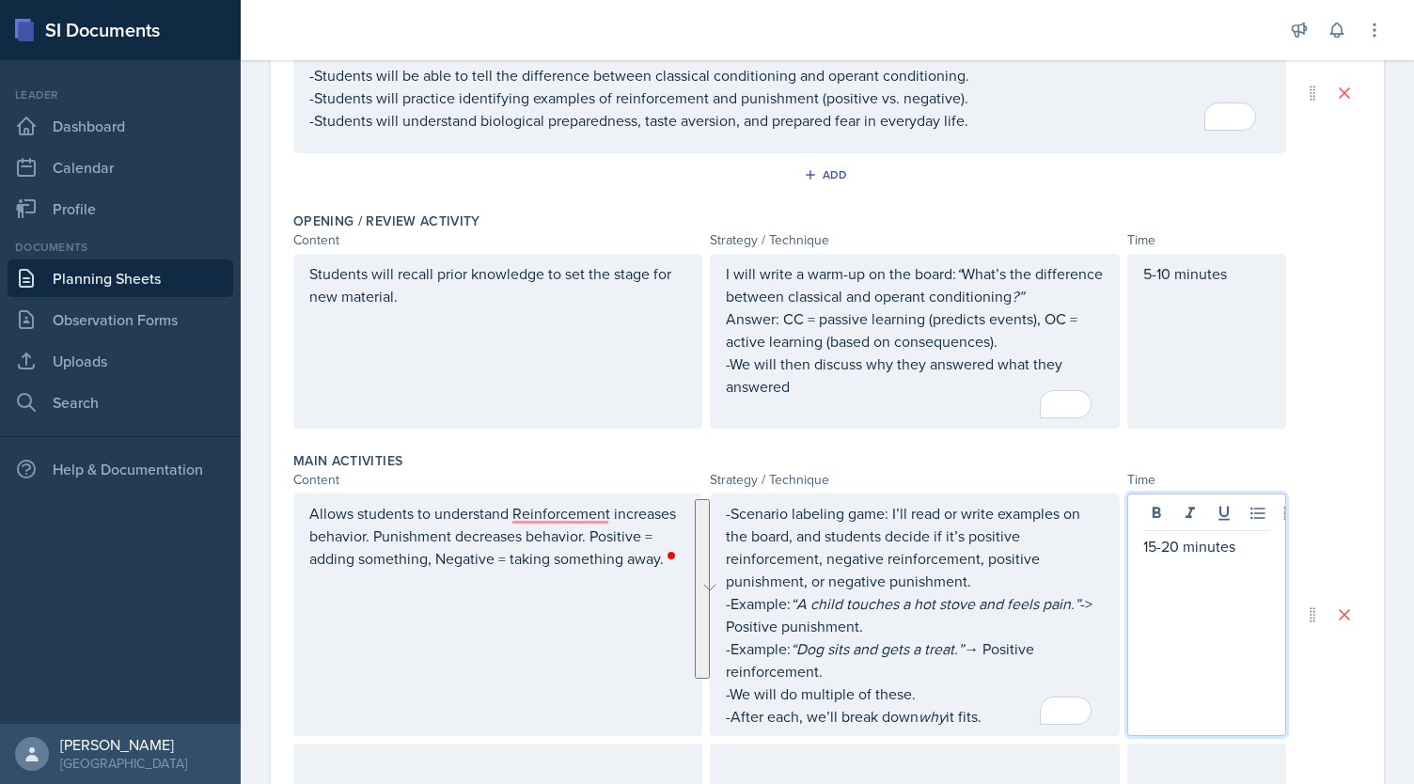
scroll to position [297, 0]
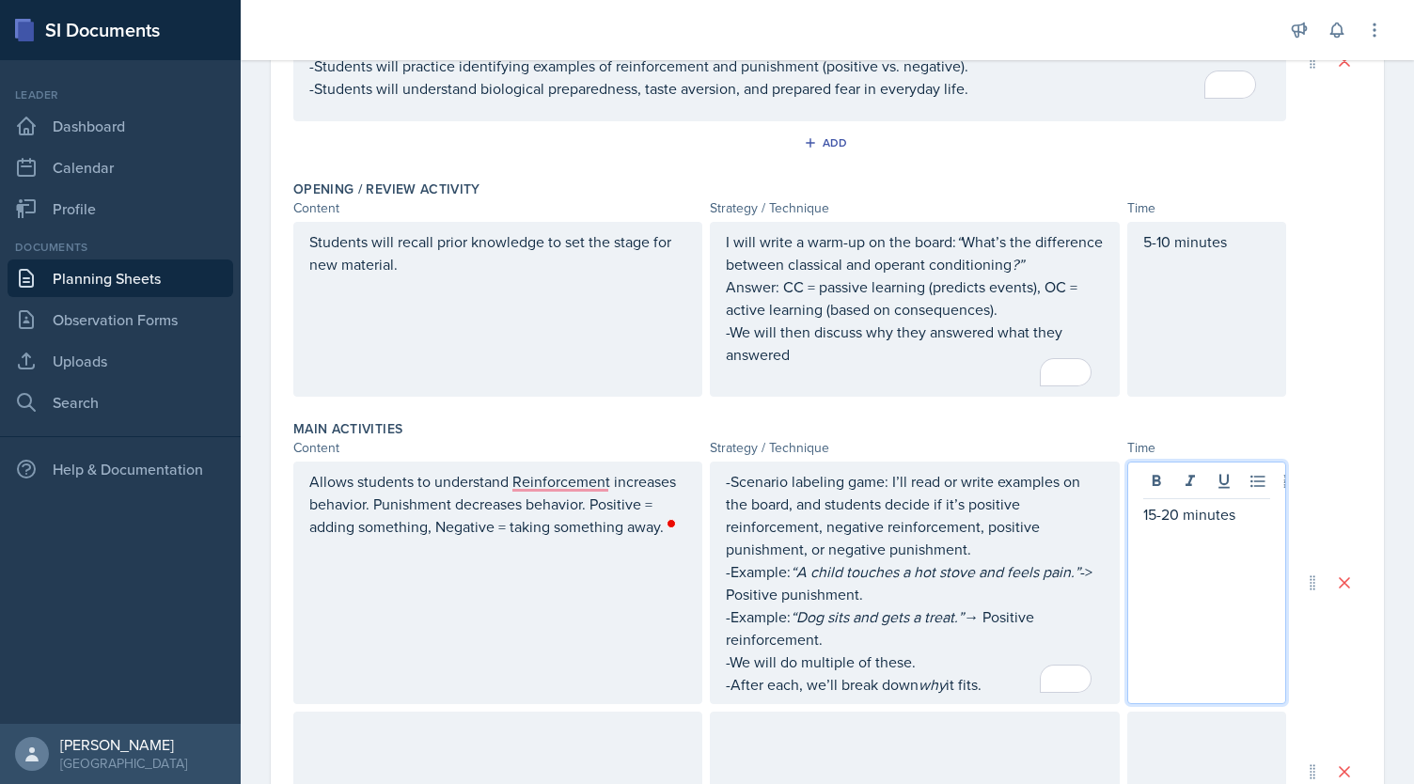
click at [1352, 695] on div "Date [DATE] [DATE] 31 1 2 3 4 5 6 7 8 9 10 11 12 13 14 15 16 17 18 19 20 21 22 …" at bounding box center [827, 559] width 1113 height 1417
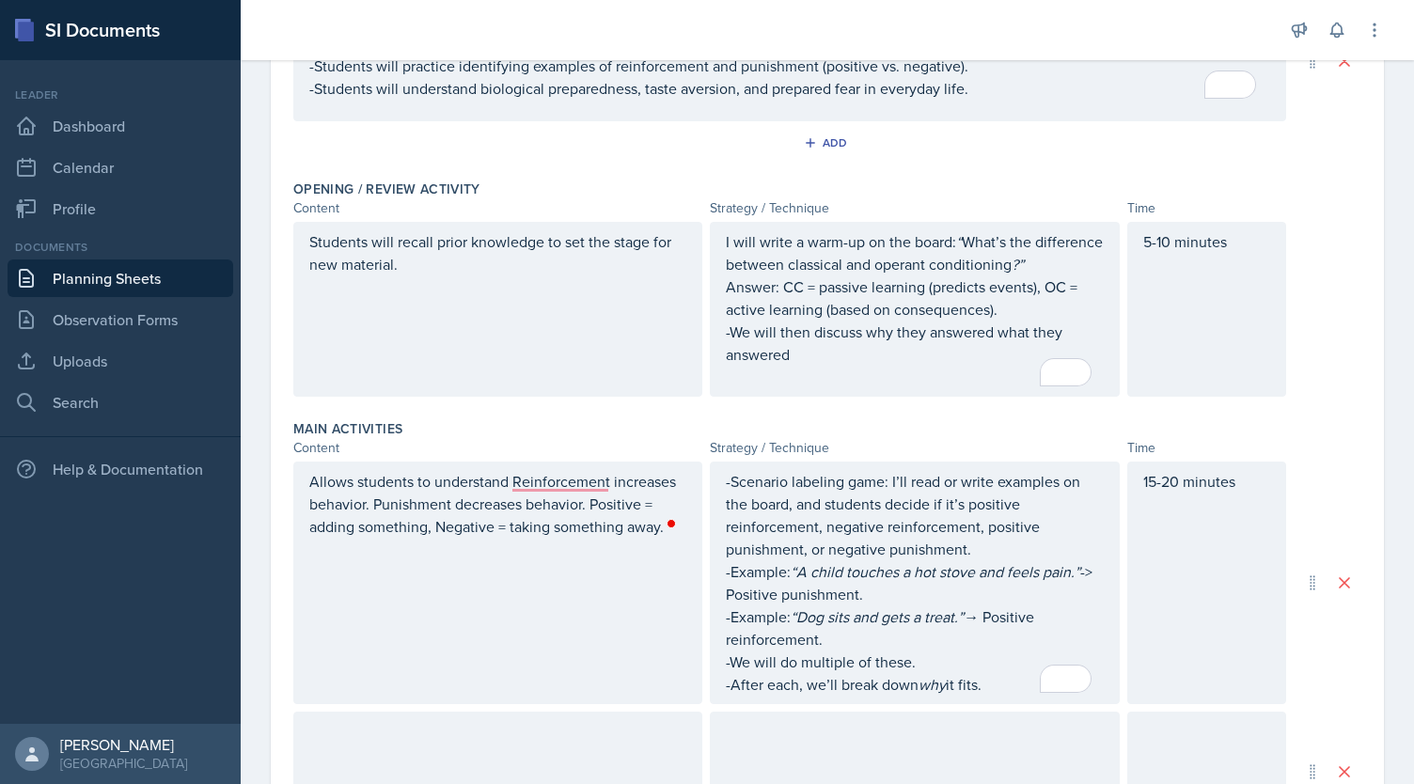
drag, startPoint x: 1331, startPoint y: 695, endPoint x: 320, endPoint y: 300, distance: 1085.7
click at [320, 300] on div "Objectives of Session Objective At the end of the session: -Students will be ab…" at bounding box center [827, 606] width 1068 height 1324
drag, startPoint x: 293, startPoint y: 233, endPoint x: 400, endPoint y: 282, distance: 117.8
click at [400, 282] on div "Students will recall prior knowledge to set the stage for new material." at bounding box center [497, 309] width 409 height 175
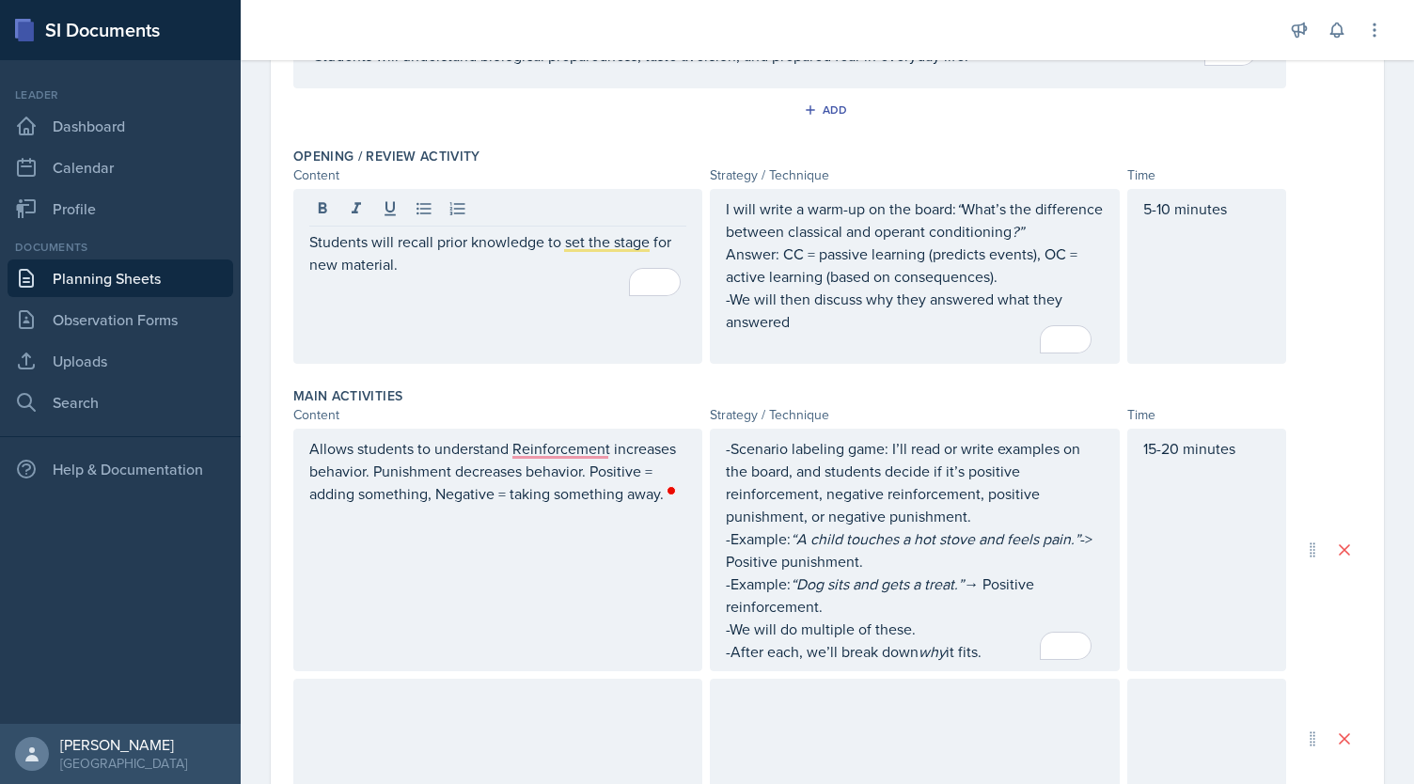
drag, startPoint x: 307, startPoint y: 237, endPoint x: 438, endPoint y: 277, distance: 136.8
click at [438, 277] on div "Students will recall prior knowledge to set the stage for new material." at bounding box center [497, 276] width 409 height 175
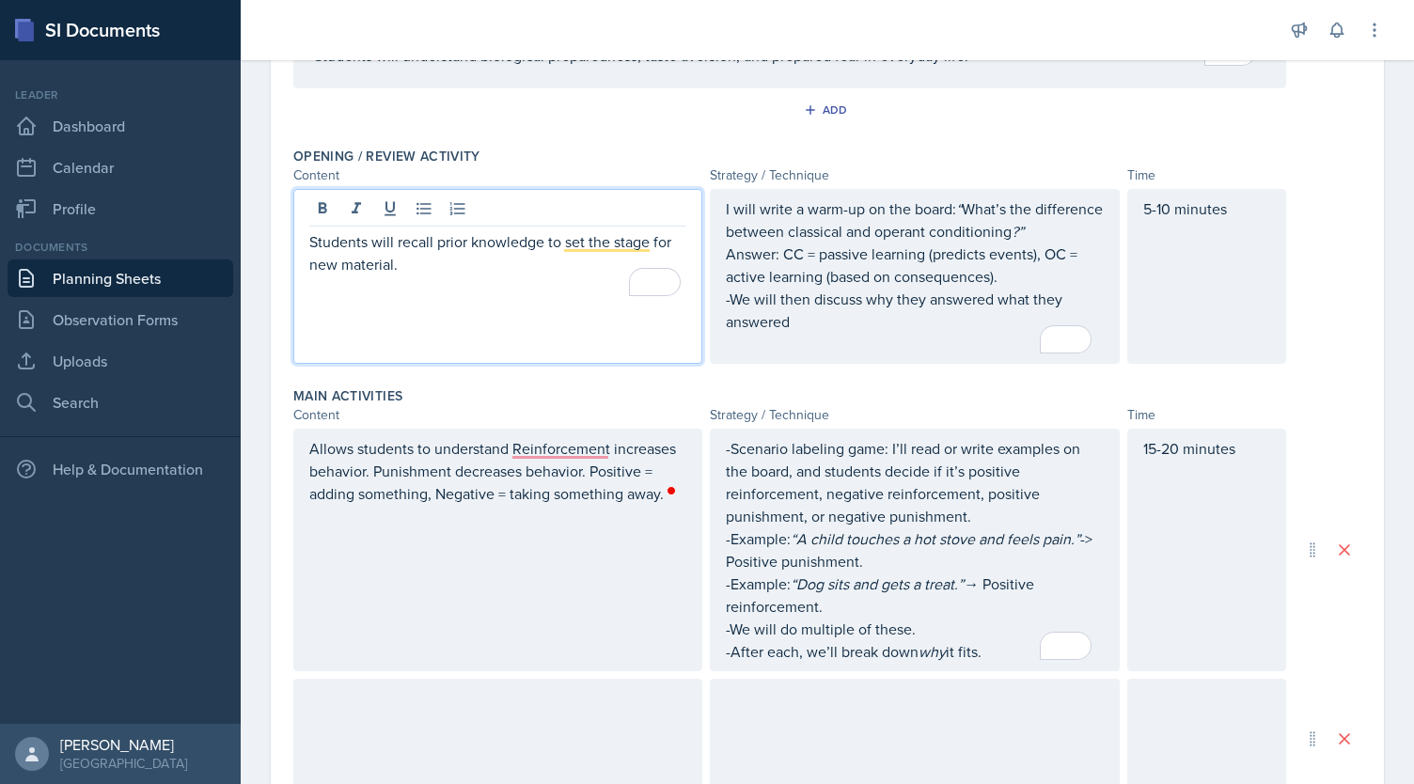
click at [1016, 107] on div "Add" at bounding box center [827, 114] width 1068 height 36
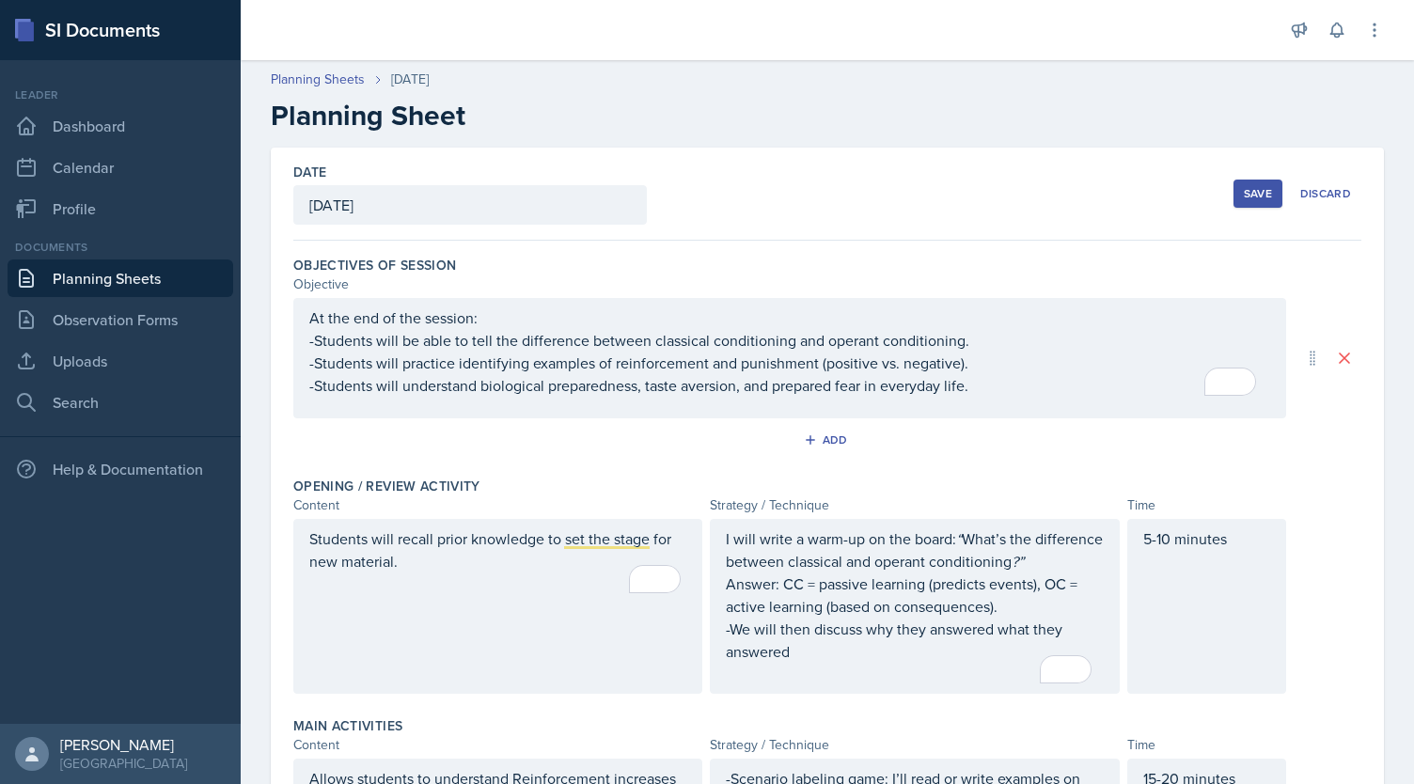
scroll to position [330, 0]
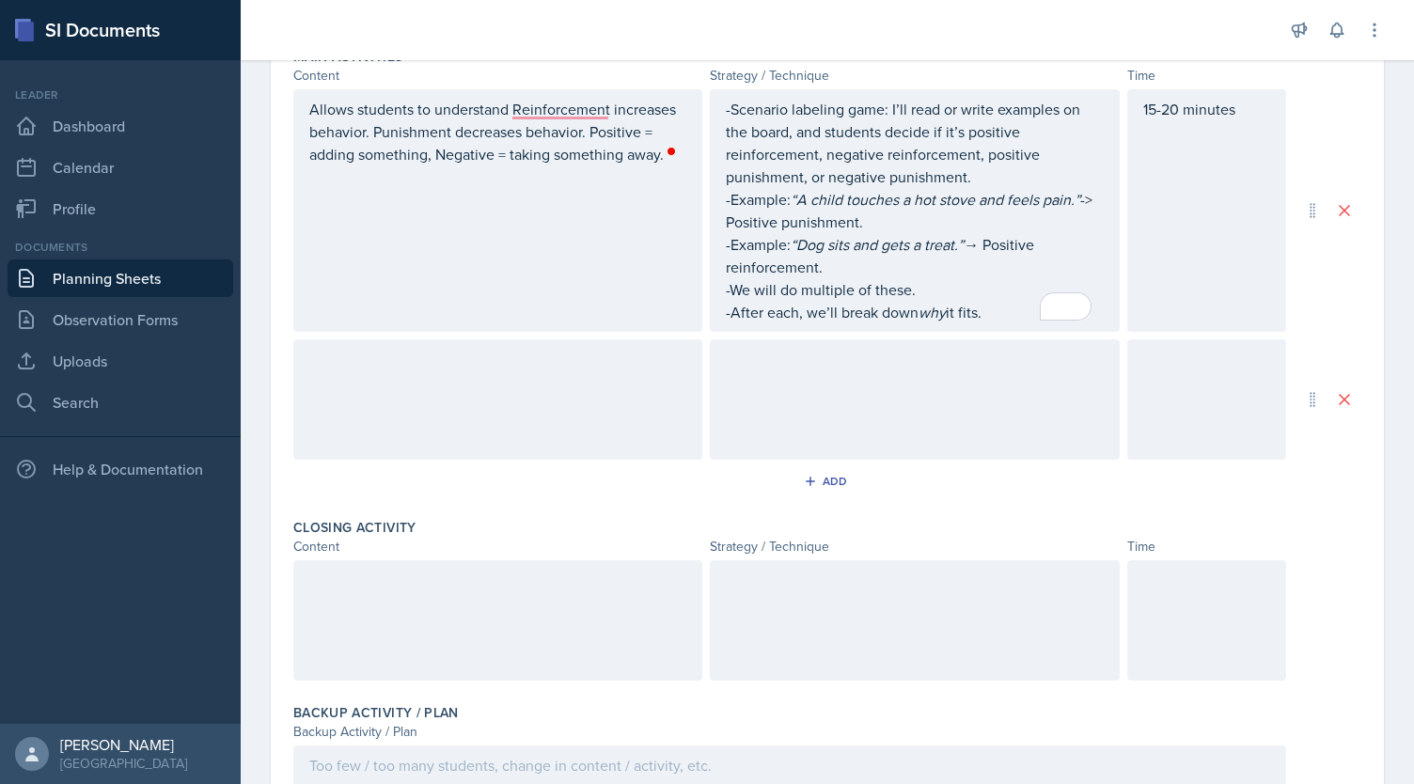
click at [529, 407] on div at bounding box center [497, 399] width 409 height 120
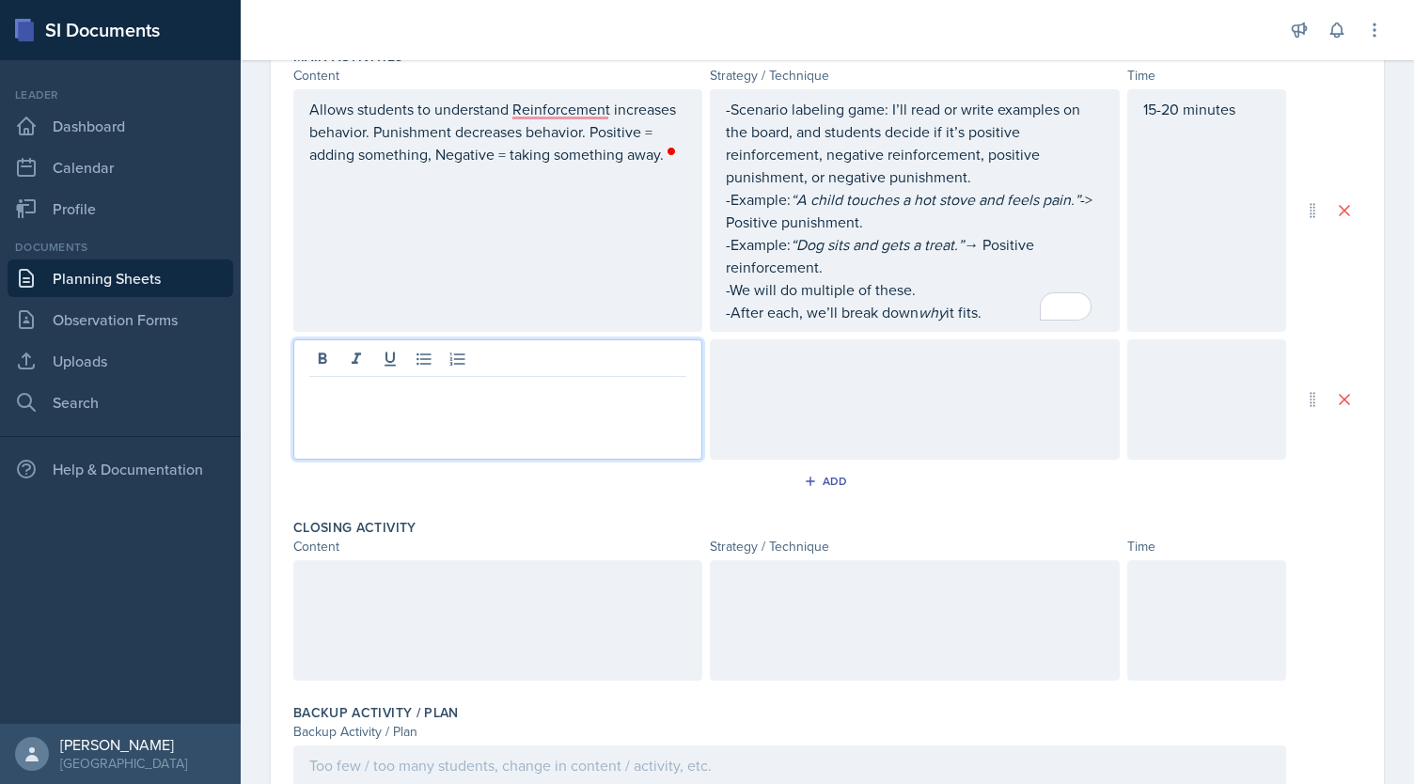
scroll to position [702, 0]
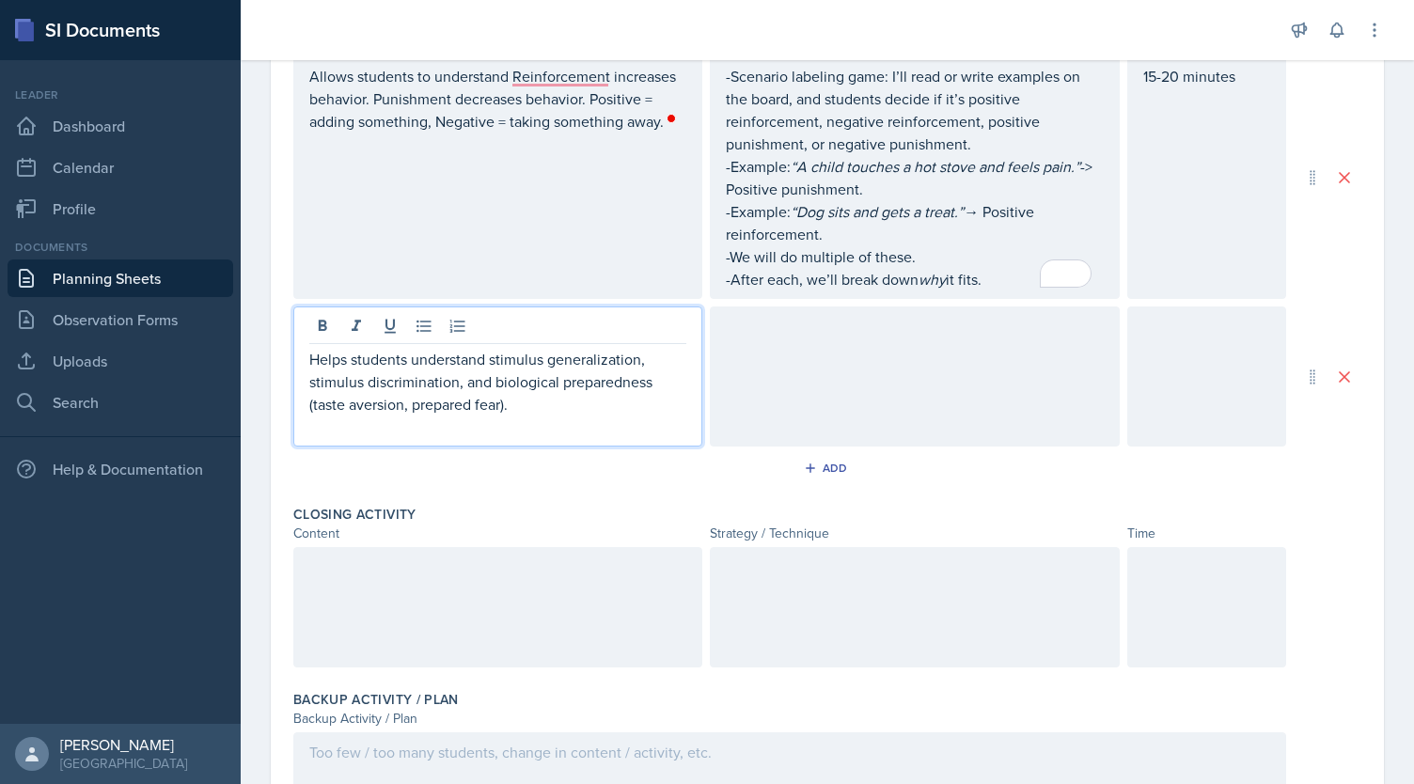
click at [744, 384] on div at bounding box center [914, 376] width 409 height 140
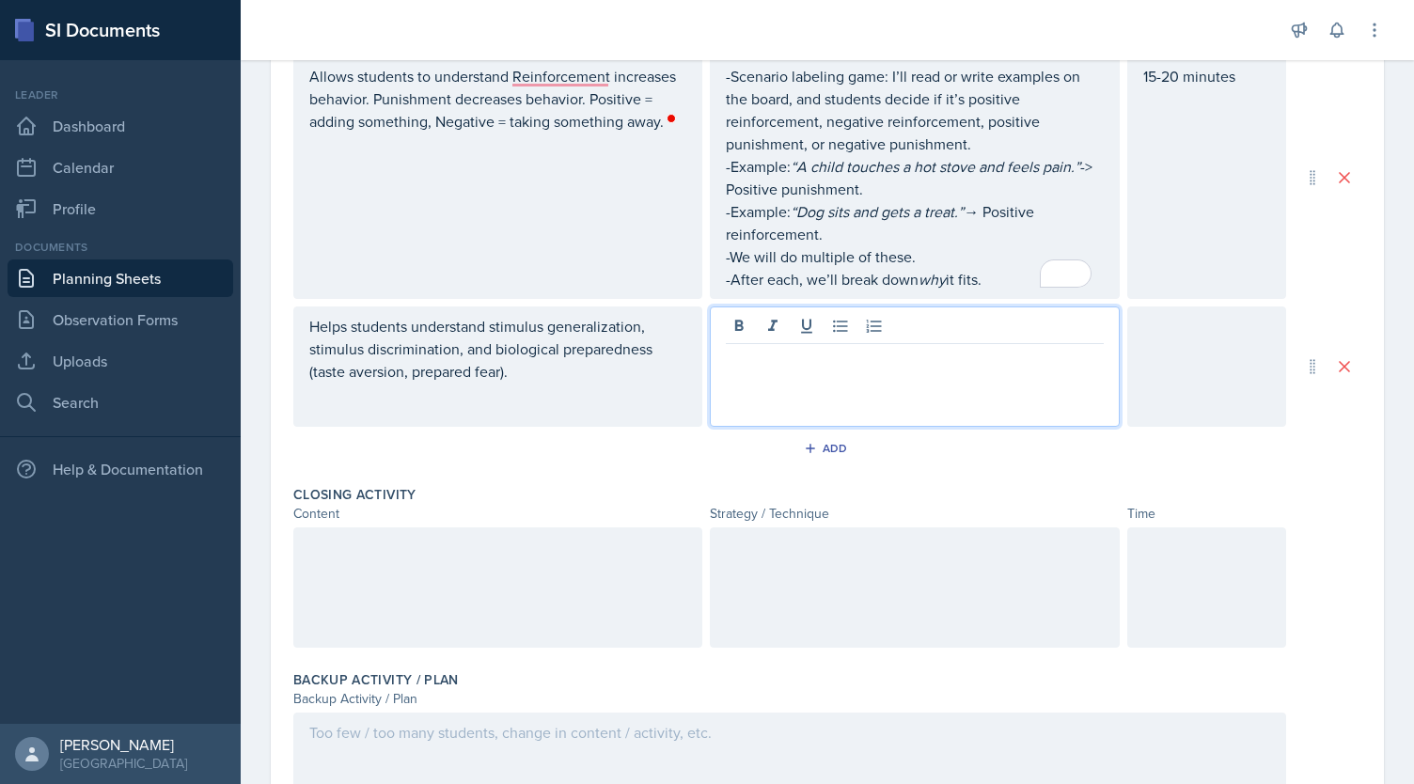
scroll to position [735, 0]
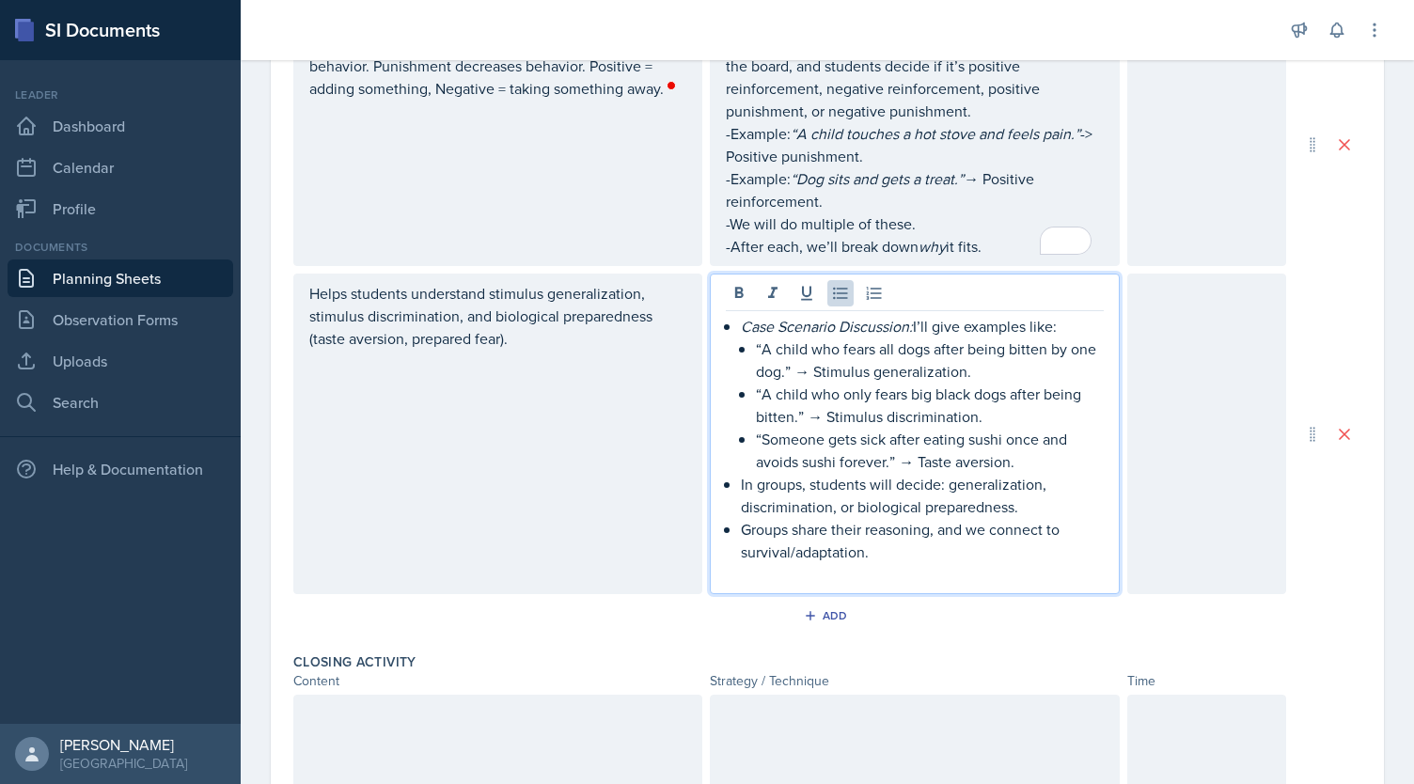
click at [741, 327] on em "Case Scenario Discussion:" at bounding box center [827, 326] width 172 height 21
click at [831, 290] on icon at bounding box center [840, 293] width 19 height 19
click at [728, 346] on div "-Case Scenario Discussion: I’ll give examples like: “A child who fears all dogs…" at bounding box center [914, 450] width 377 height 271
click at [731, 394] on div "-Case Scenario Discussion: I’ll give examples like: -“A child who fears all dog…" at bounding box center [914, 450] width 377 height 271
click at [741, 438] on li "“Someone gets sick after eating sushi once and avoids sushi forever.” → Taste a…" at bounding box center [922, 450] width 362 height 45
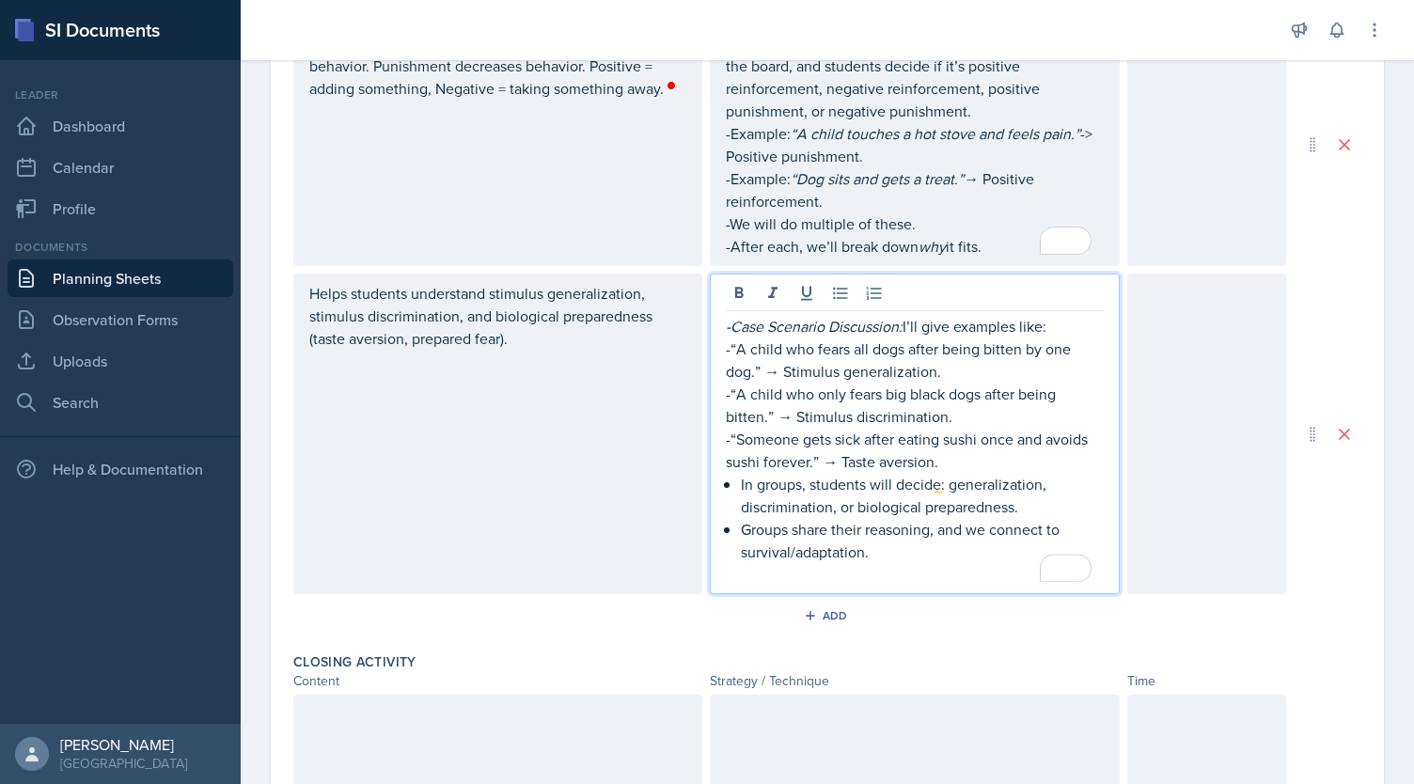
click at [730, 486] on div "-Case Scenario Discussion: I’ll give examples like: -“A child who fears all dog…" at bounding box center [914, 450] width 377 height 271
click at [732, 535] on div "-Case Scenario Discussion: I’ll give examples like: -“A child who fears all dog…" at bounding box center [914, 450] width 377 height 271
click at [896, 322] on em "-Case Scenario Discussion:" at bounding box center [814, 326] width 177 height 21
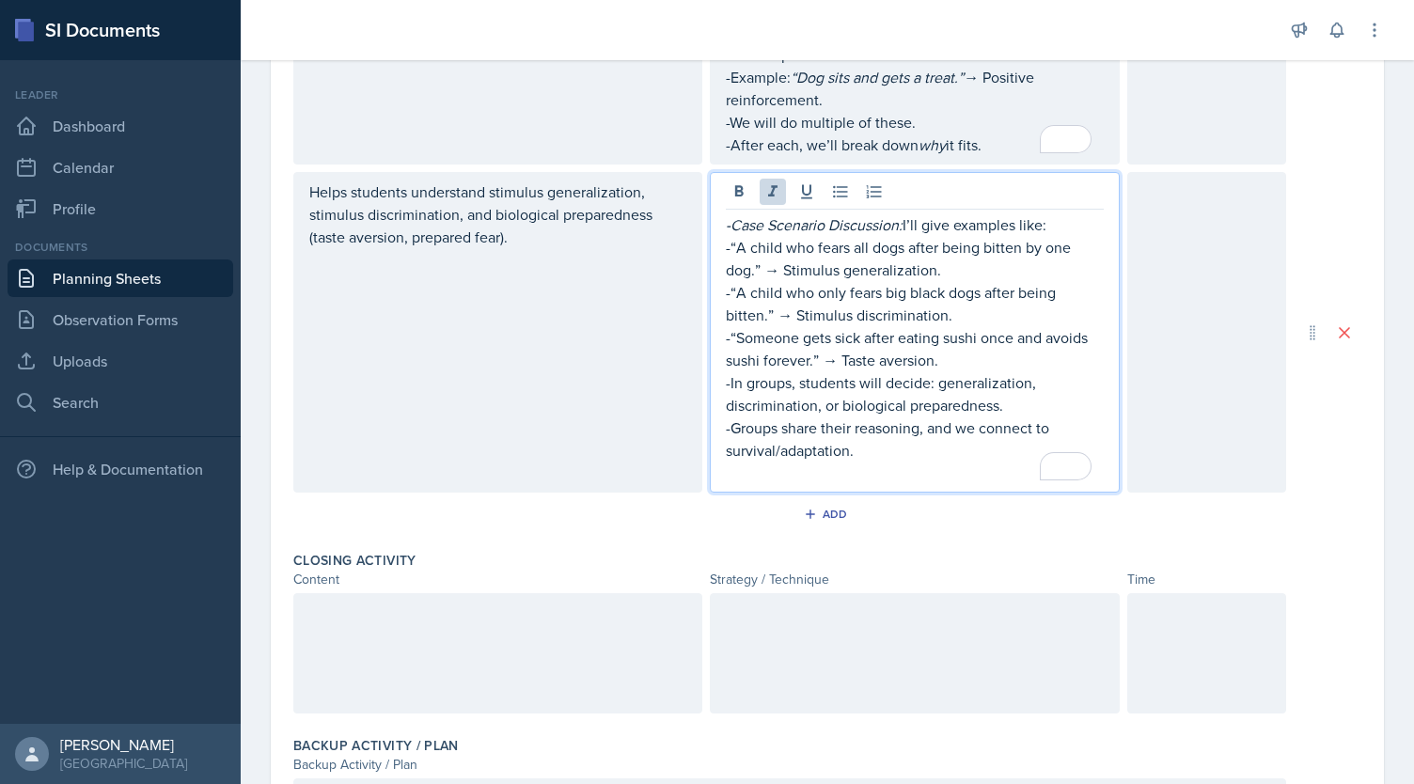
scroll to position [842, 0]
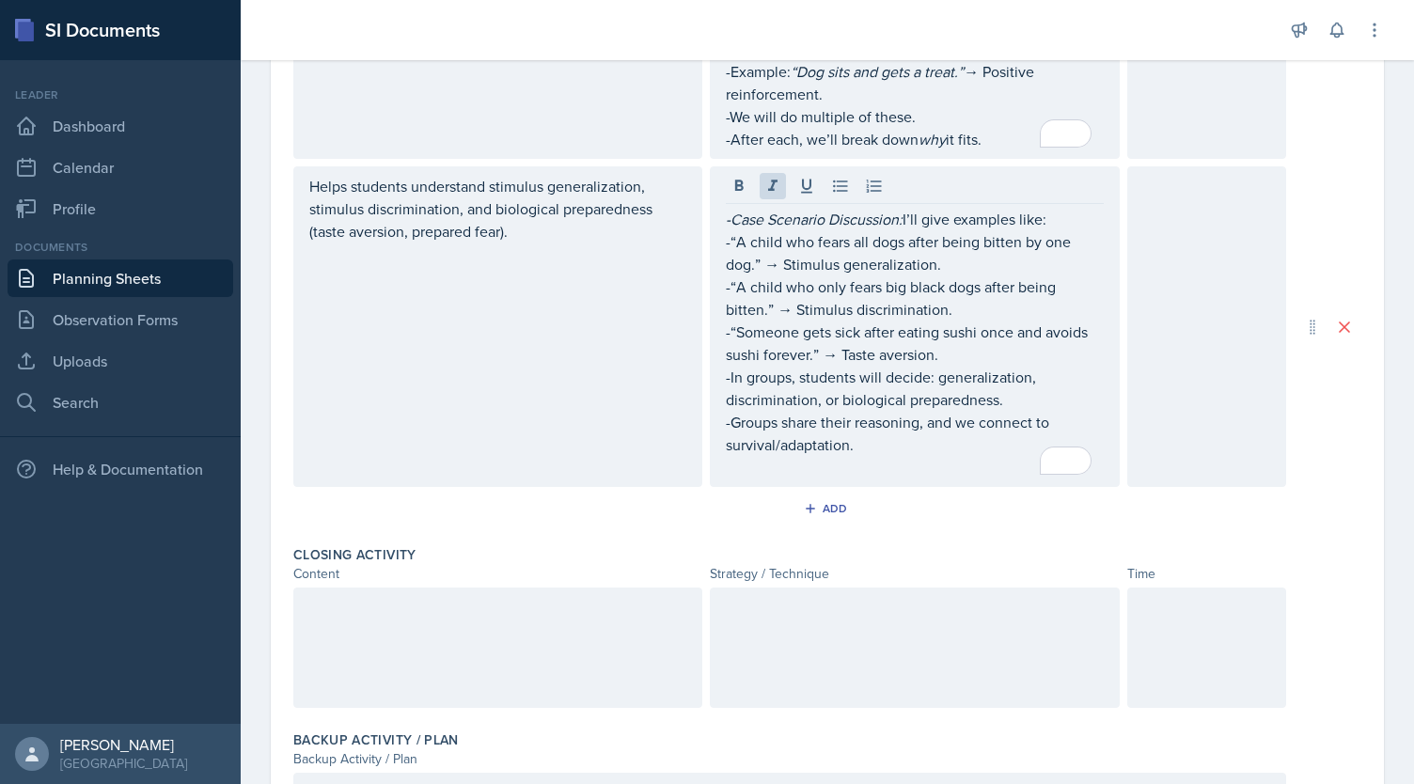
click at [1235, 368] on div at bounding box center [1206, 326] width 159 height 321
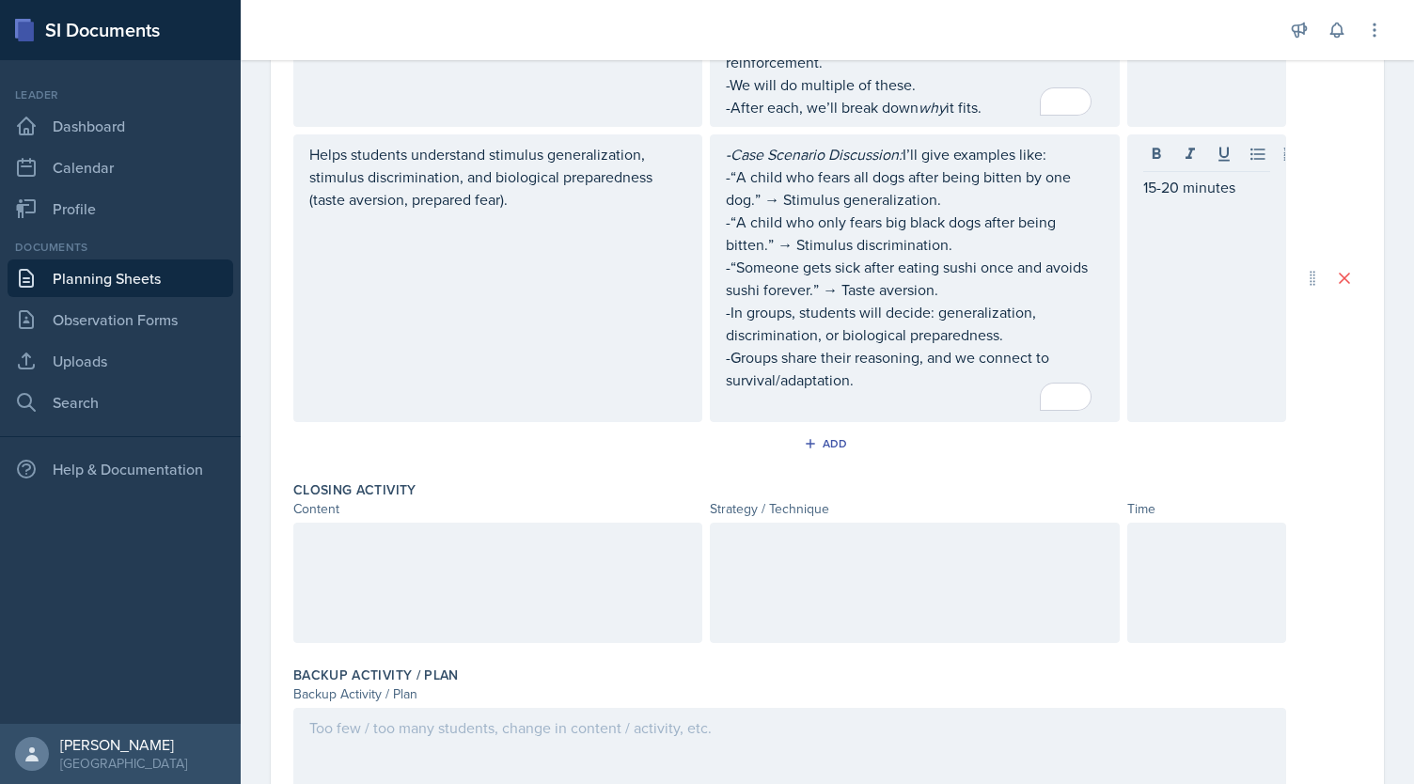
click at [616, 570] on div at bounding box center [497, 583] width 409 height 120
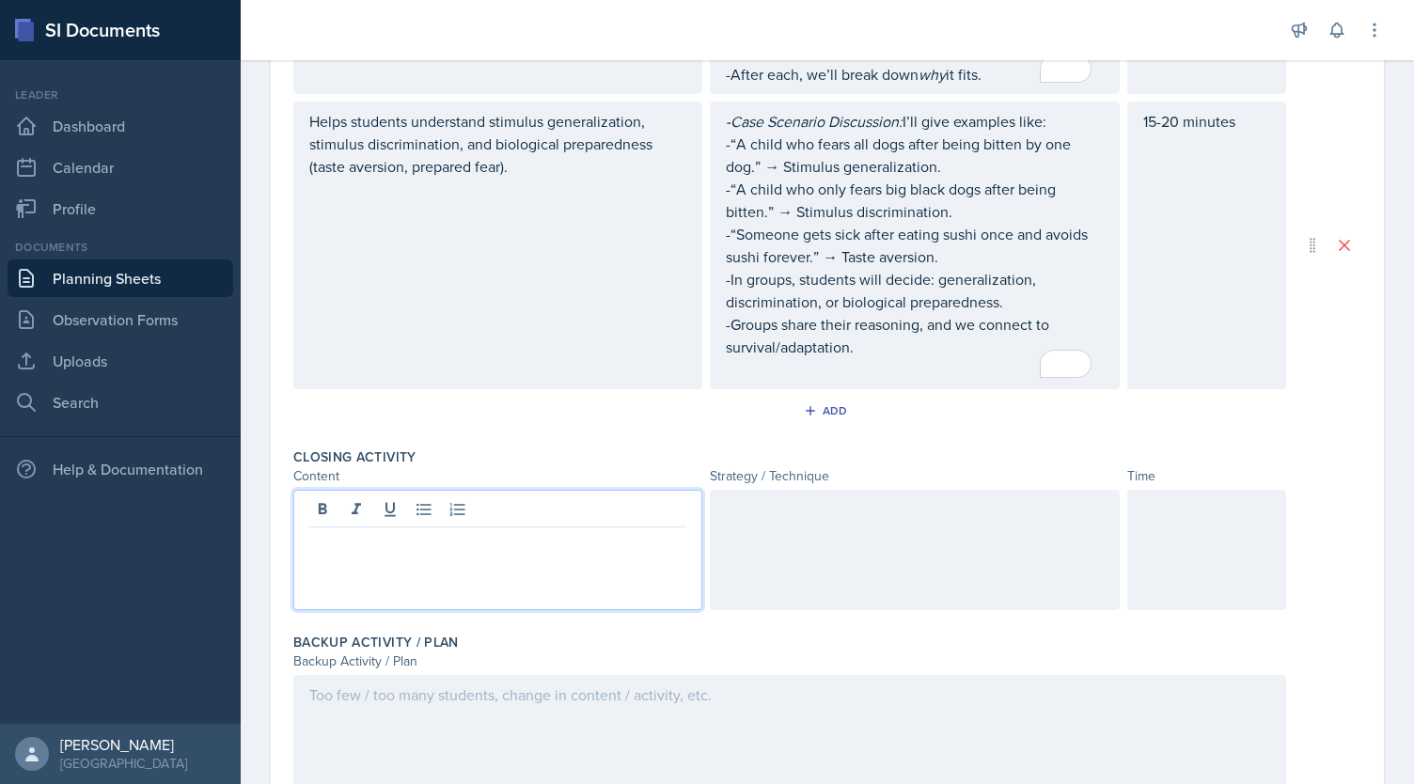
click at [749, 508] on div at bounding box center [914, 550] width 409 height 120
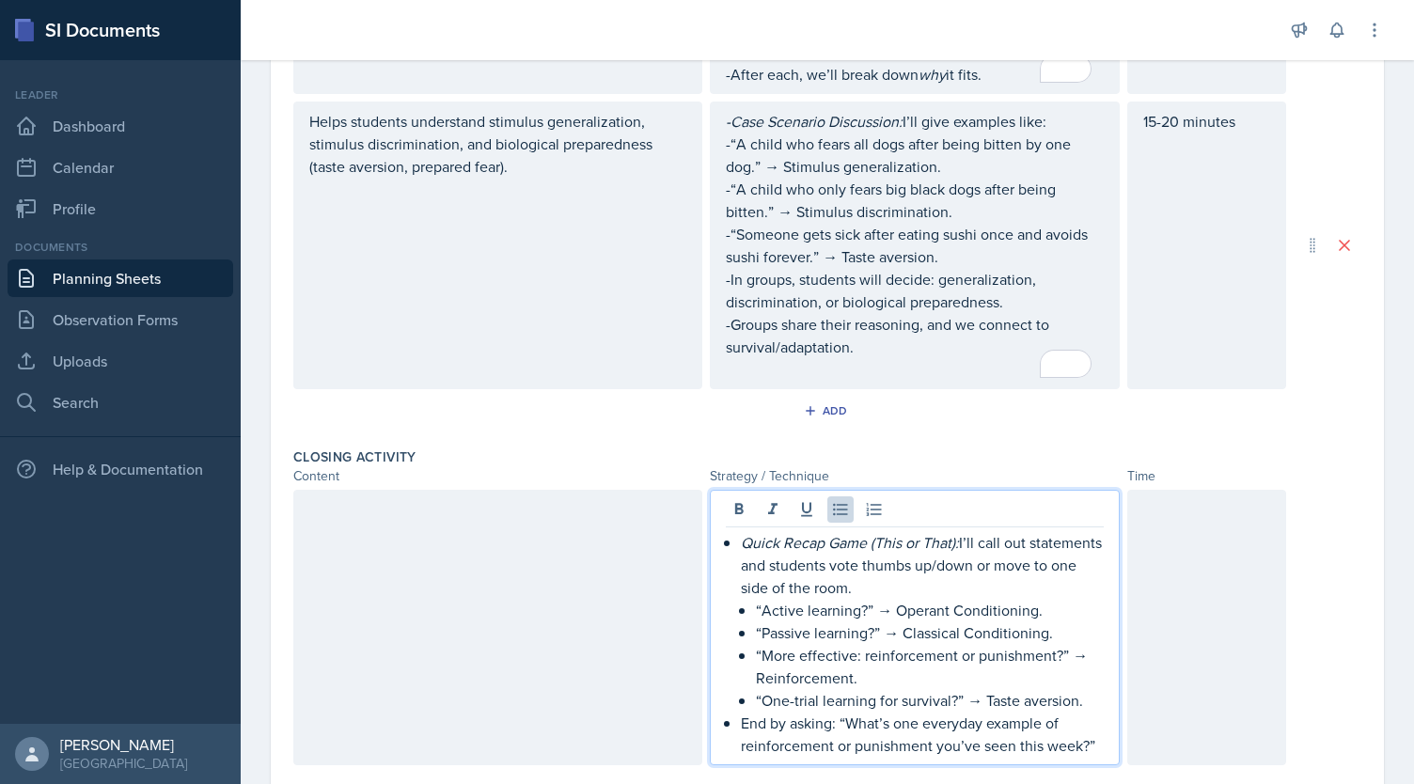
scroll to position [1143, 0]
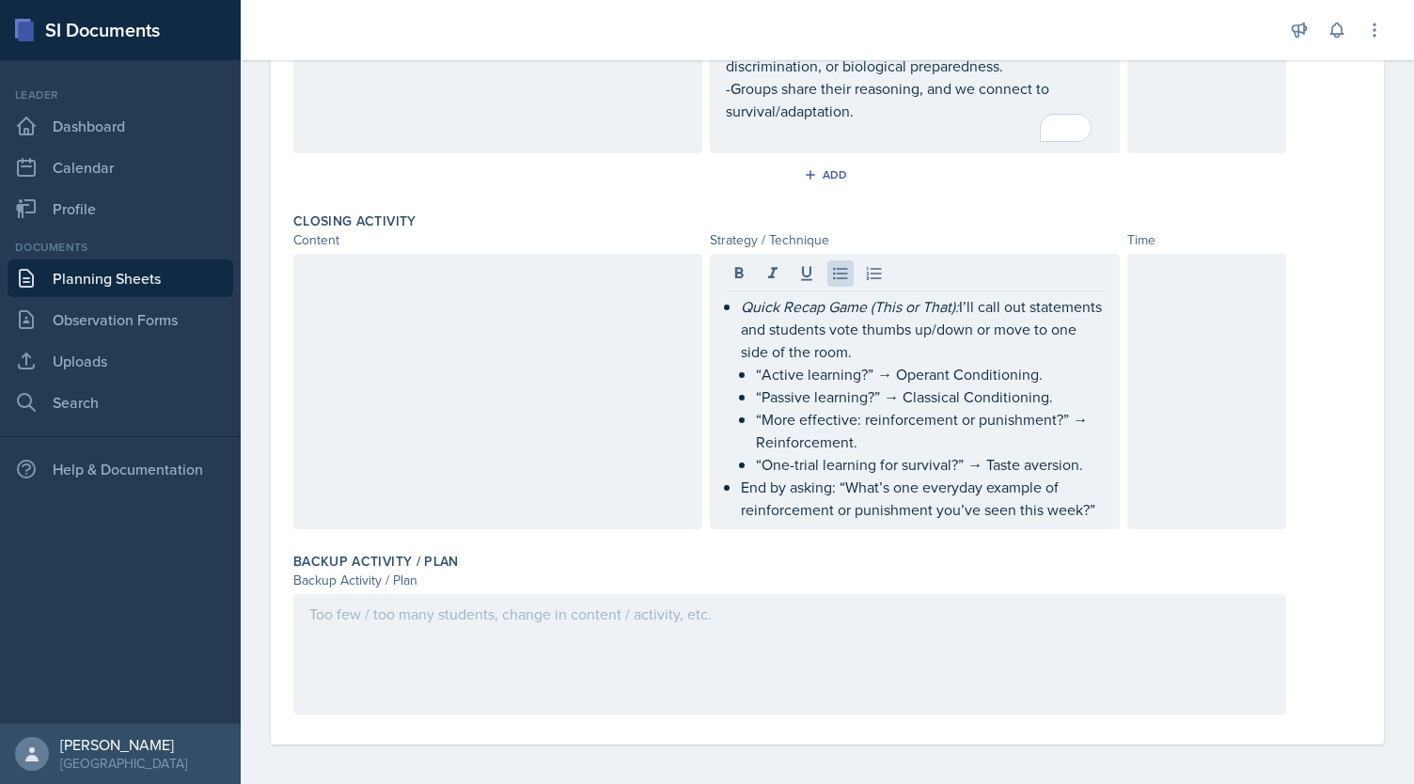
drag, startPoint x: 715, startPoint y: 300, endPoint x: 1085, endPoint y: 522, distance: 430.9
click at [1085, 522] on div "Quick Recap Game (This or That): I’ll call out statements and students vote thu…" at bounding box center [914, 391] width 409 height 275
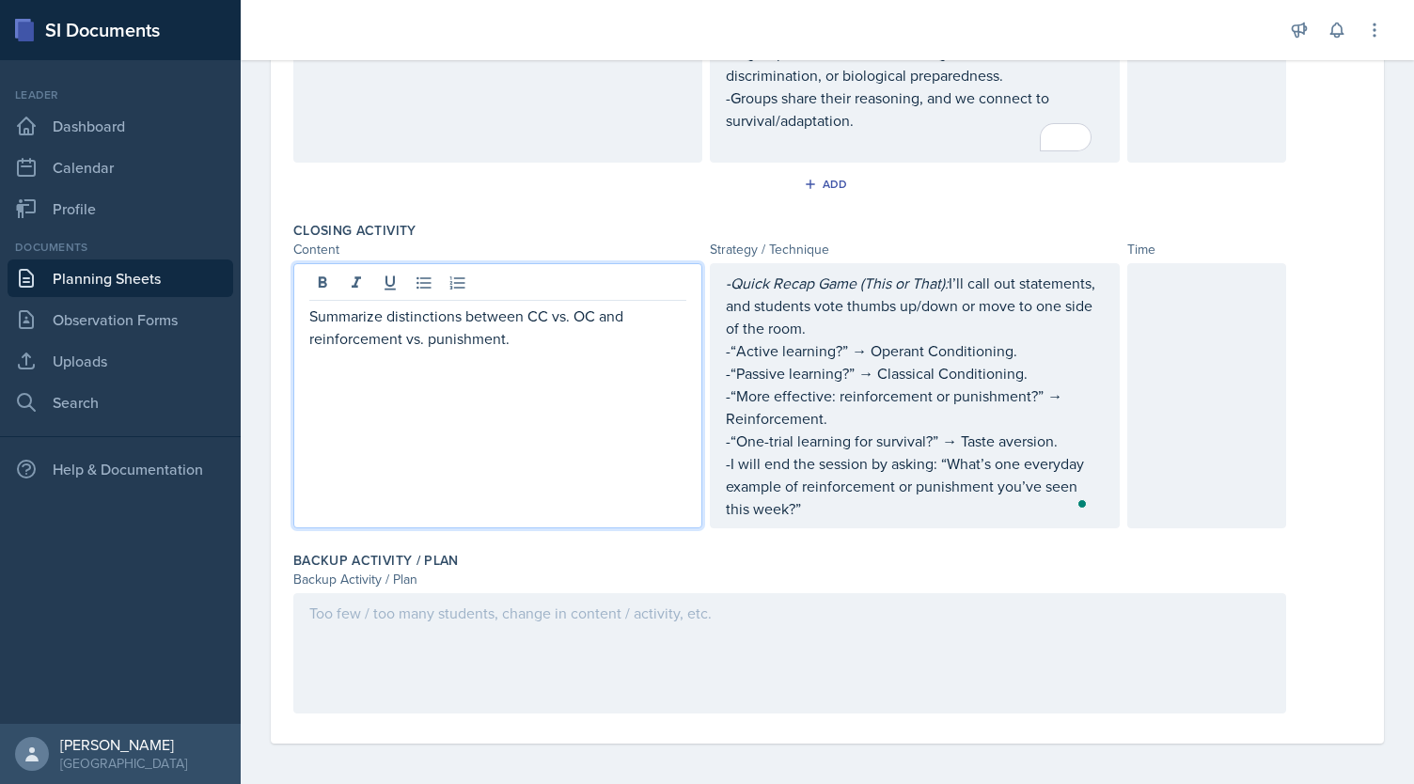
click at [1188, 396] on div at bounding box center [1206, 395] width 159 height 265
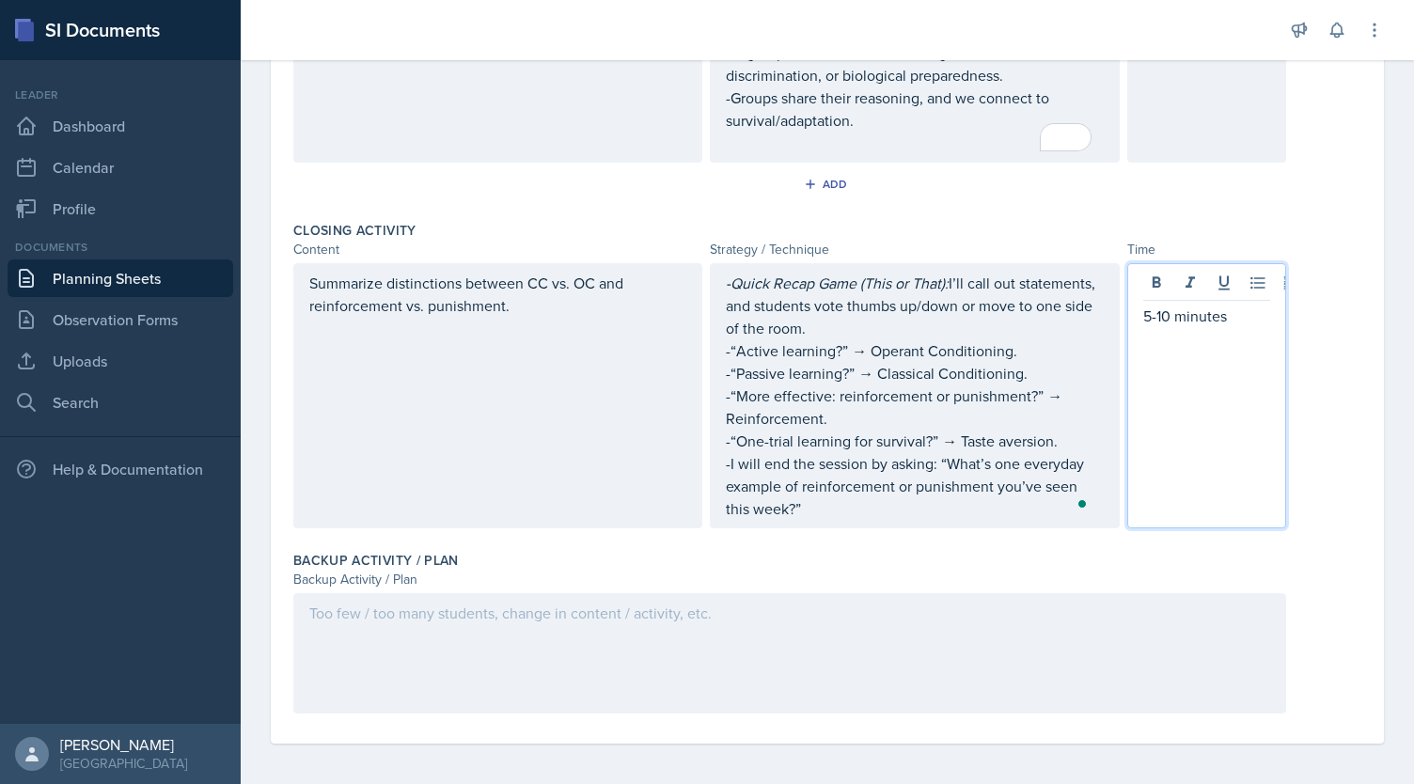
click at [697, 651] on div at bounding box center [789, 653] width 993 height 120
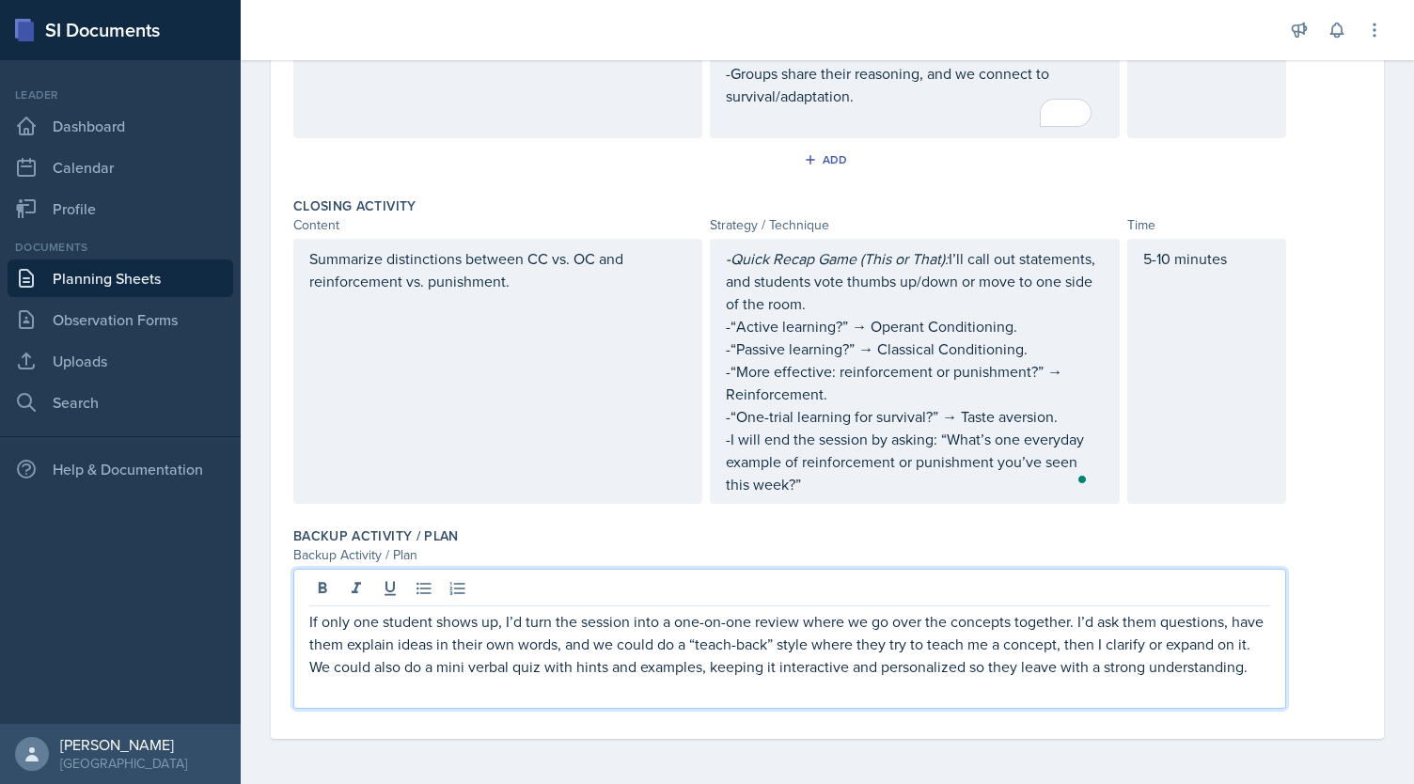
scroll to position [0, 0]
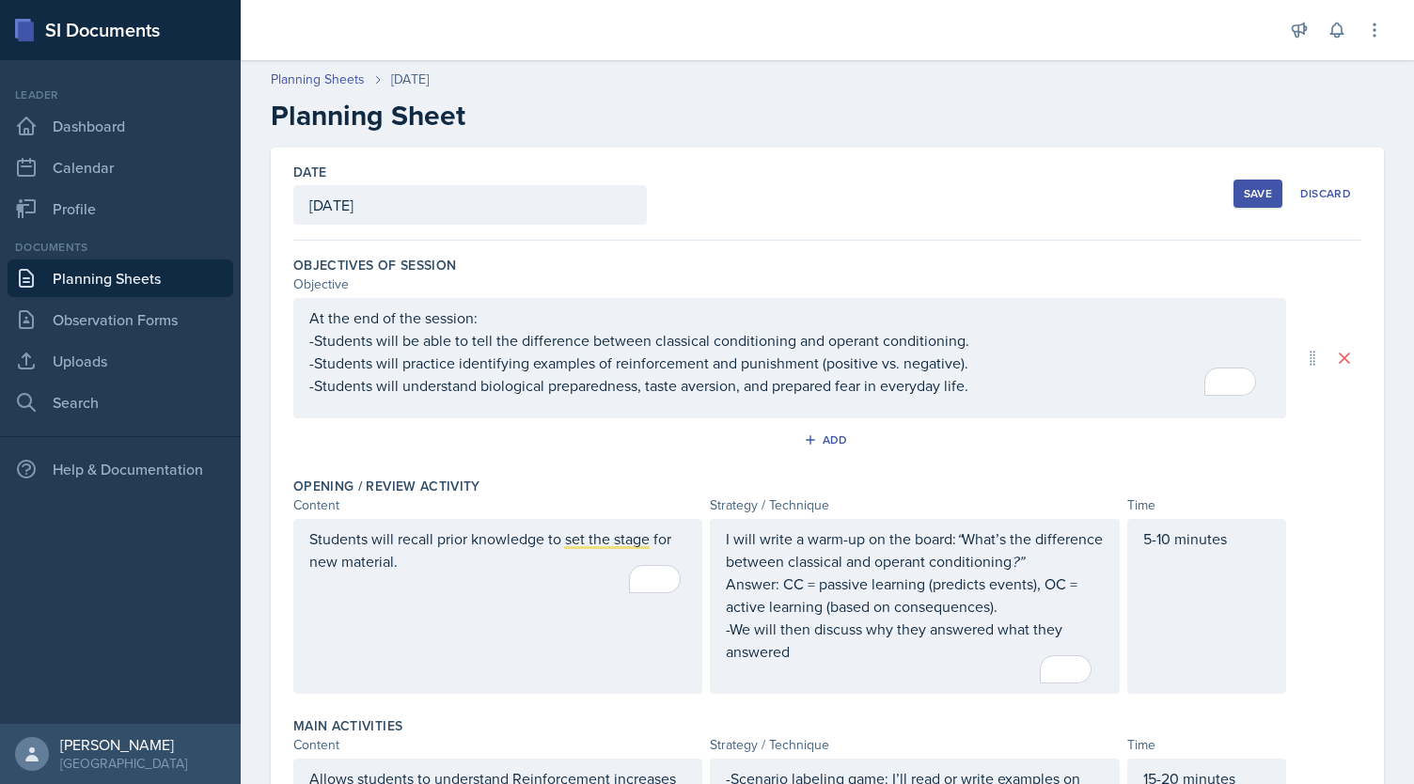
click at [1246, 199] on div "Save" at bounding box center [1258, 193] width 28 height 15
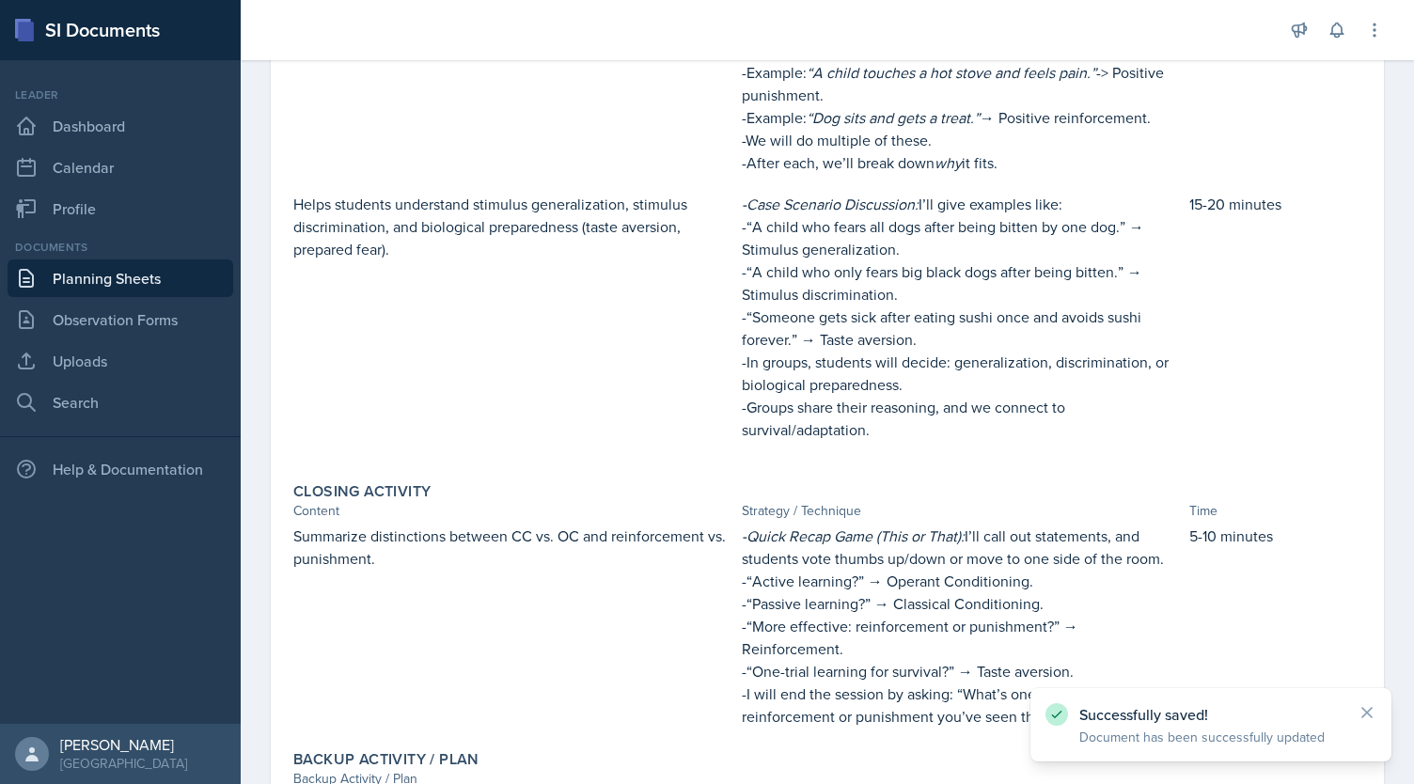
scroll to position [869, 0]
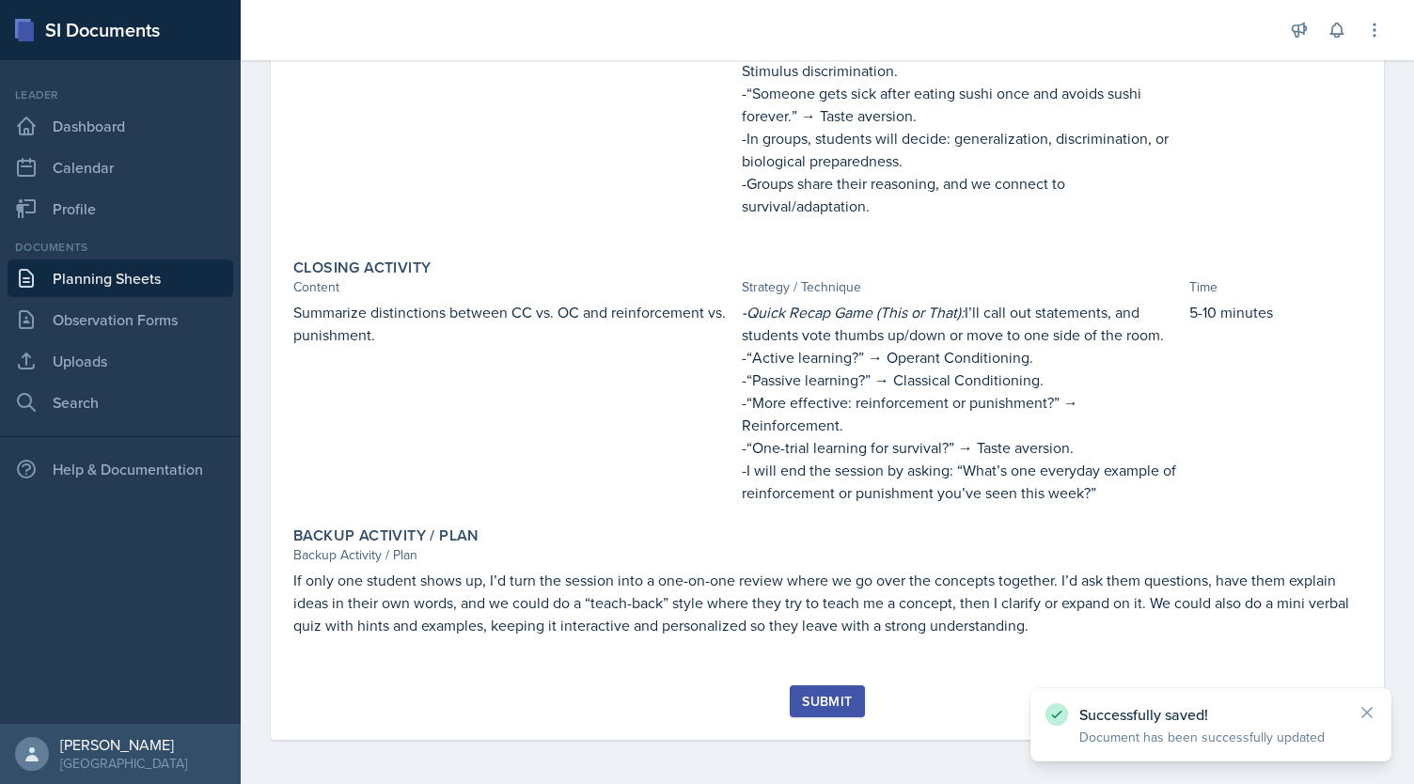
click at [844, 695] on div "Submit" at bounding box center [827, 701] width 50 height 15
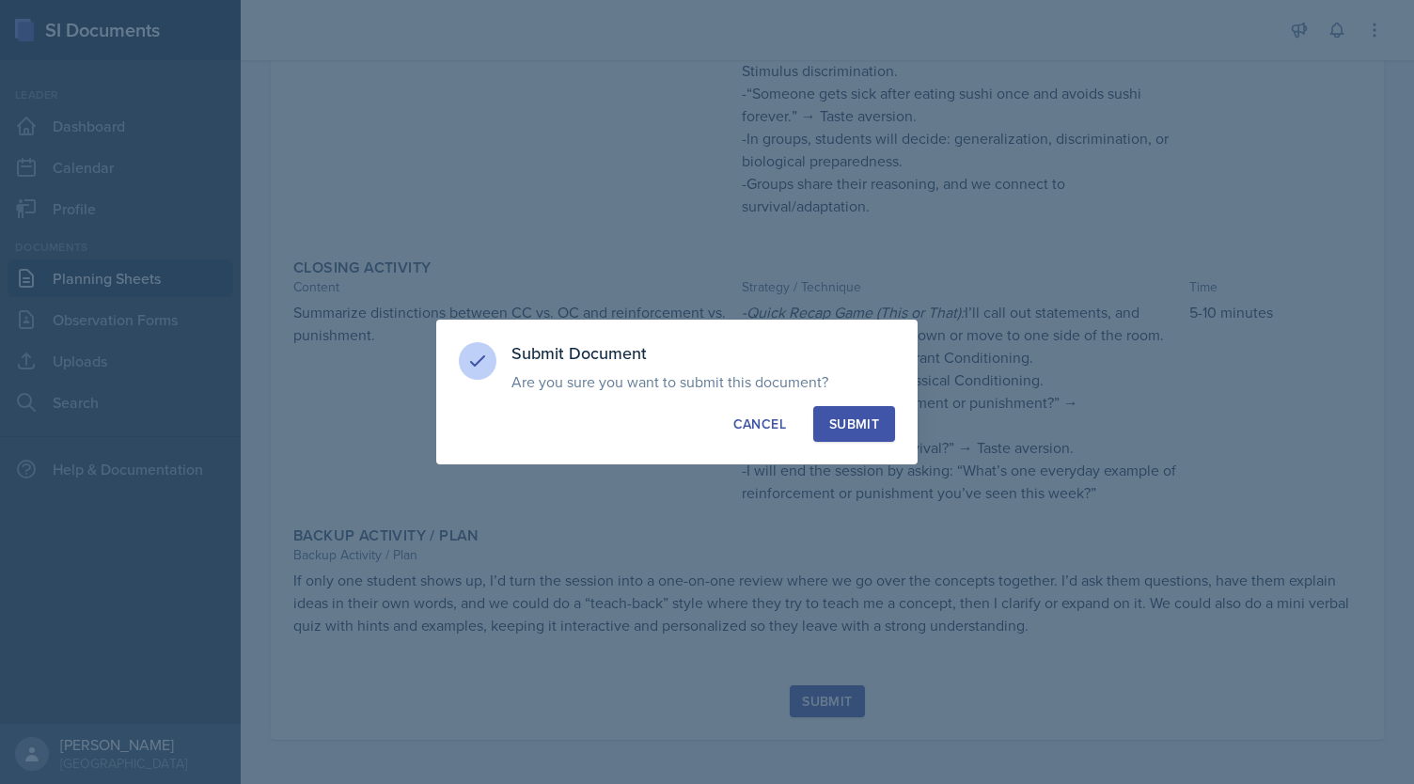
click at [853, 419] on div "Submit" at bounding box center [854, 424] width 50 height 19
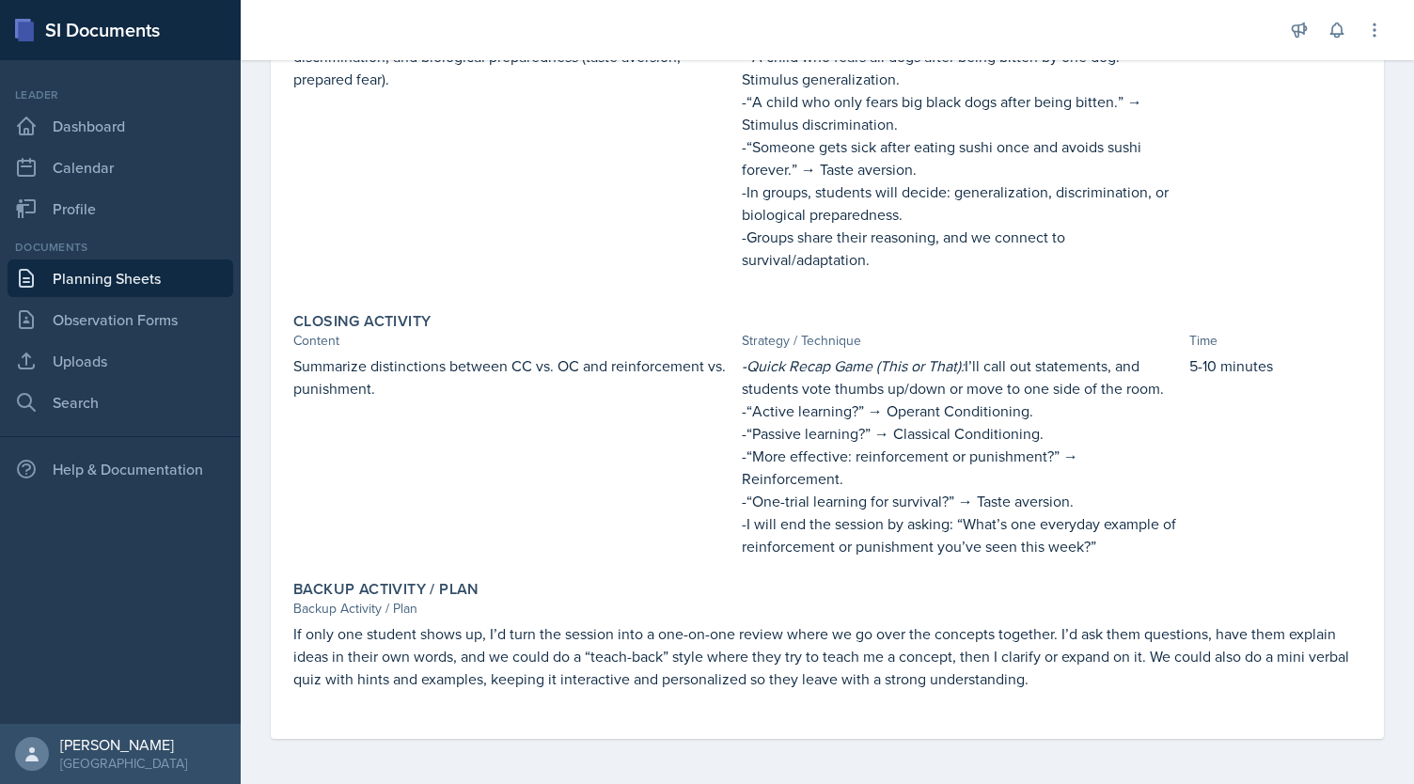
scroll to position [0, 0]
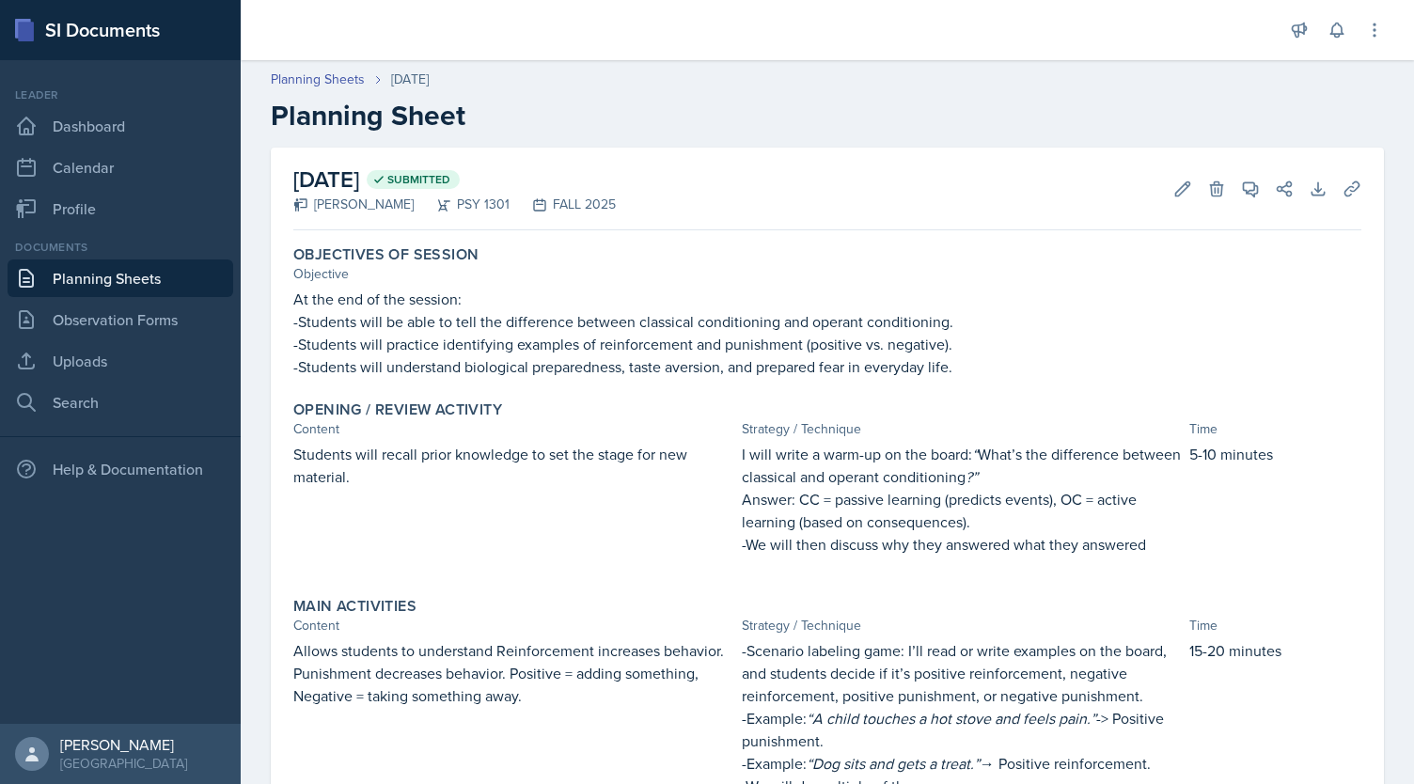
drag, startPoint x: 310, startPoint y: 201, endPoint x: 664, endPoint y: 213, distance: 353.6
click at [664, 213] on div "September 29th, 2025 Submitted Mika Meissner PSY 1301 FALL 2025 Edit Delete Vie…" at bounding box center [827, 189] width 1068 height 83
click at [147, 313] on link "Observation Forms" at bounding box center [121, 320] width 226 height 38
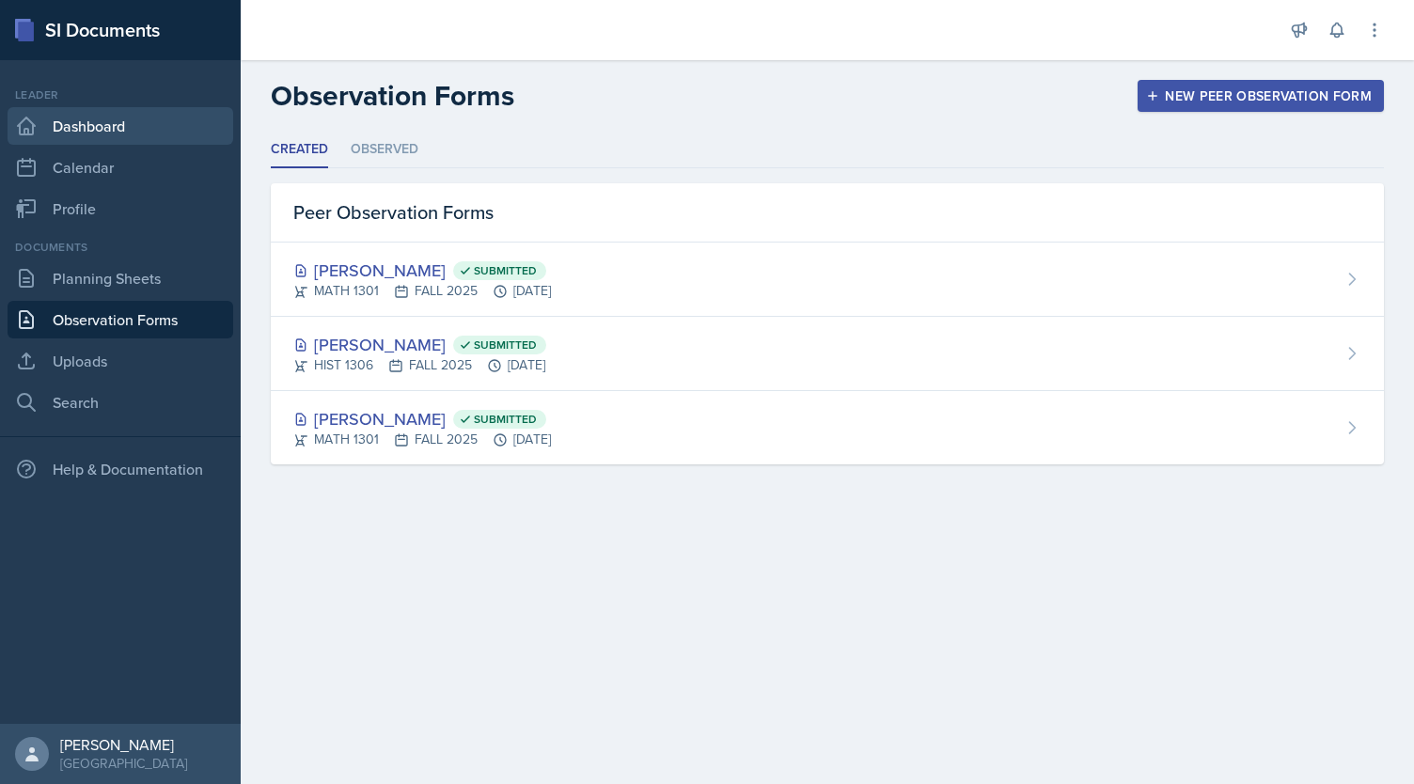
click at [138, 129] on link "Dashboard" at bounding box center [121, 126] width 226 height 38
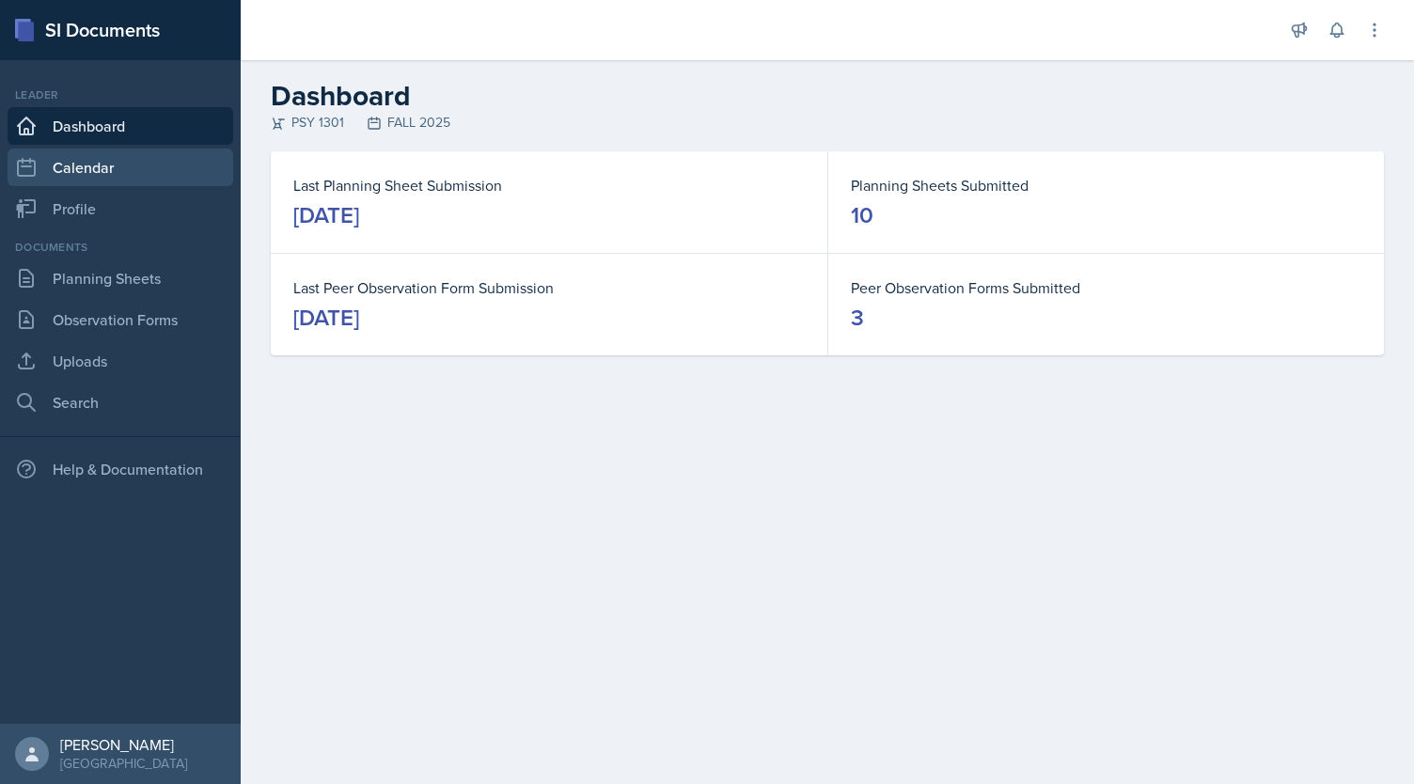
click at [160, 168] on link "Calendar" at bounding box center [121, 168] width 226 height 38
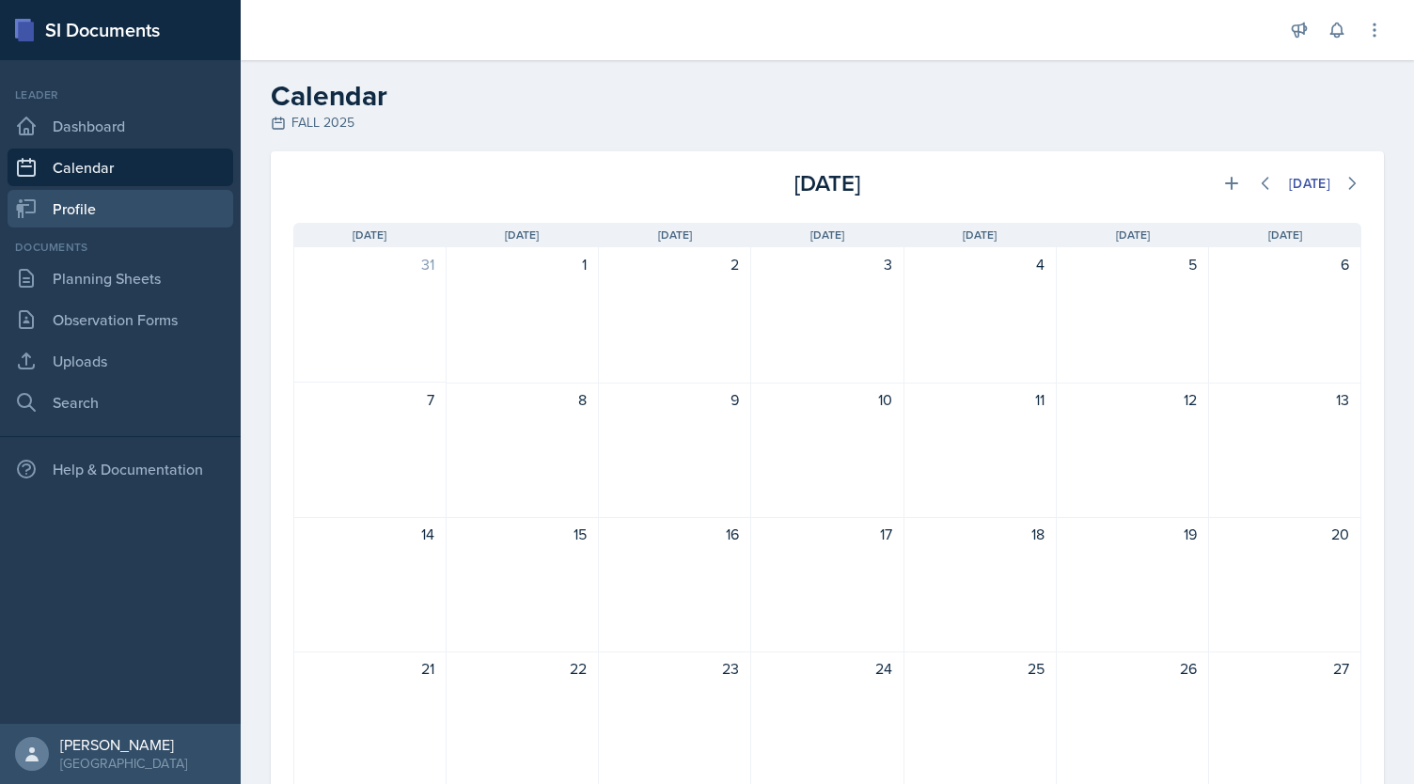
click at [150, 202] on link "Profile" at bounding box center [121, 209] width 226 height 38
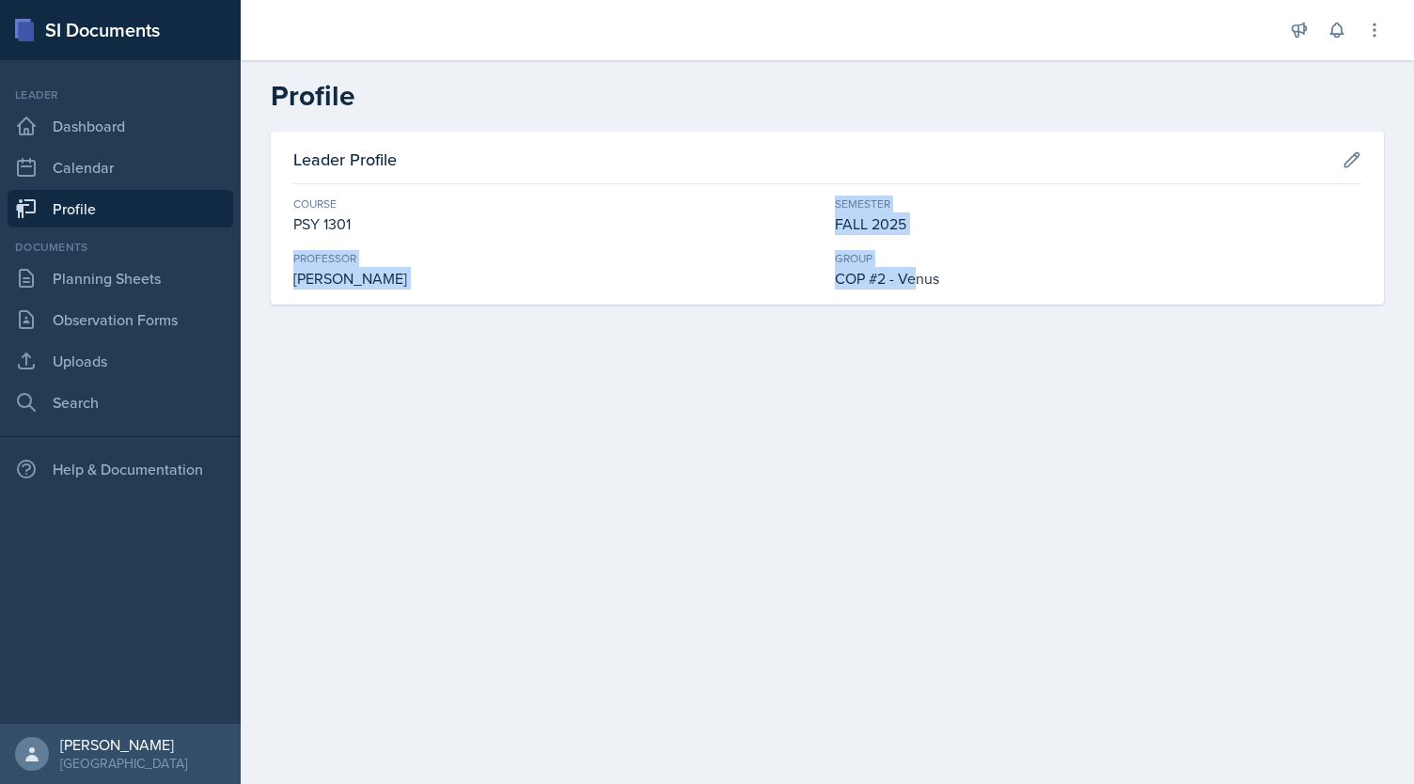
drag, startPoint x: 375, startPoint y: 234, endPoint x: 919, endPoint y: 342, distance: 554.9
click at [919, 342] on div "Leader Profile Course PSY 1301 Semester FALL 2025 Professor Travis Crone Group …" at bounding box center [827, 241] width 1173 height 218
click at [1192, 206] on div "Semester" at bounding box center [1098, 204] width 526 height 17
